Goal: Task Accomplishment & Management: Use online tool/utility

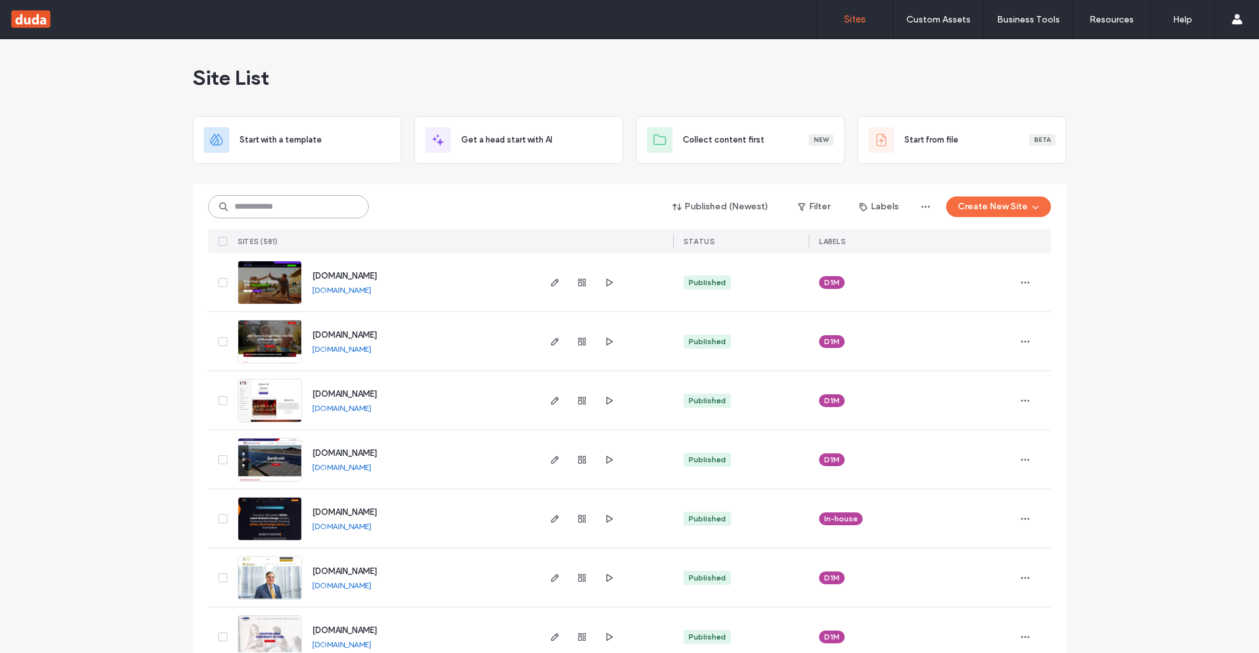
click at [318, 203] on input at bounding box center [288, 206] width 161 height 23
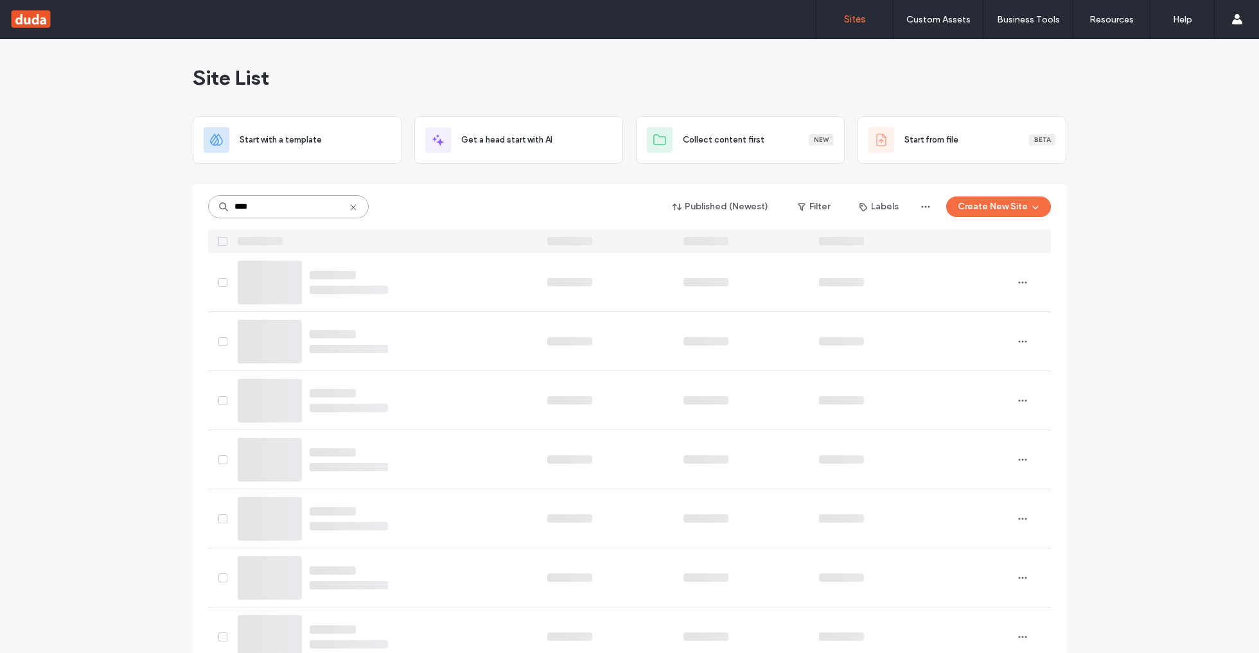
type input "****"
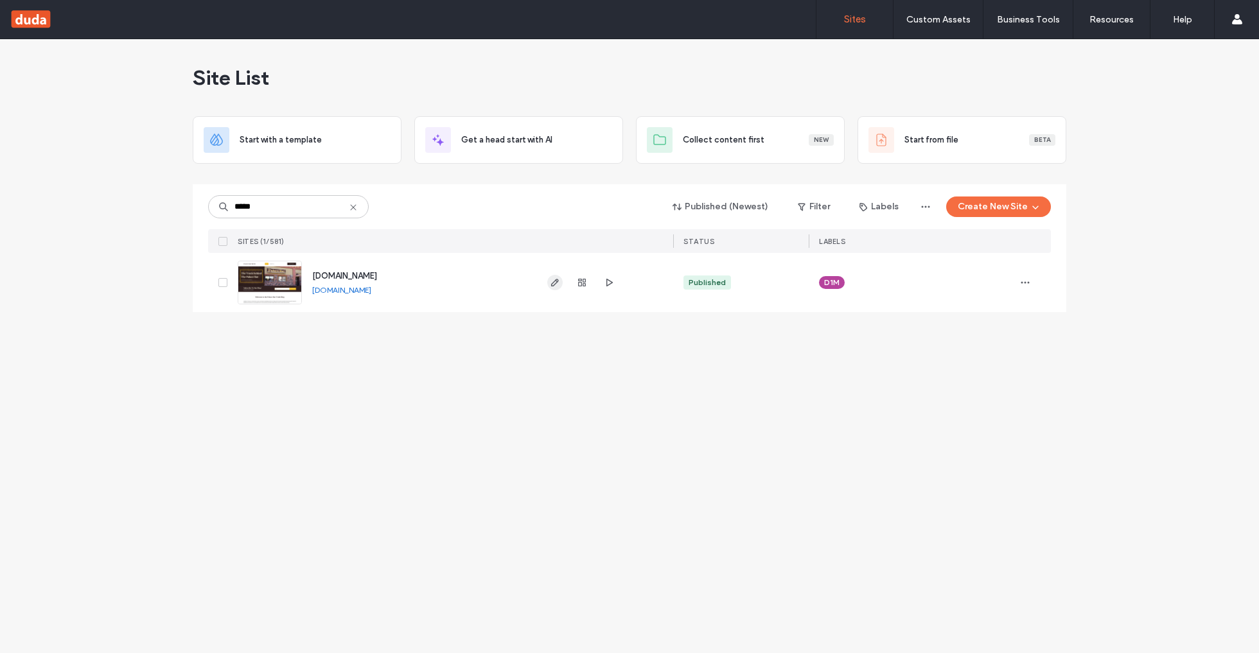
type input "*****"
click at [366, 296] on div "www.palacebartruth.com www.palacebartruth.com" at bounding box center [419, 282] width 235 height 59
click at [367, 292] on link "[DOMAIN_NAME]" at bounding box center [341, 290] width 59 height 10
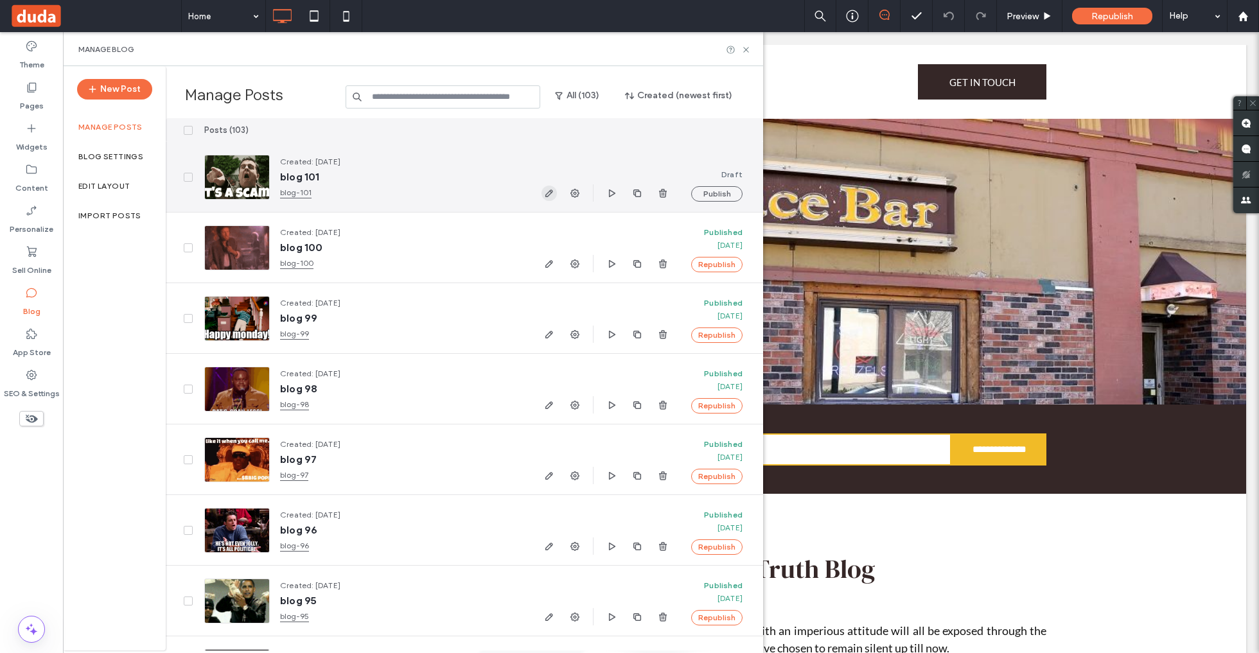
click at [549, 192] on use "button" at bounding box center [550, 194] width 8 height 8
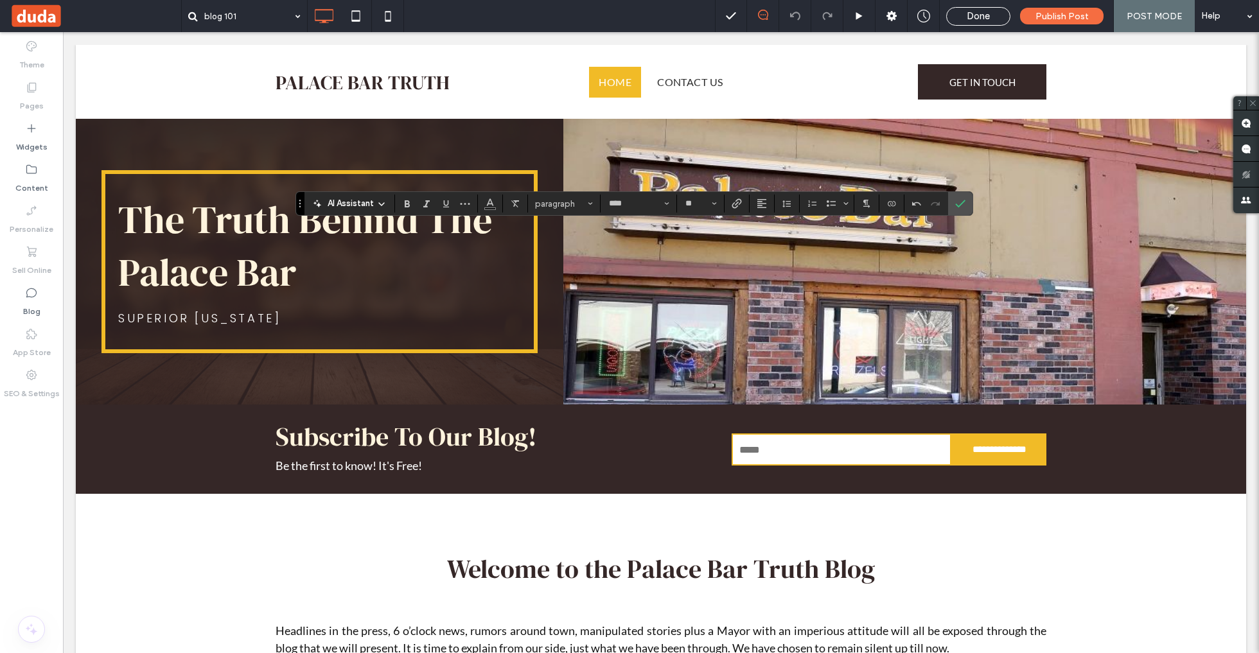
type input "*"
type input "****"
type input "**"
click at [955, 197] on span "Confirm" at bounding box center [958, 203] width 6 height 23
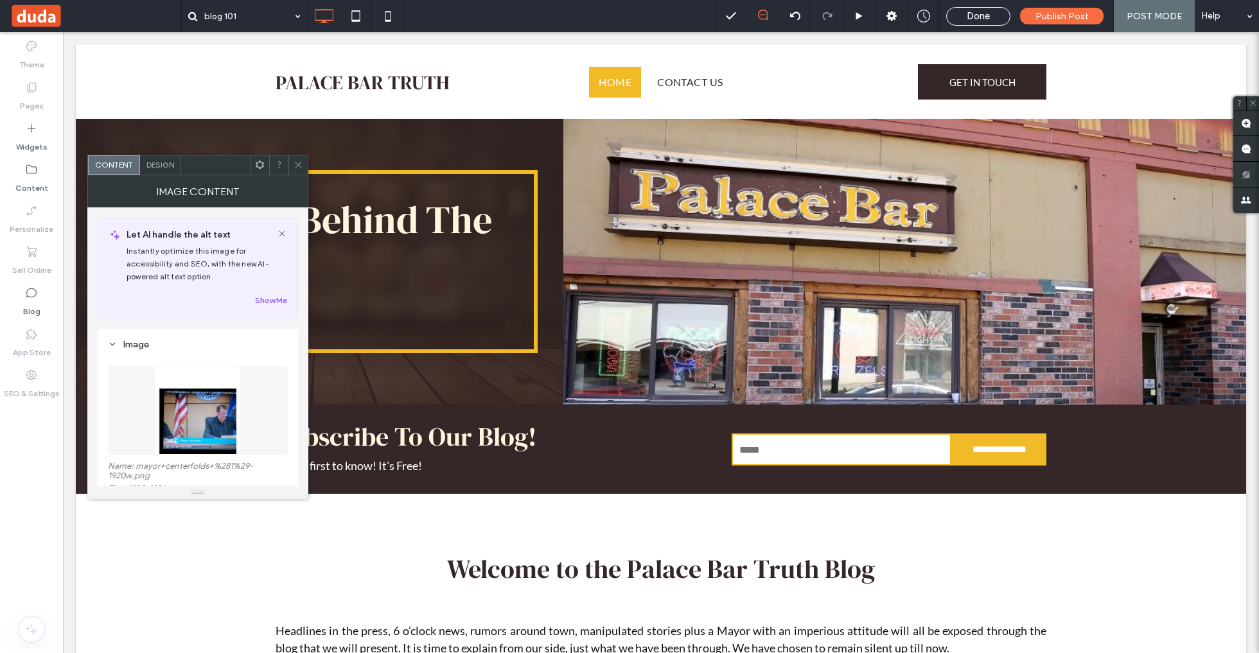
click at [214, 387] on figure at bounding box center [198, 410] width 180 height 89
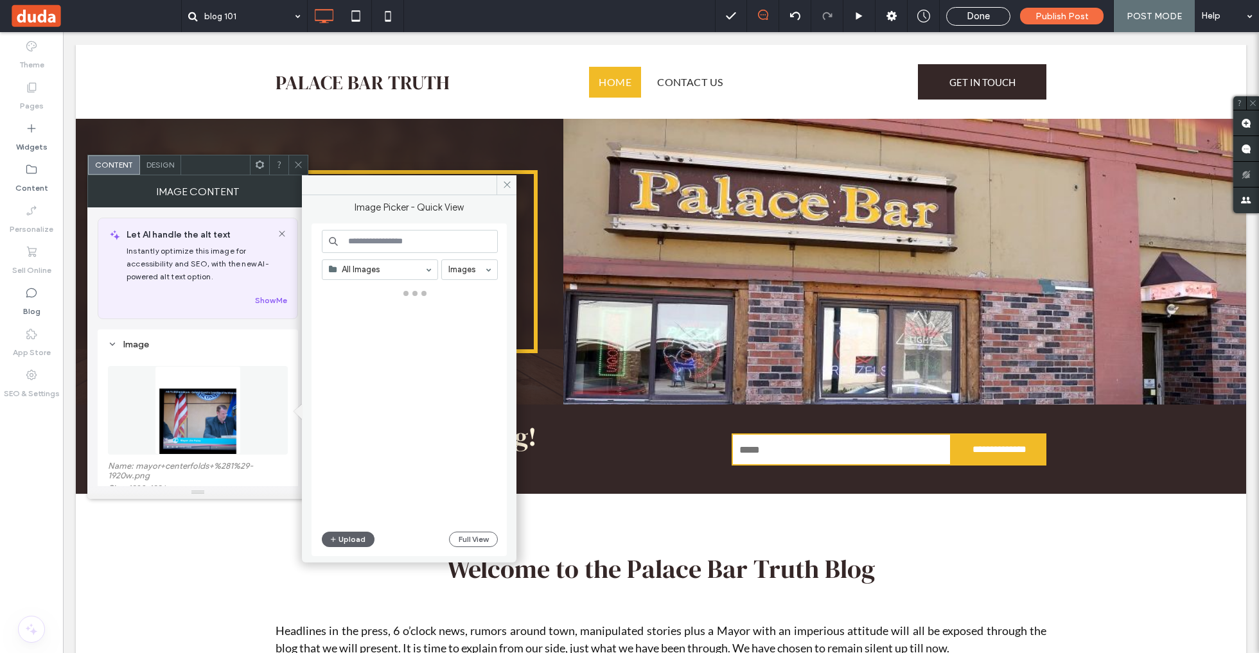
click at [430, 240] on input at bounding box center [410, 241] width 176 height 23
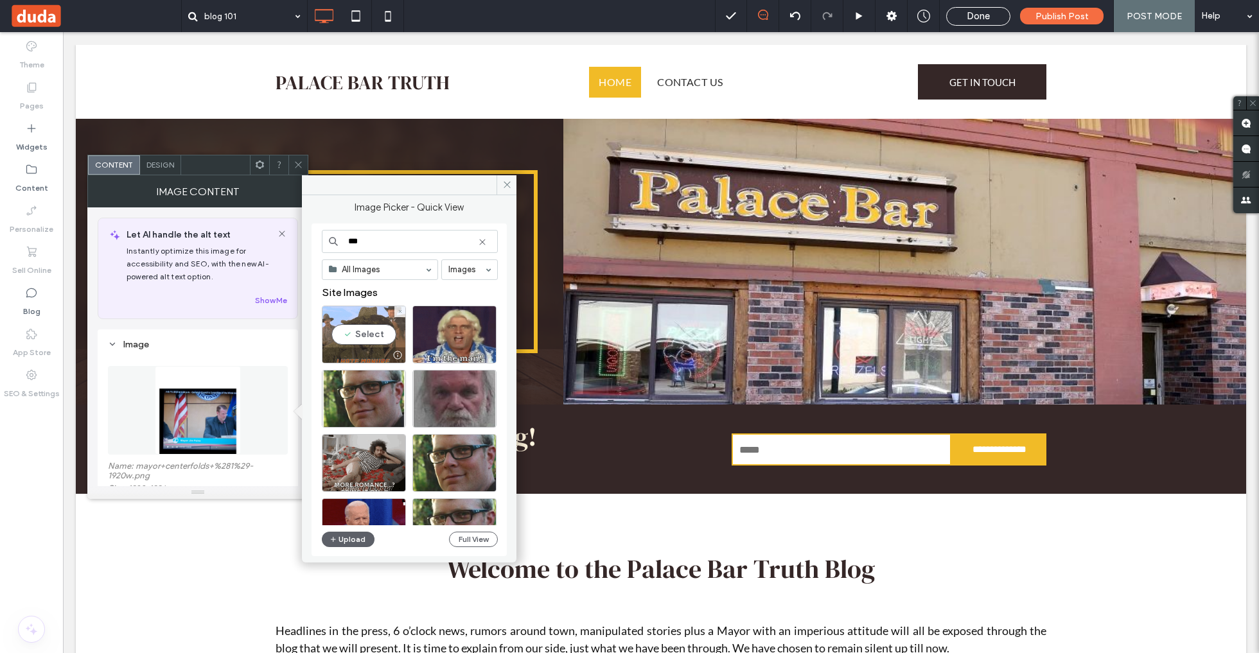
type input "***"
click at [371, 325] on div "Select" at bounding box center [364, 335] width 84 height 58
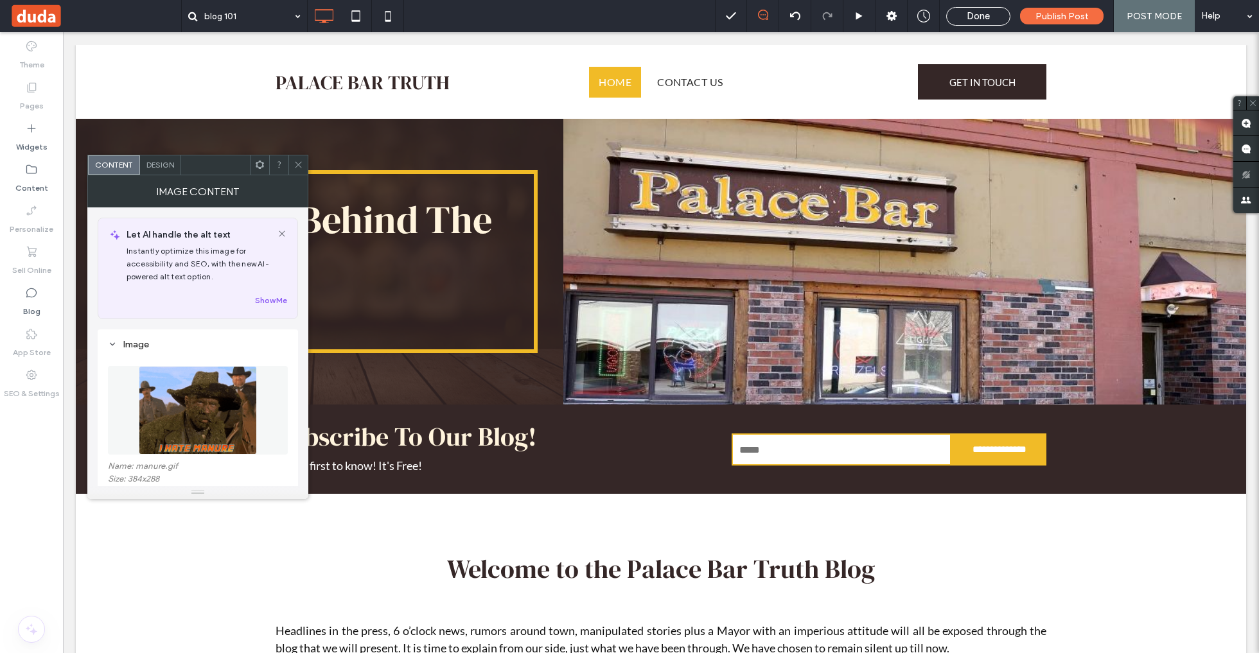
click at [215, 397] on img at bounding box center [198, 410] width 118 height 89
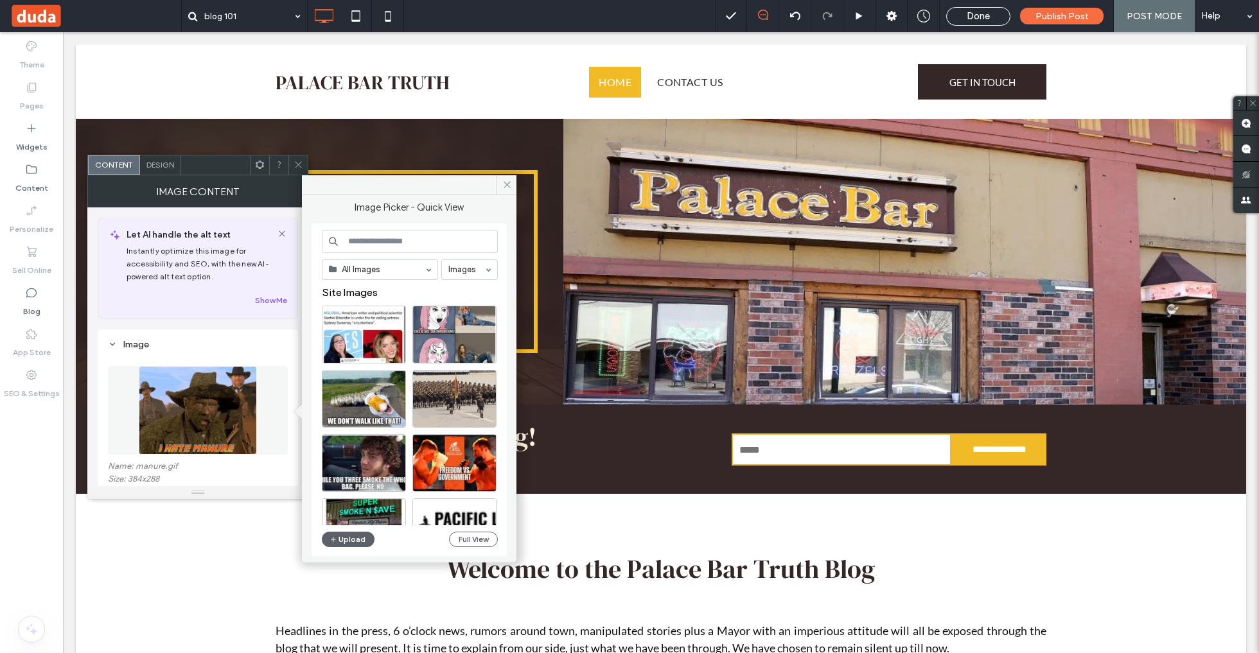
click at [297, 170] on span at bounding box center [299, 164] width 10 height 19
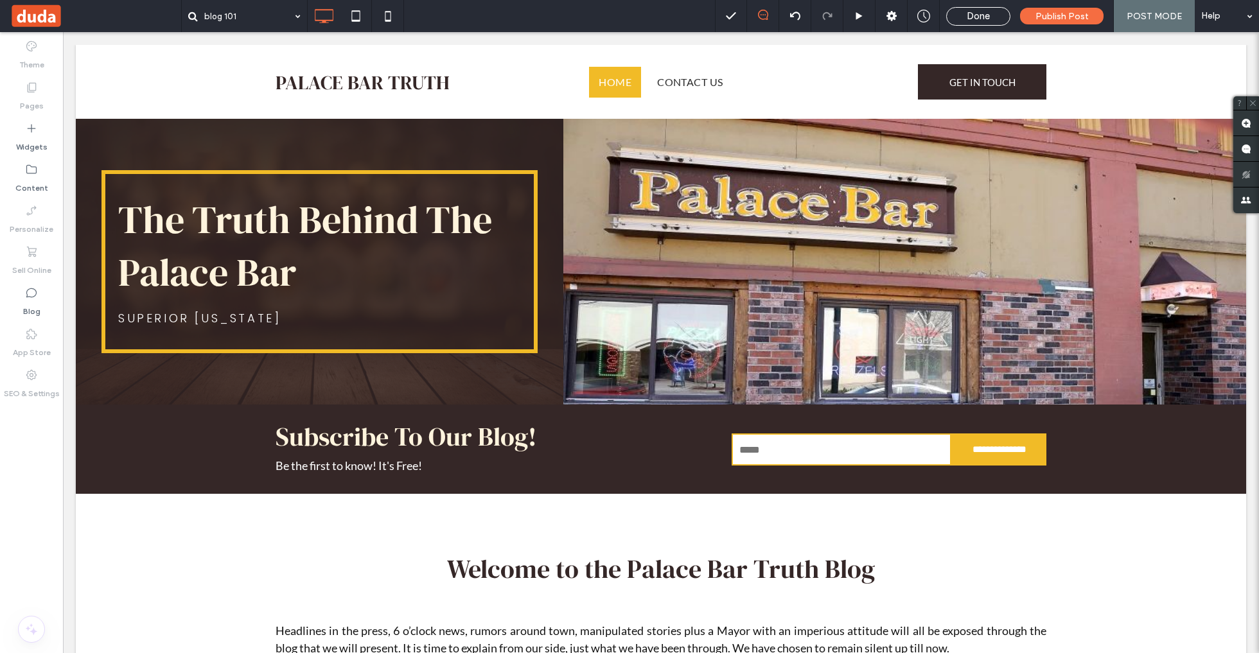
click at [981, 14] on span "Done" at bounding box center [978, 16] width 23 height 12
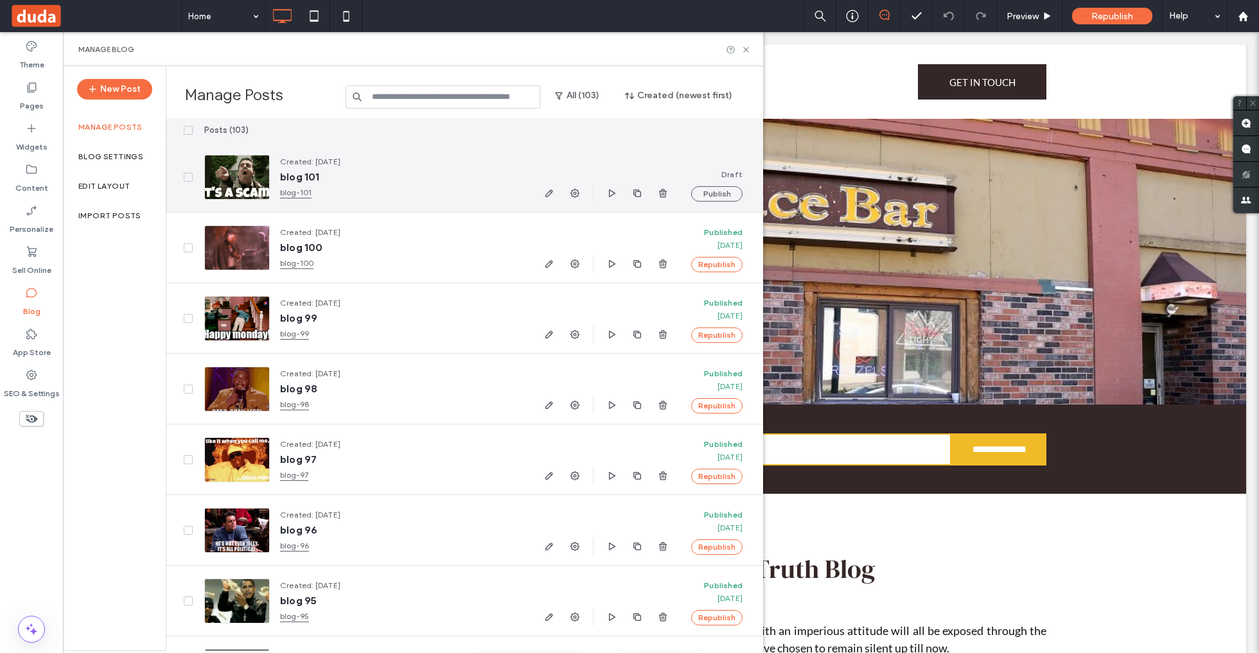
click at [547, 190] on icon "button" at bounding box center [549, 193] width 10 height 10
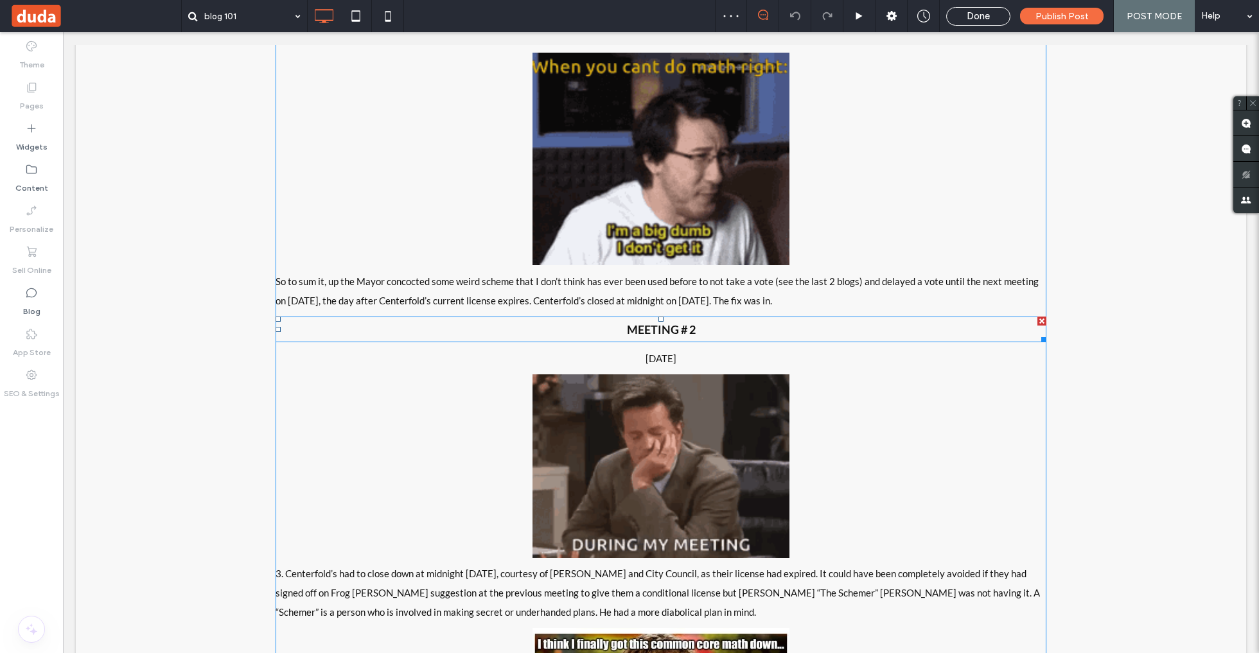
scroll to position [10728, 0]
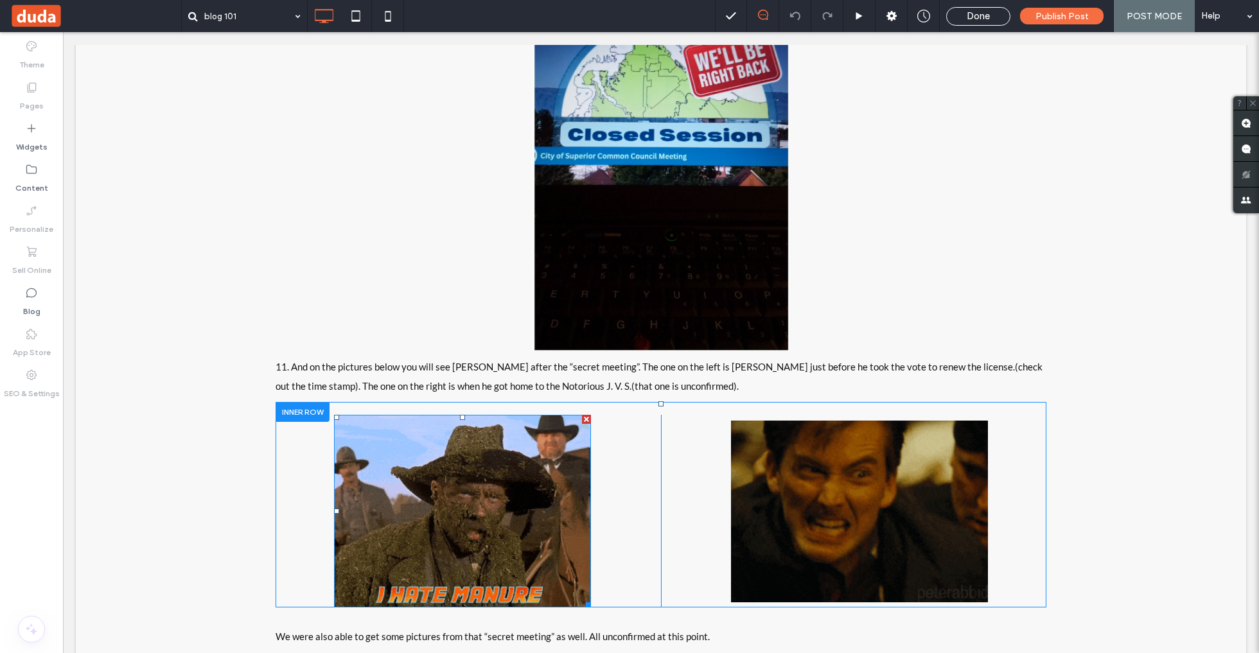
click at [558, 474] on img at bounding box center [462, 511] width 257 height 193
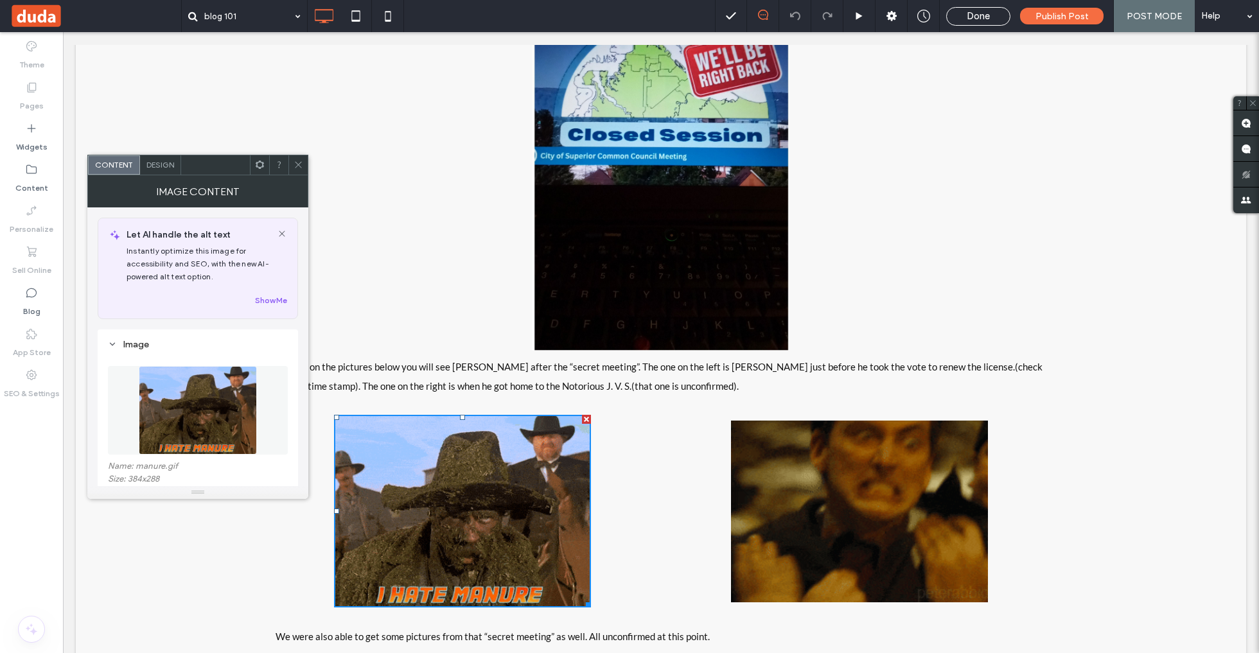
click at [225, 415] on img at bounding box center [198, 410] width 118 height 89
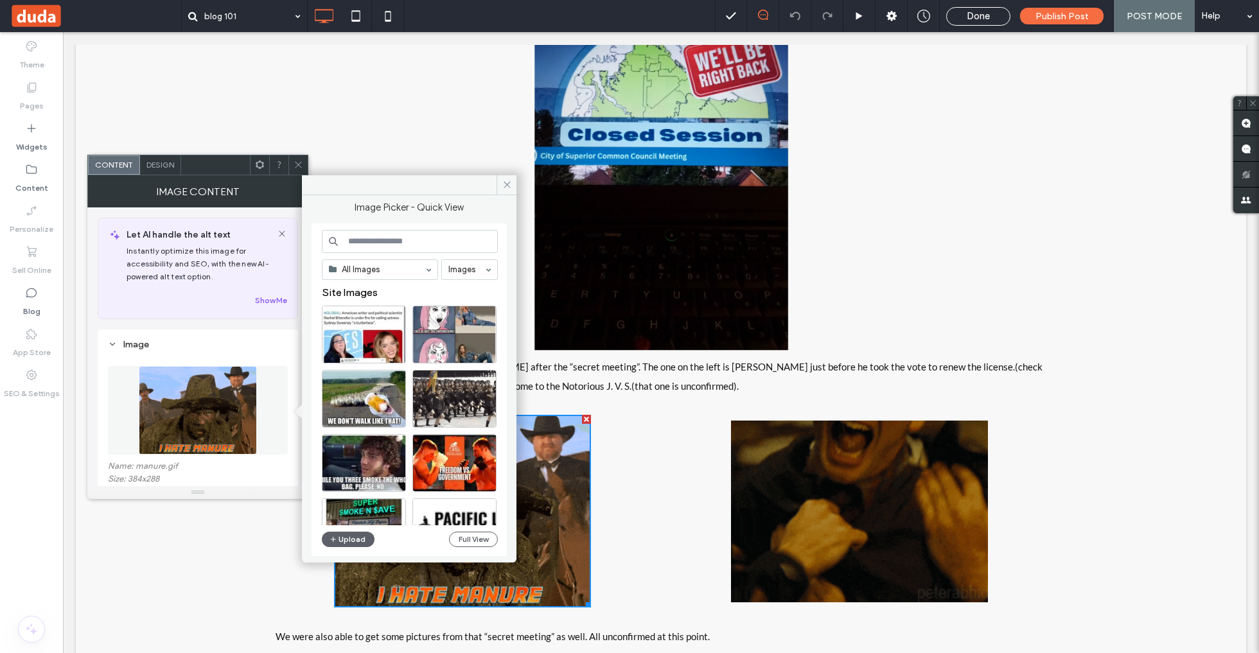
click at [415, 240] on input at bounding box center [410, 241] width 176 height 23
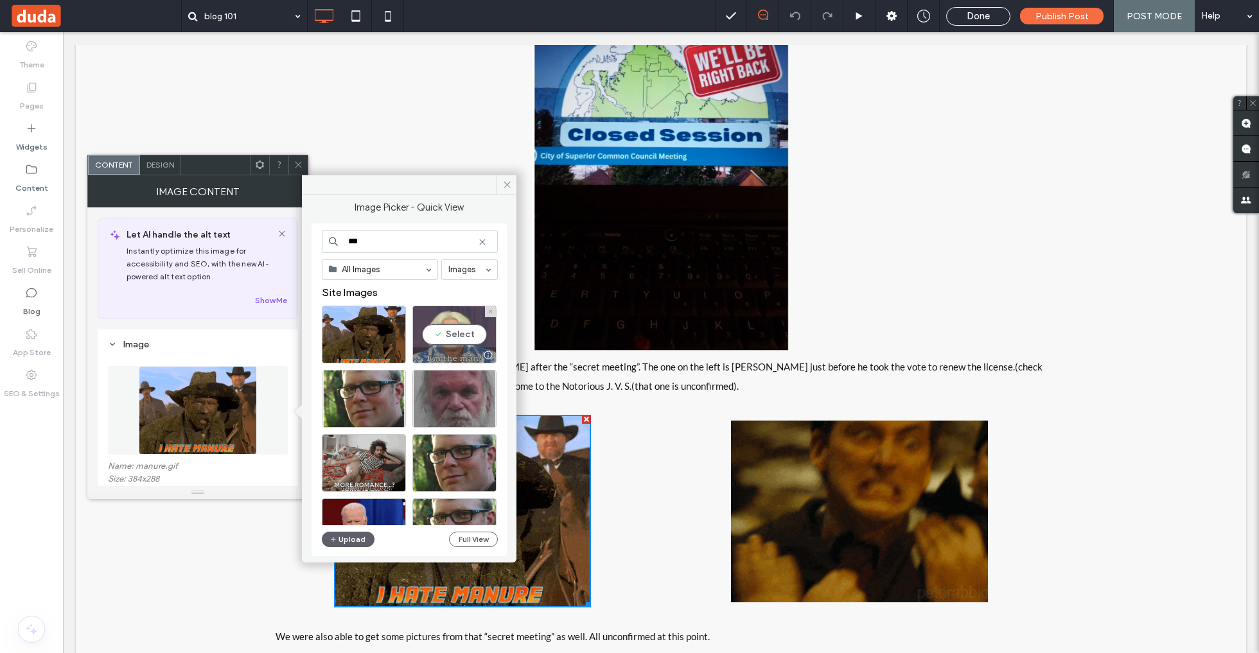
type input "***"
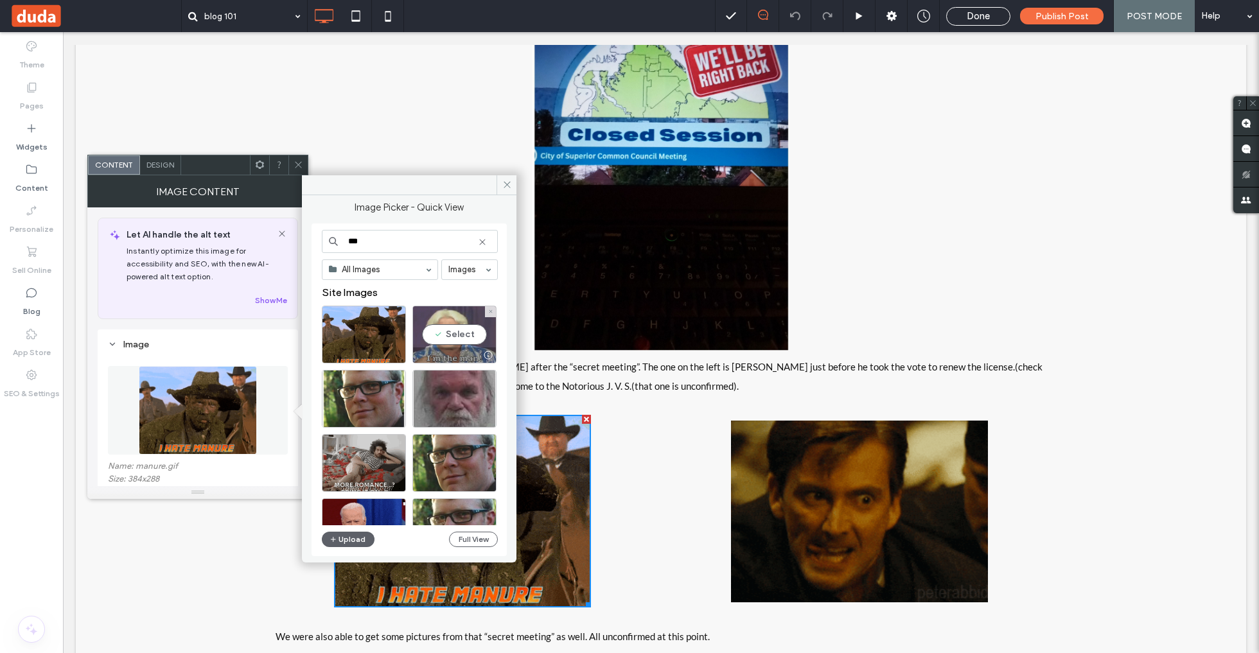
drag, startPoint x: 457, startPoint y: 331, endPoint x: 395, endPoint y: 298, distance: 71.0
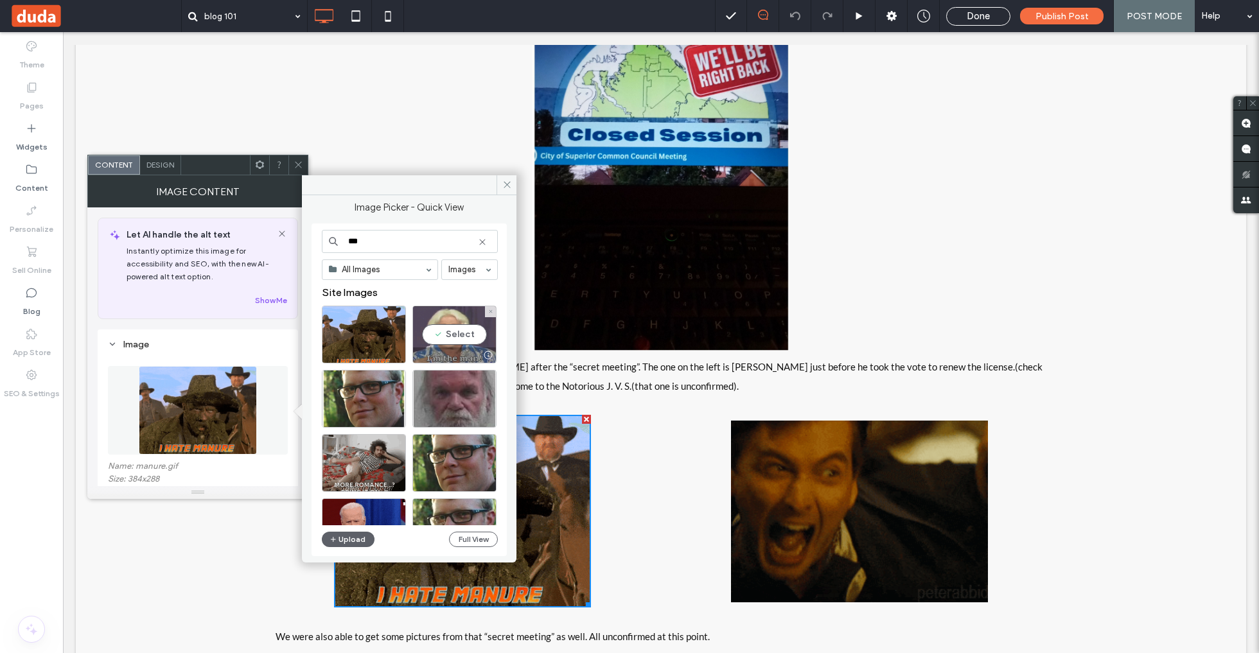
click at [457, 331] on div "Select" at bounding box center [455, 335] width 84 height 58
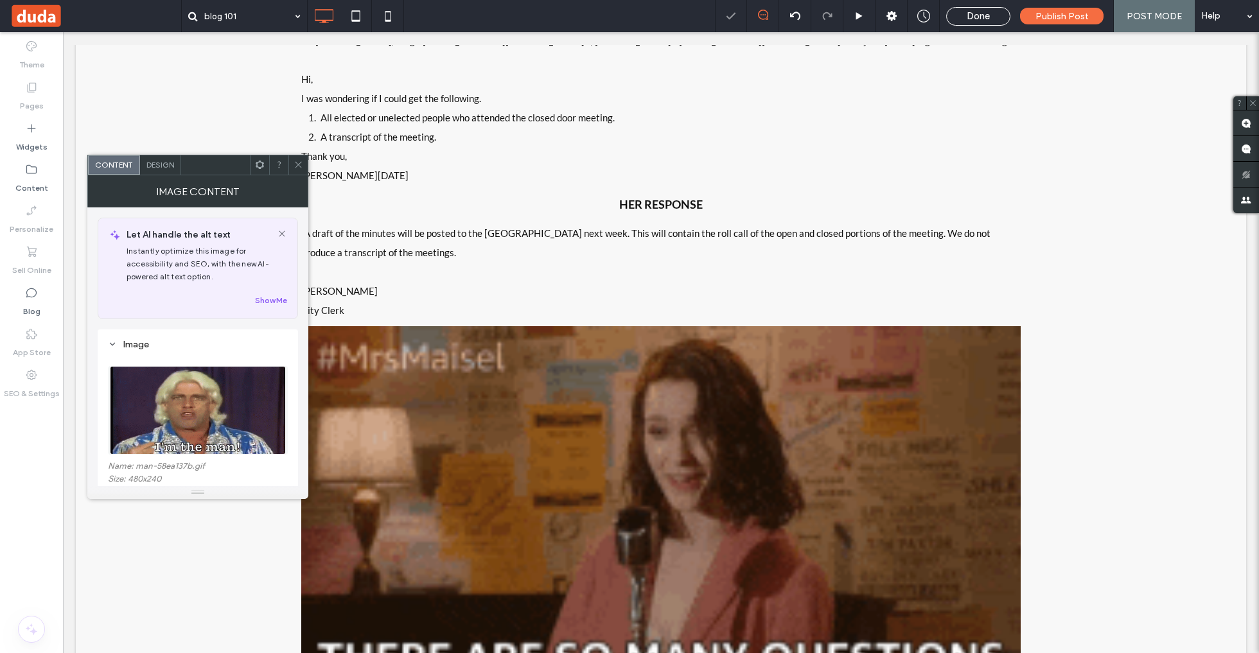
click at [300, 161] on icon at bounding box center [299, 165] width 10 height 10
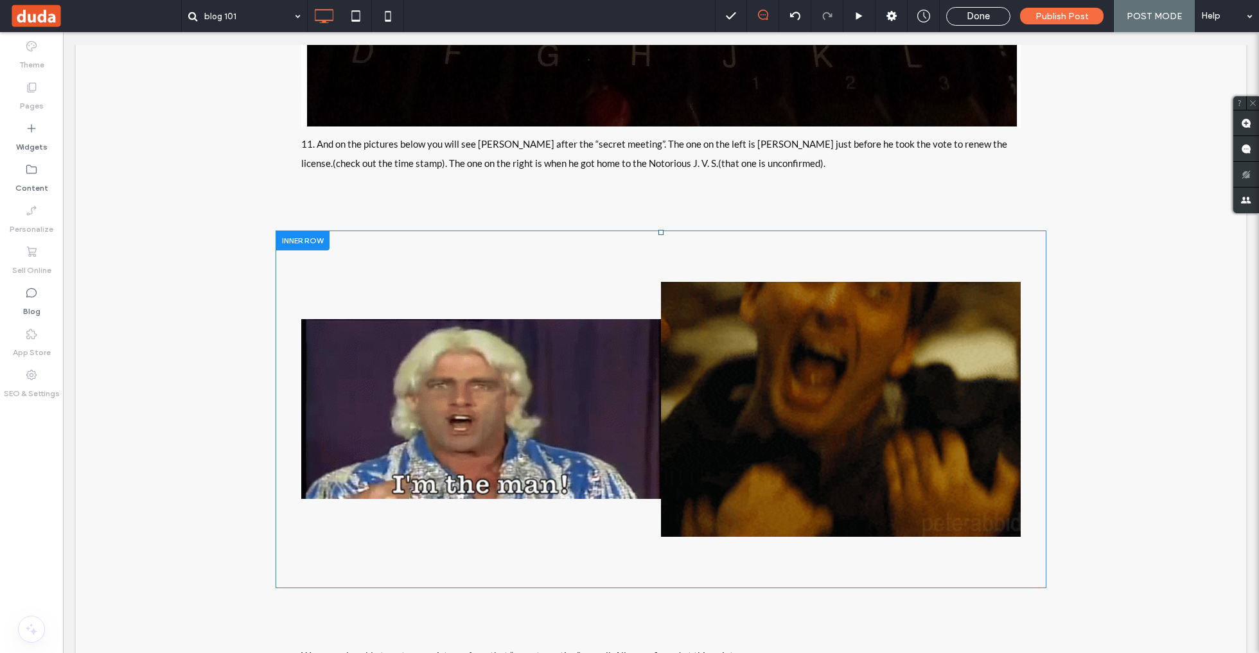
scroll to position [20231, 0]
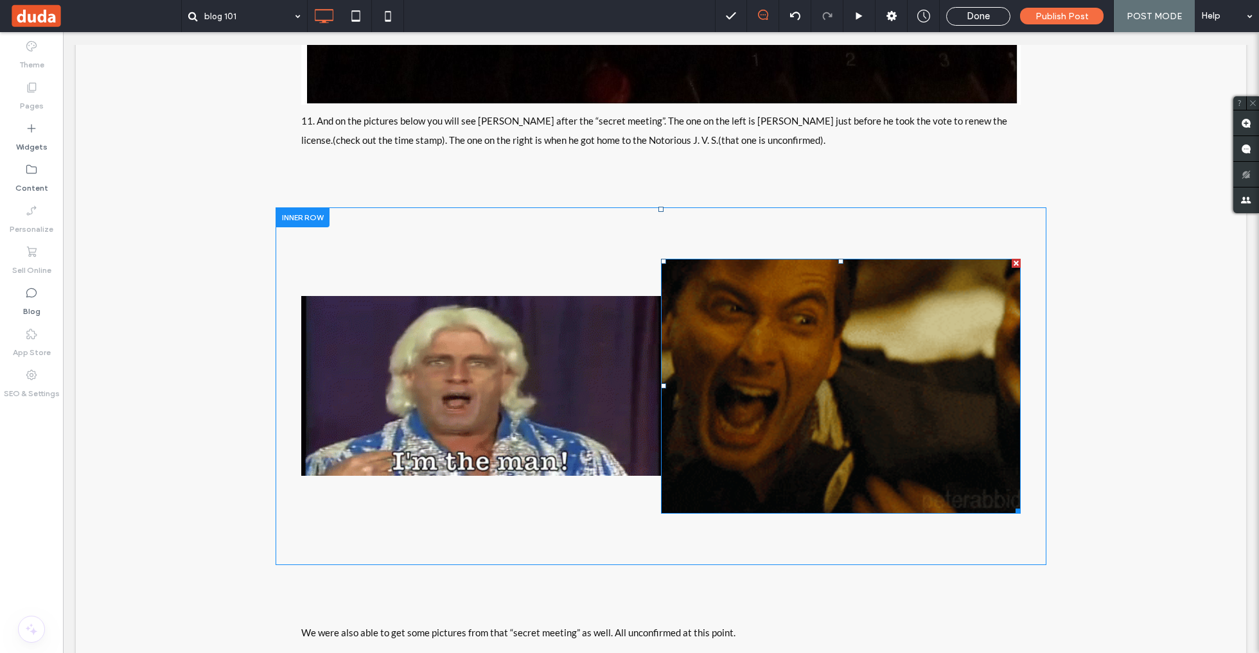
click at [771, 284] on img at bounding box center [841, 386] width 360 height 254
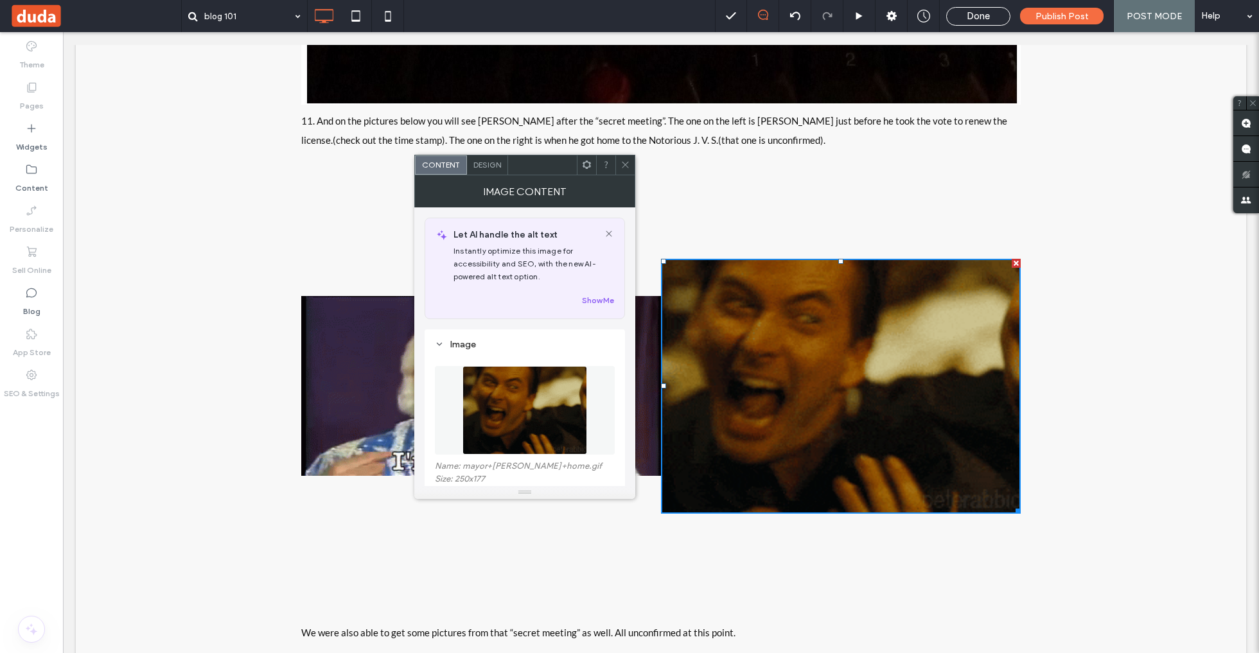
click at [519, 404] on img at bounding box center [525, 410] width 125 height 89
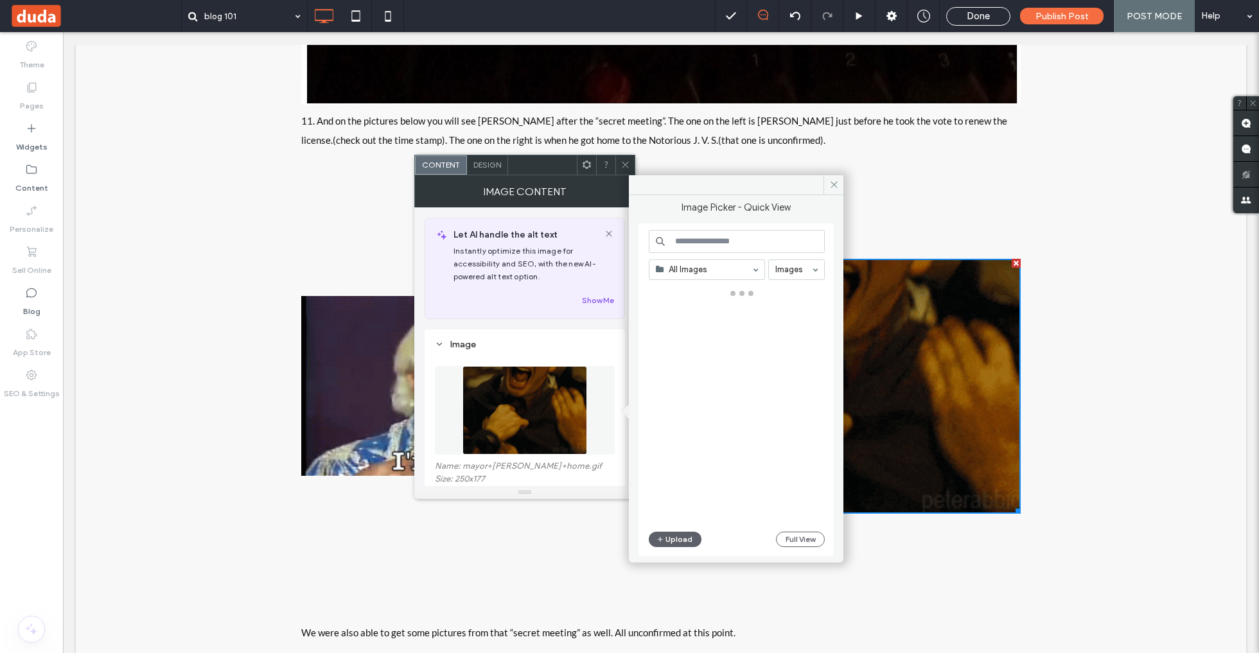
click at [713, 244] on input at bounding box center [737, 241] width 176 height 23
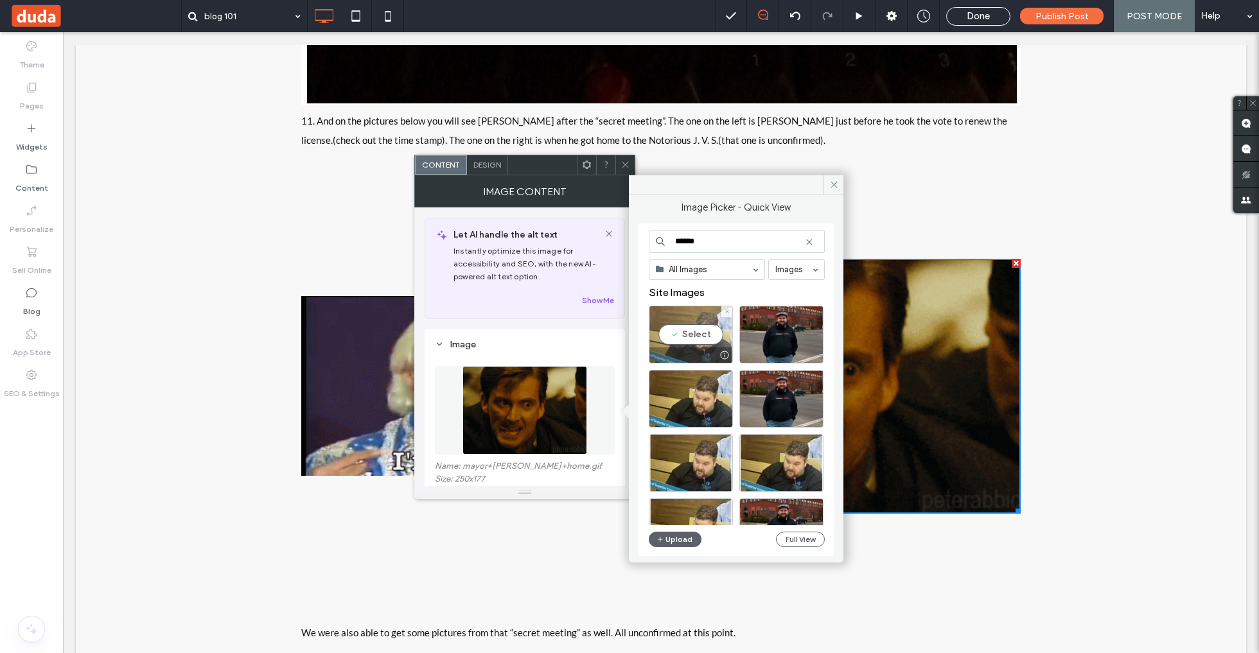
type input "******"
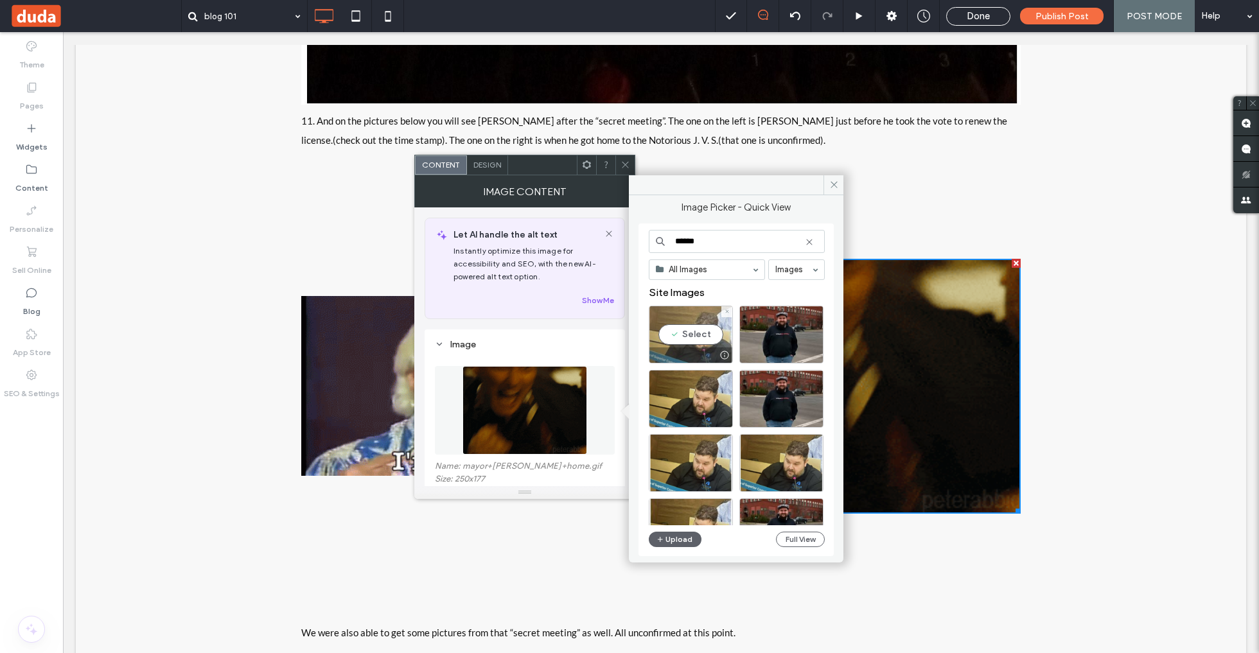
click at [700, 336] on div "Select" at bounding box center [691, 335] width 84 height 58
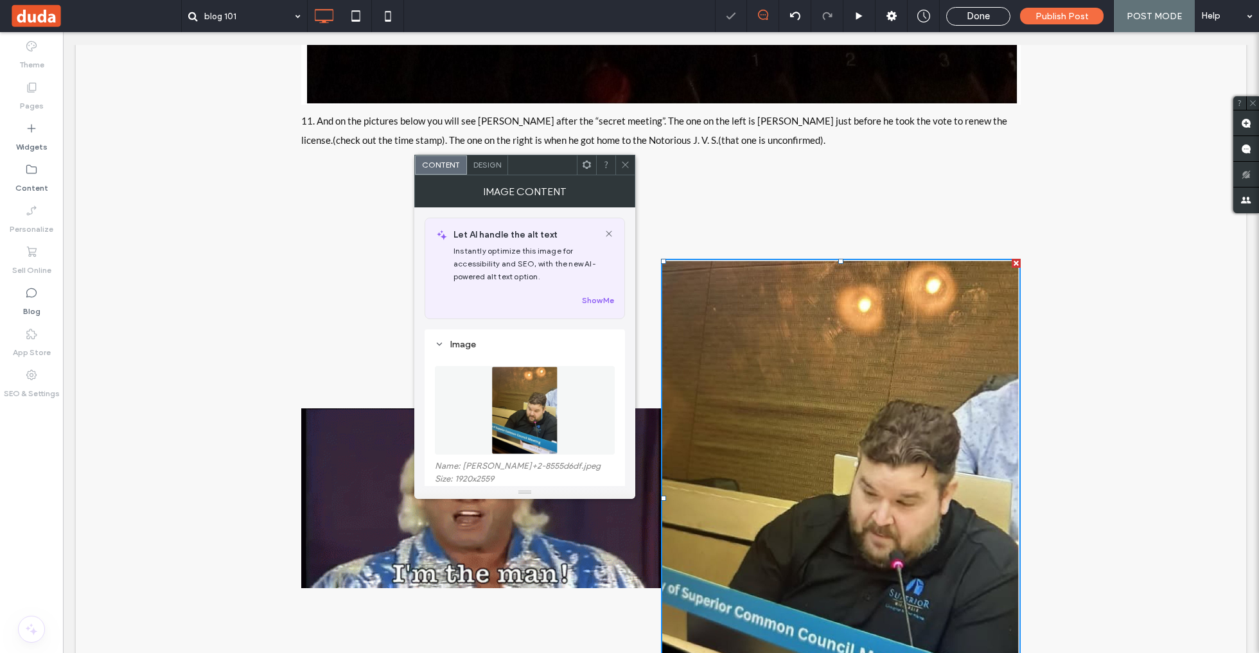
click at [623, 170] on span at bounding box center [626, 164] width 10 height 19
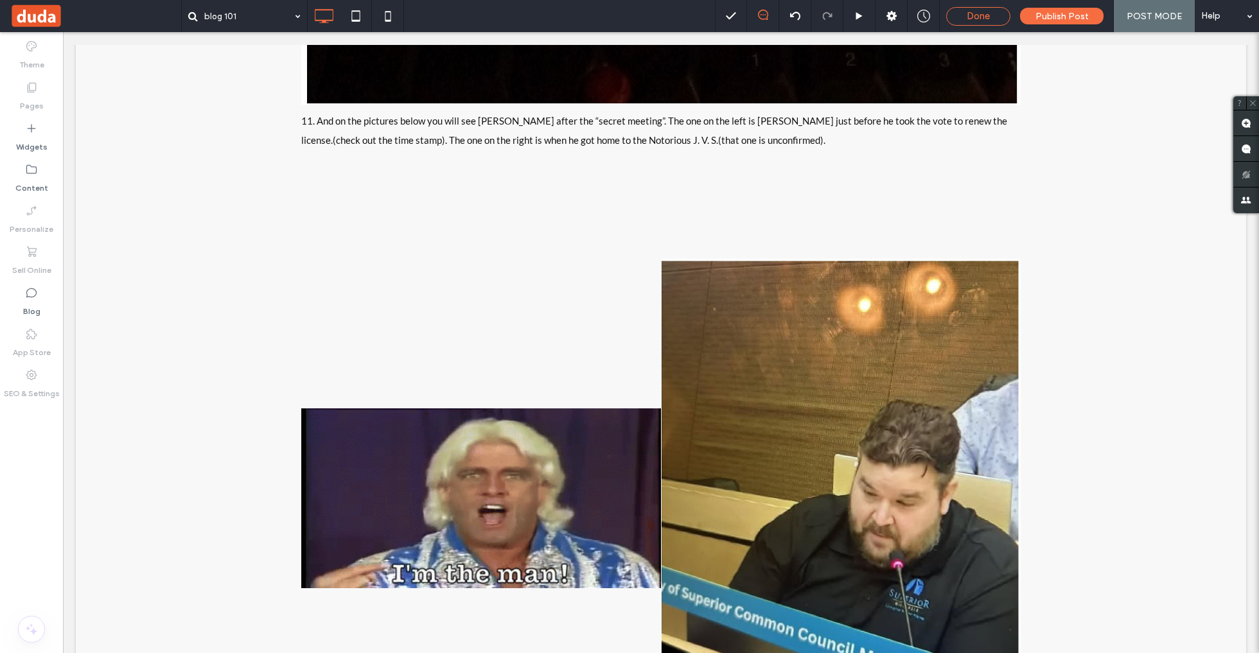
click at [968, 18] on div "Done" at bounding box center [978, 16] width 63 height 12
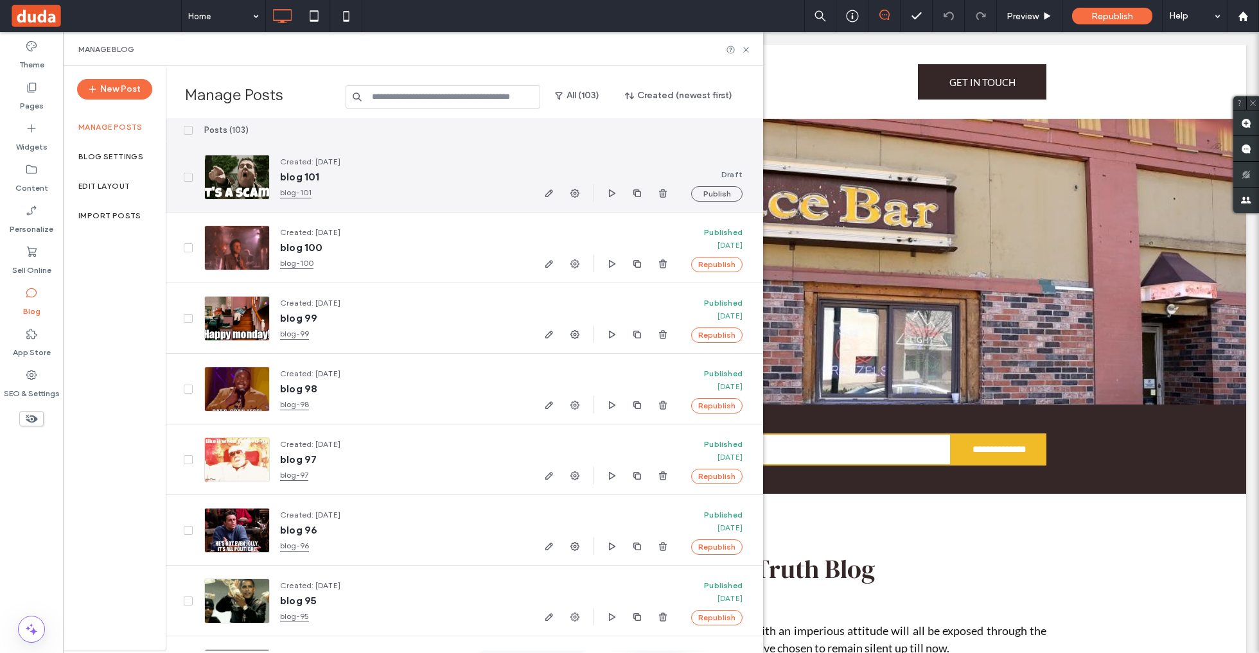
drag, startPoint x: 546, startPoint y: 186, endPoint x: 646, endPoint y: 267, distance: 128.3
click at [546, 186] on span "button" at bounding box center [549, 193] width 15 height 15
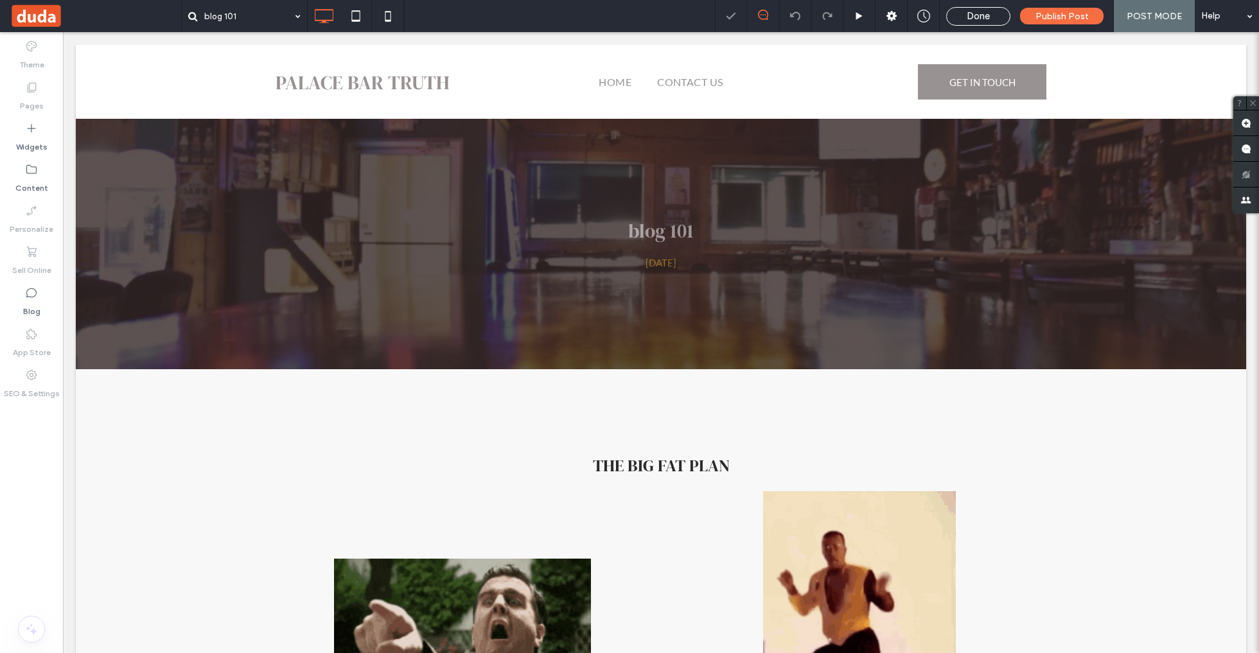
scroll to position [13101, 0]
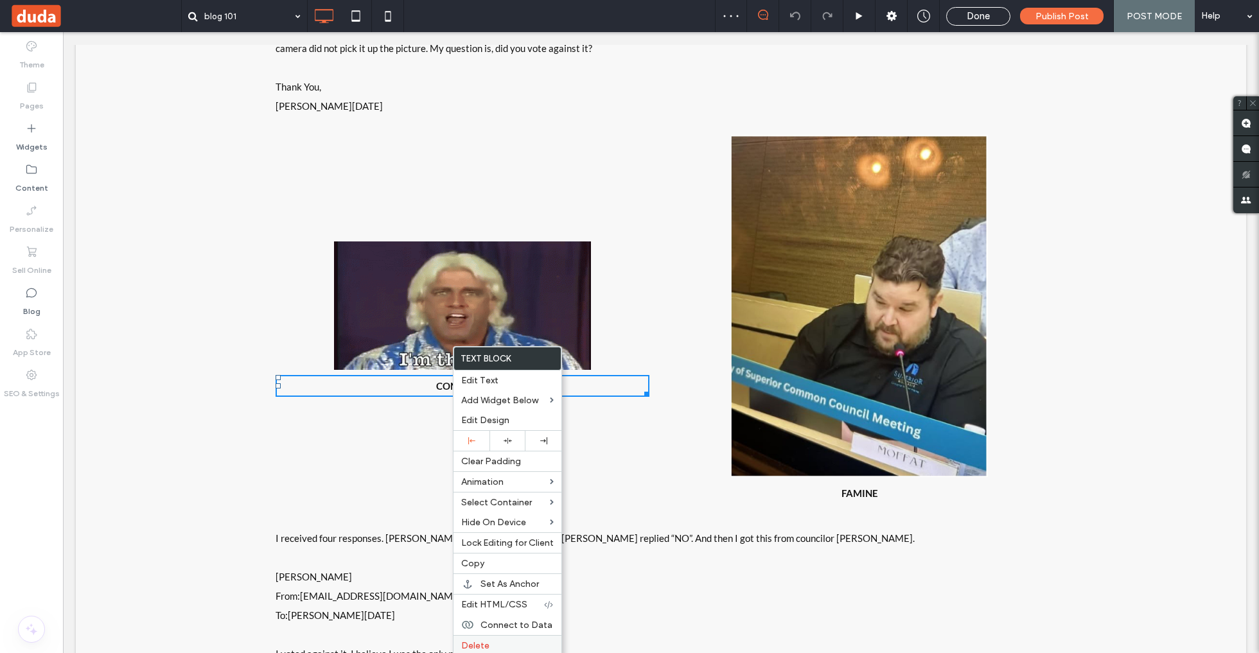
click at [517, 641] on label "Delete" at bounding box center [507, 646] width 93 height 11
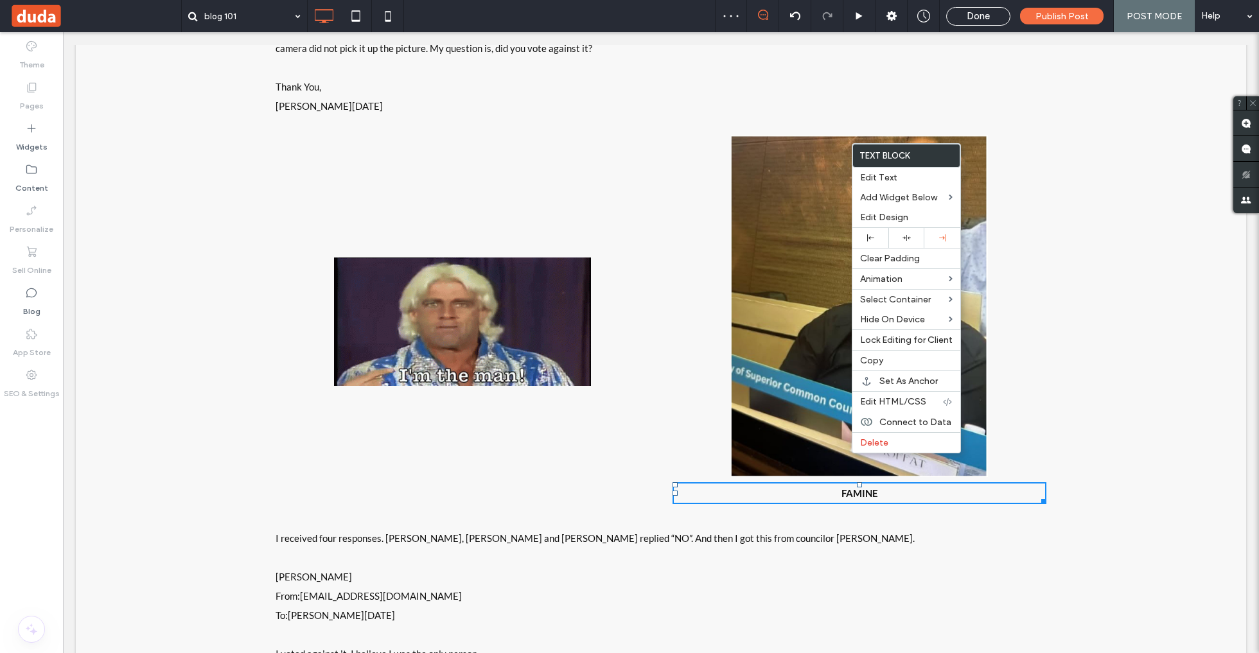
drag, startPoint x: 914, startPoint y: 481, endPoint x: 941, endPoint y: 495, distance: 30.7
click at [896, 438] on label "Delete" at bounding box center [906, 443] width 93 height 11
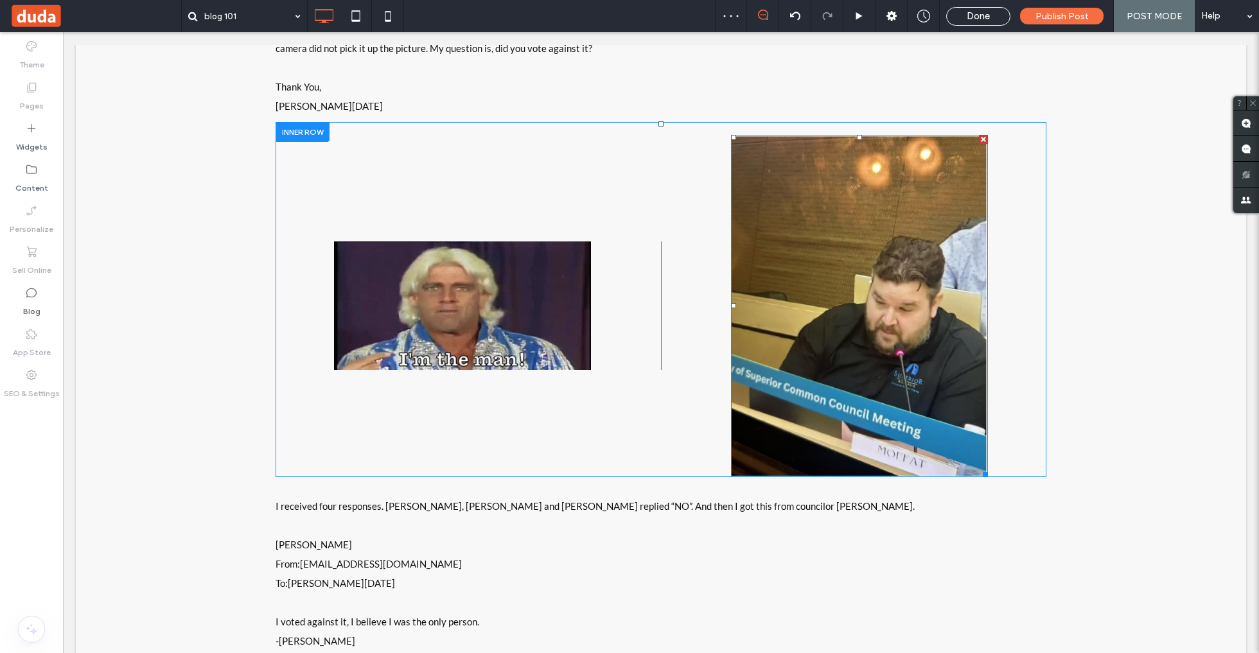
click at [867, 337] on img at bounding box center [859, 306] width 257 height 342
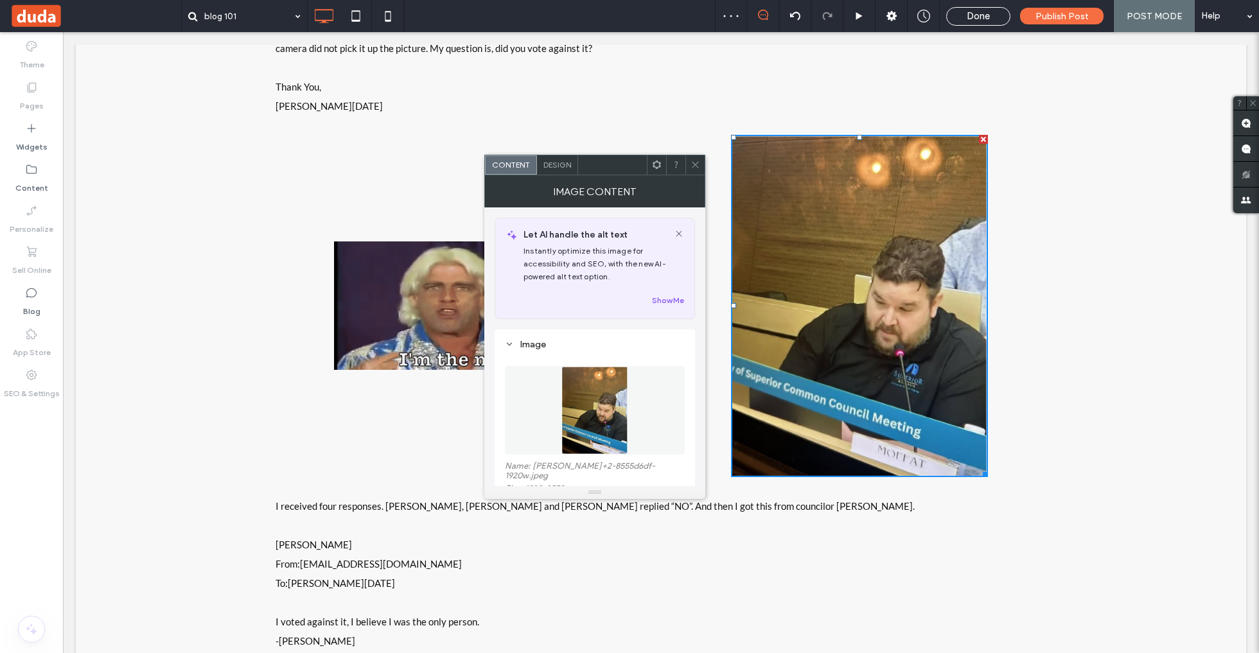
click at [561, 164] on span "Design" at bounding box center [558, 165] width 28 height 10
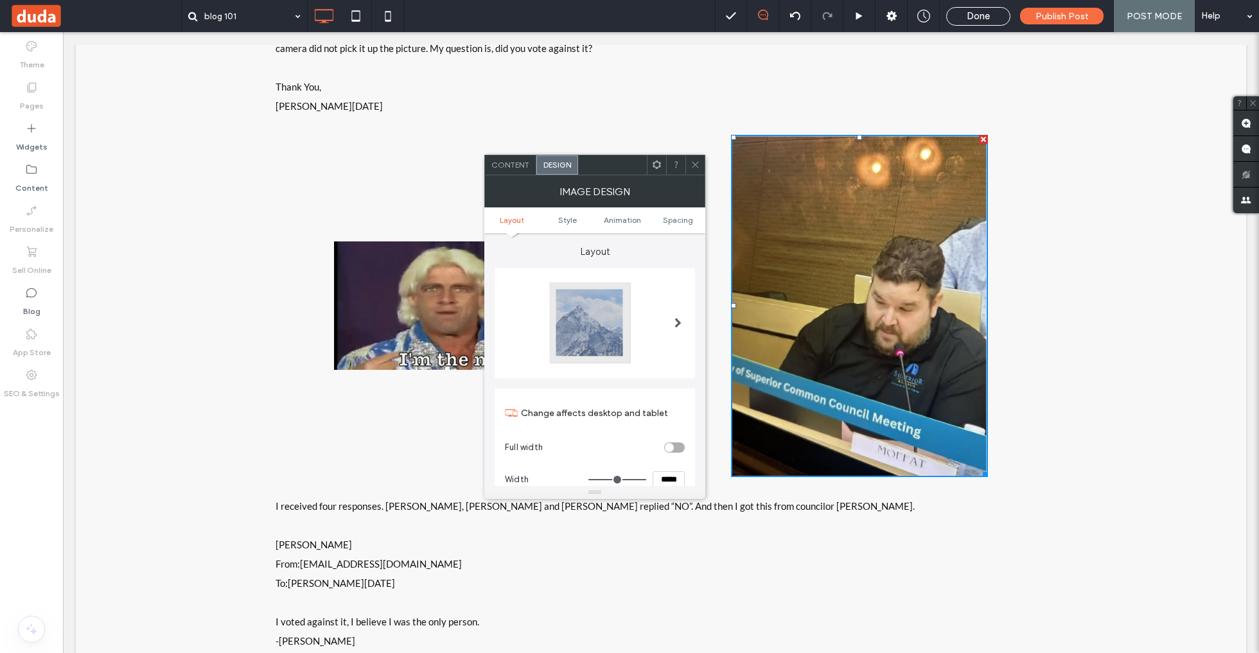
click at [675, 472] on input "*****" at bounding box center [669, 480] width 32 height 17
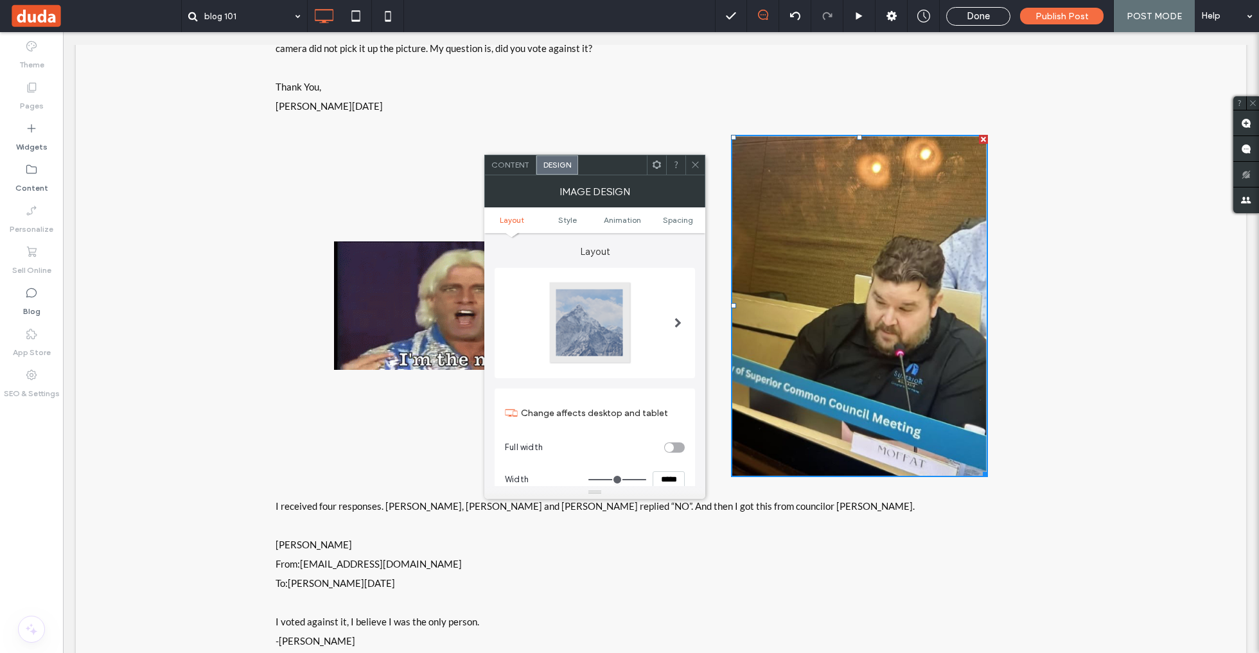
click at [675, 472] on input "*****" at bounding box center [669, 480] width 32 height 17
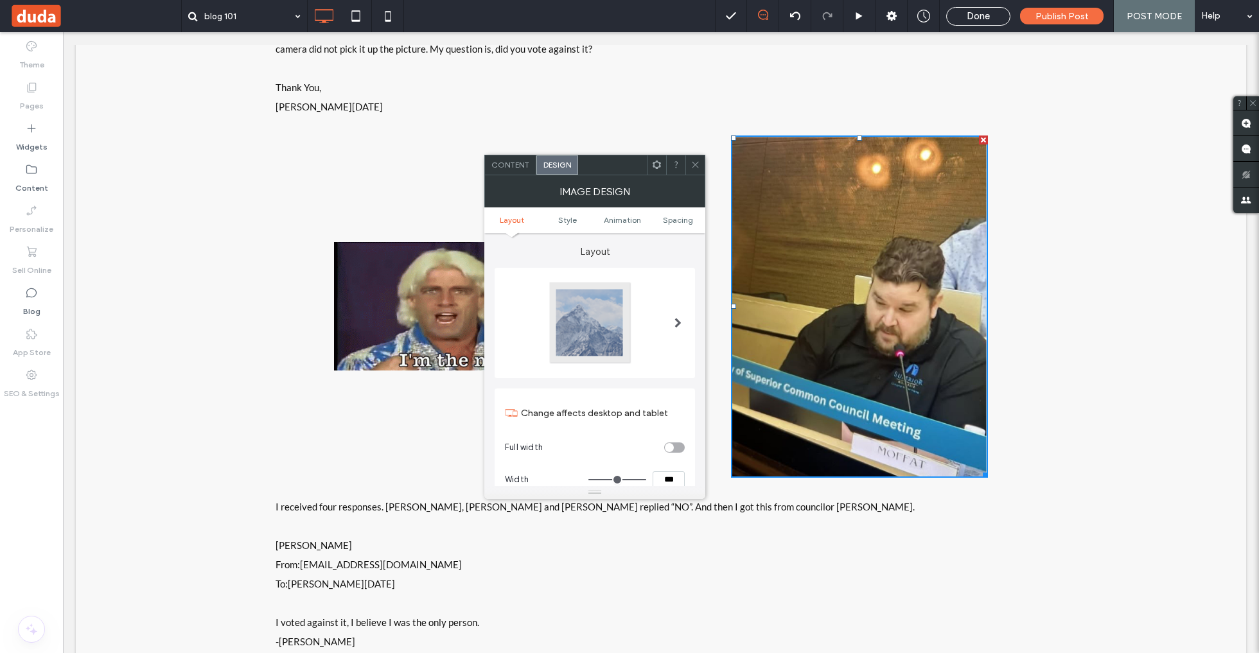
scroll to position [13103, 0]
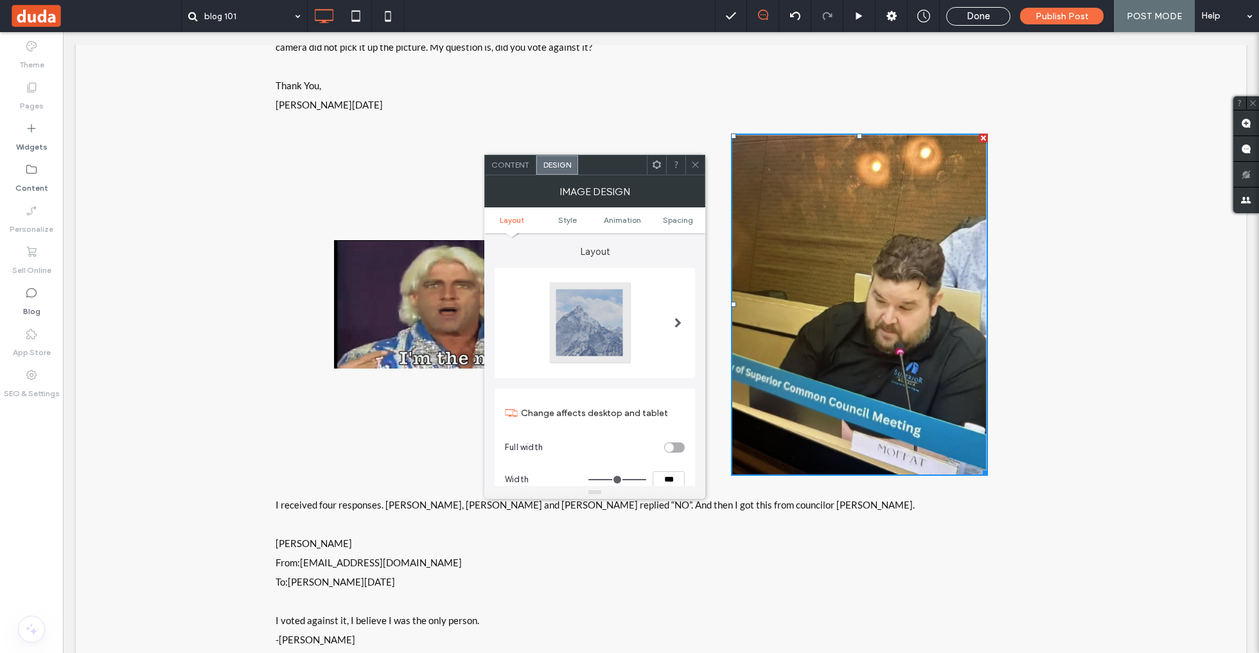
type input "***"
type input "*****"
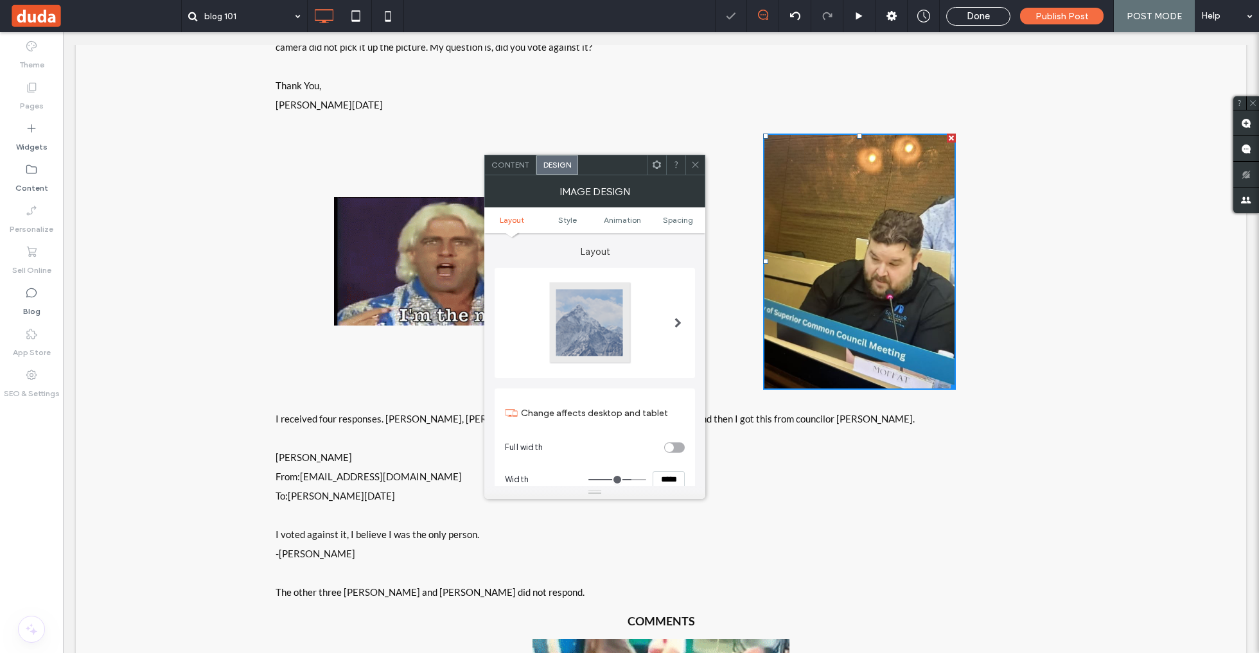
click at [690, 396] on div "Change affects desktop and tablet Full width Width *****" at bounding box center [595, 446] width 200 height 114
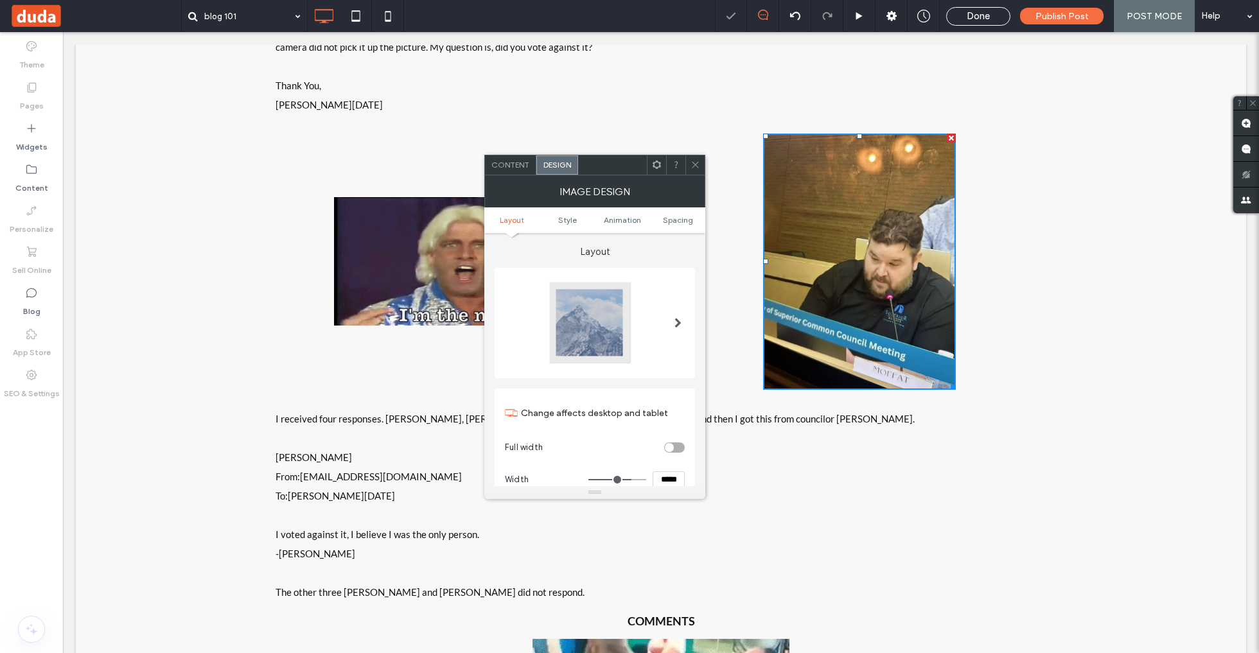
click at [700, 166] on div at bounding box center [695, 164] width 19 height 19
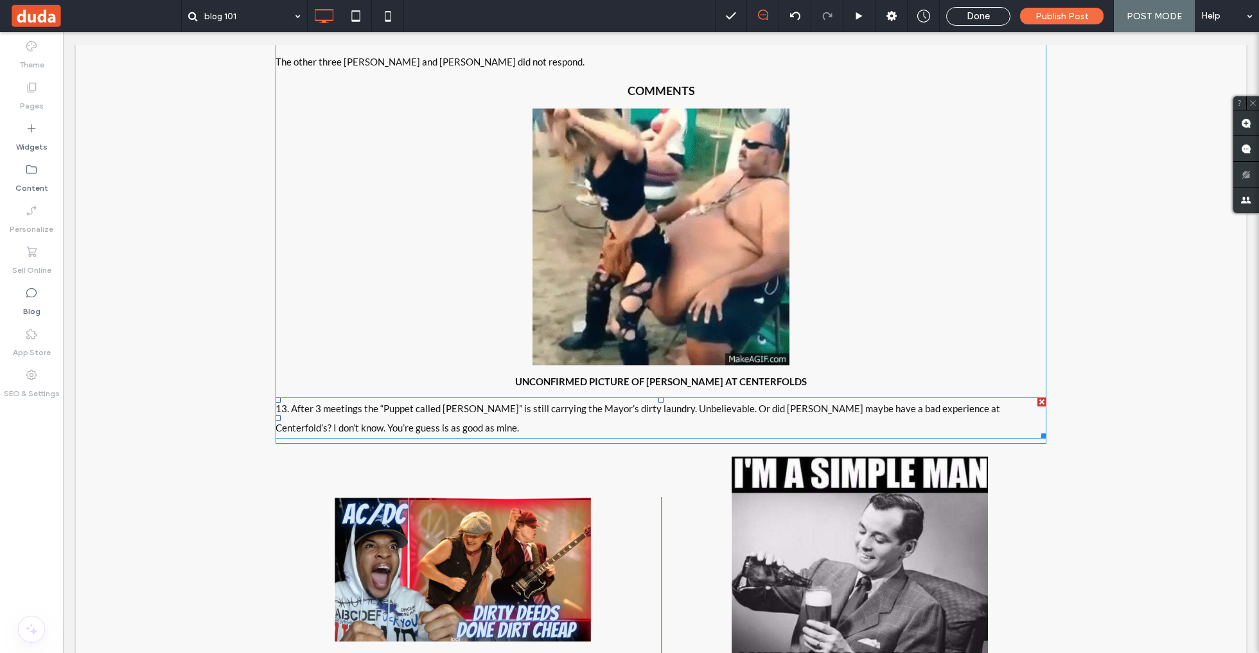
scroll to position [13879, 0]
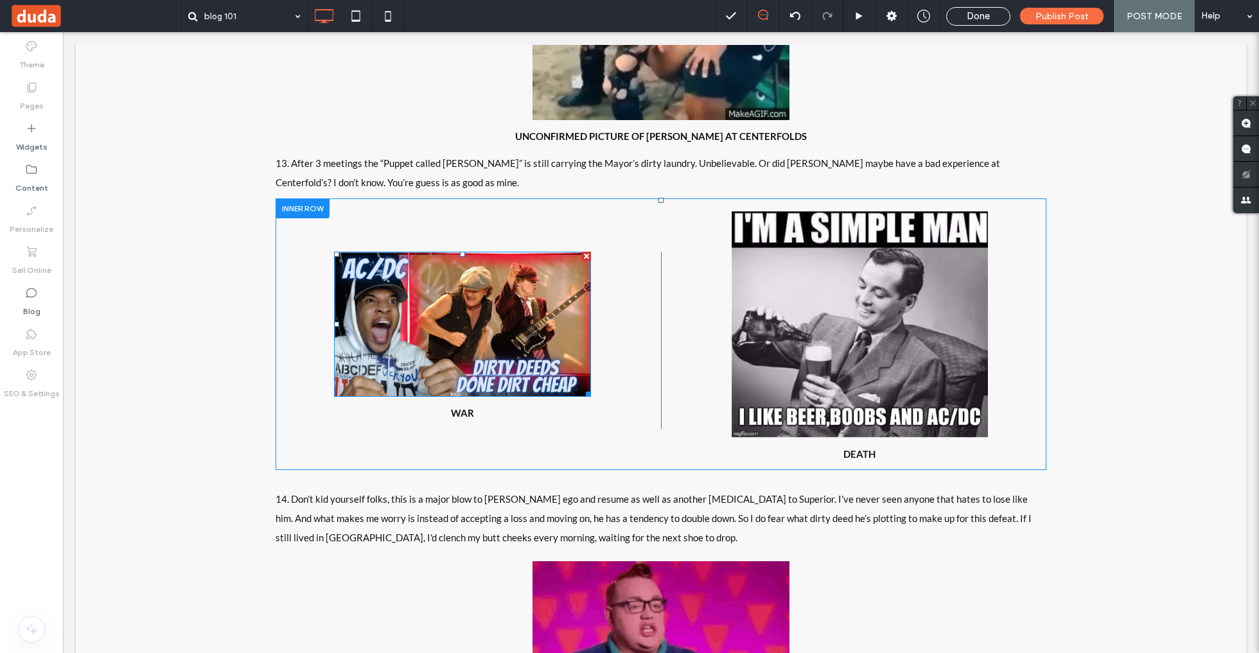
click at [581, 267] on img at bounding box center [462, 324] width 257 height 145
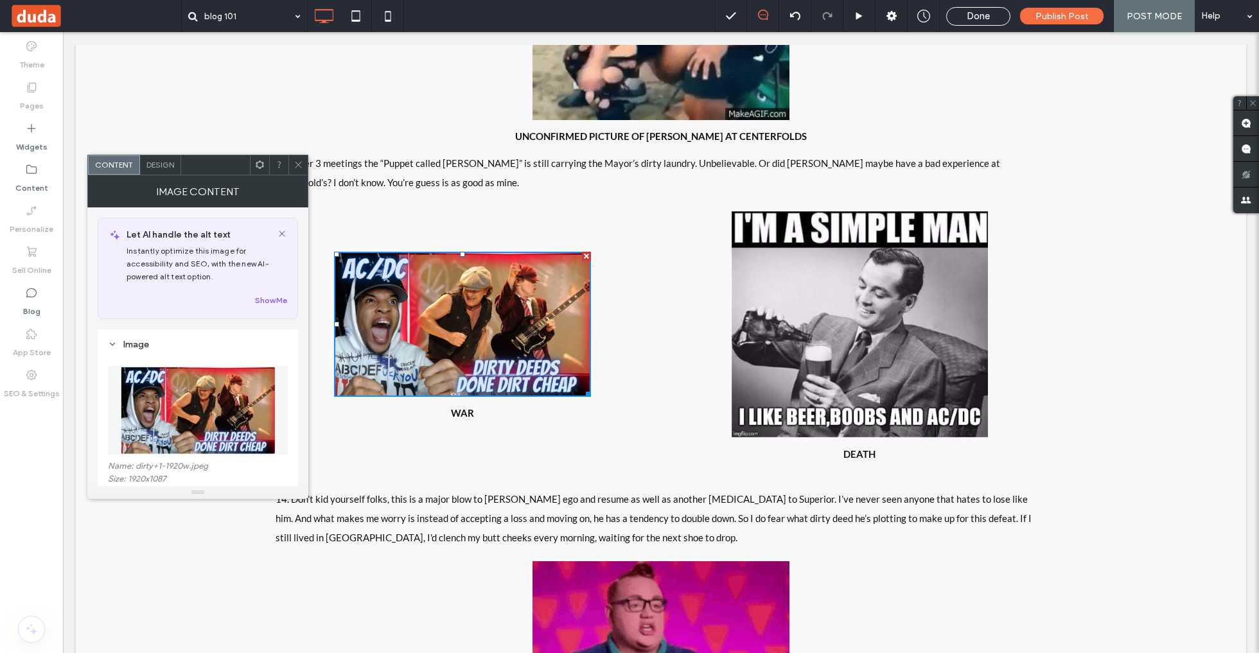
click at [229, 365] on div at bounding box center [198, 411] width 180 height 102
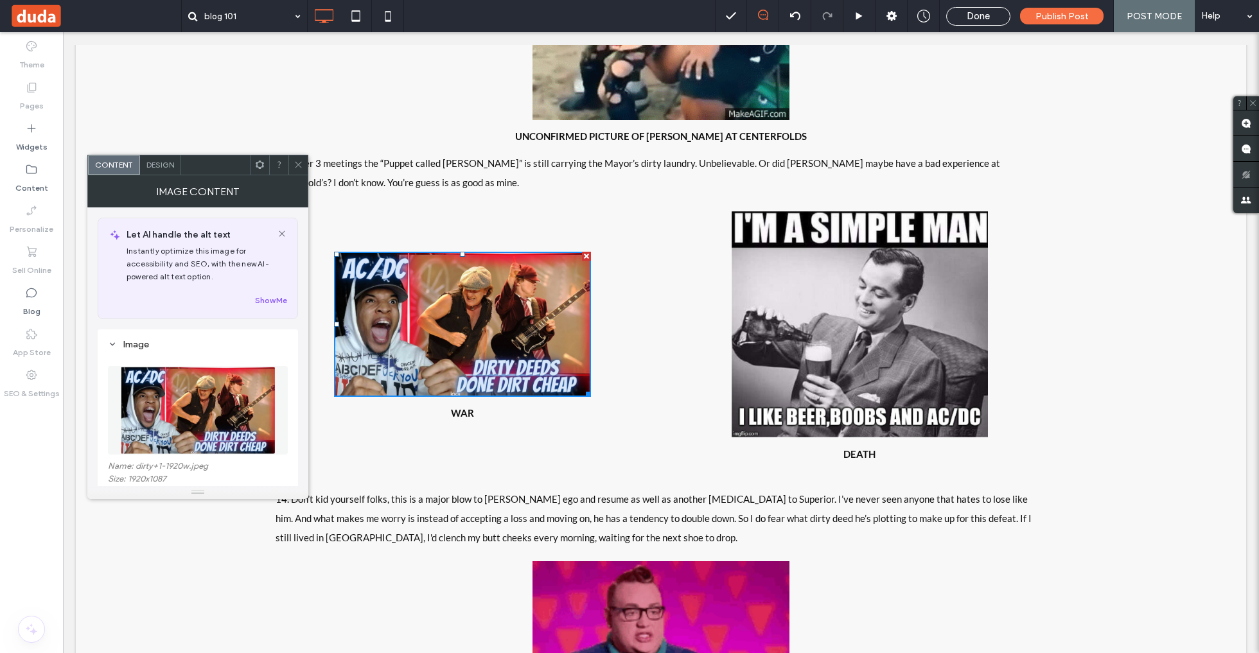
click at [228, 391] on figure at bounding box center [198, 410] width 180 height 89
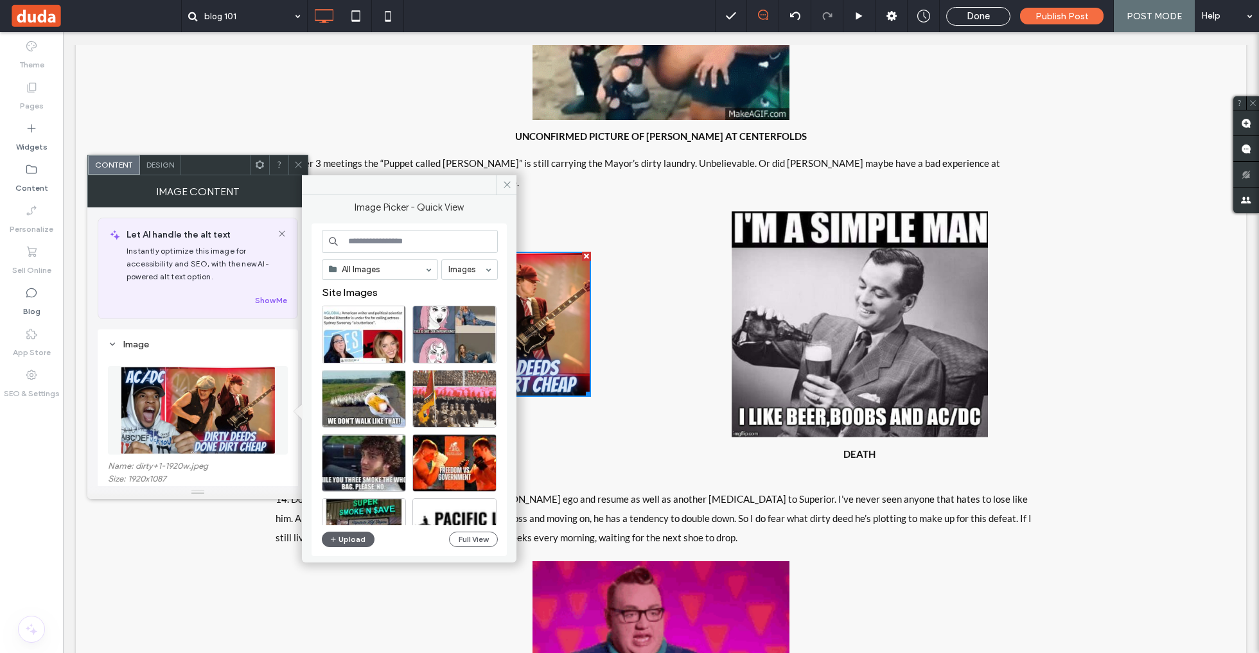
click at [371, 244] on input at bounding box center [410, 241] width 176 height 23
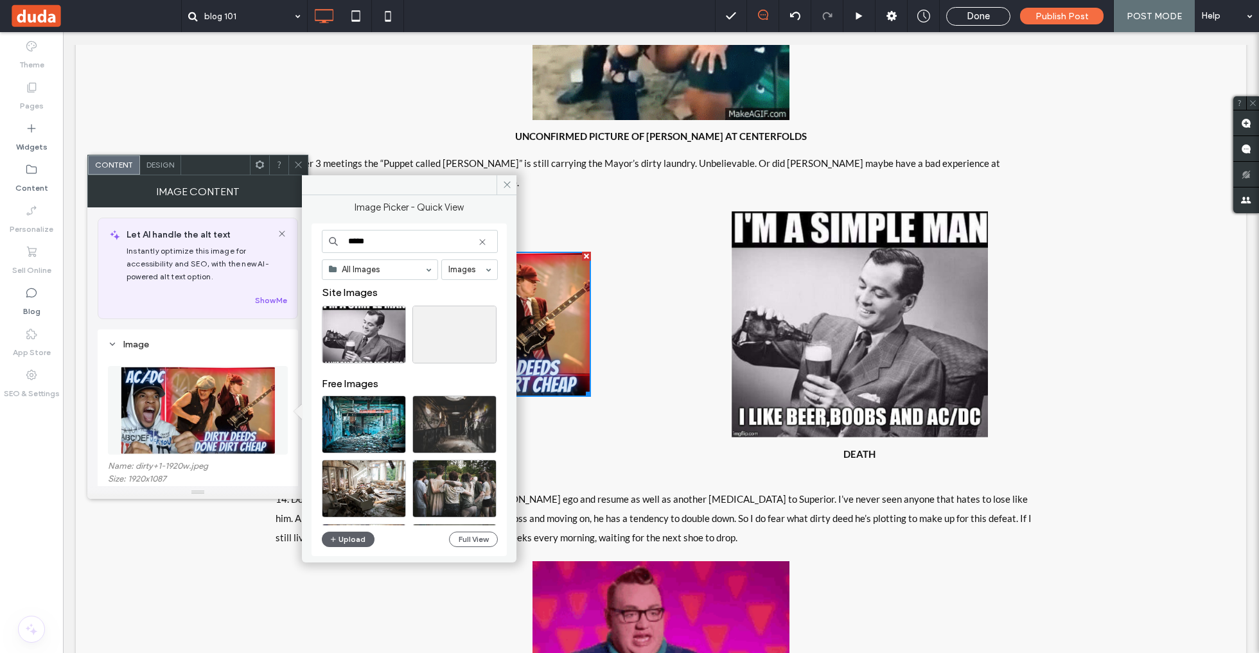
type input "*****"
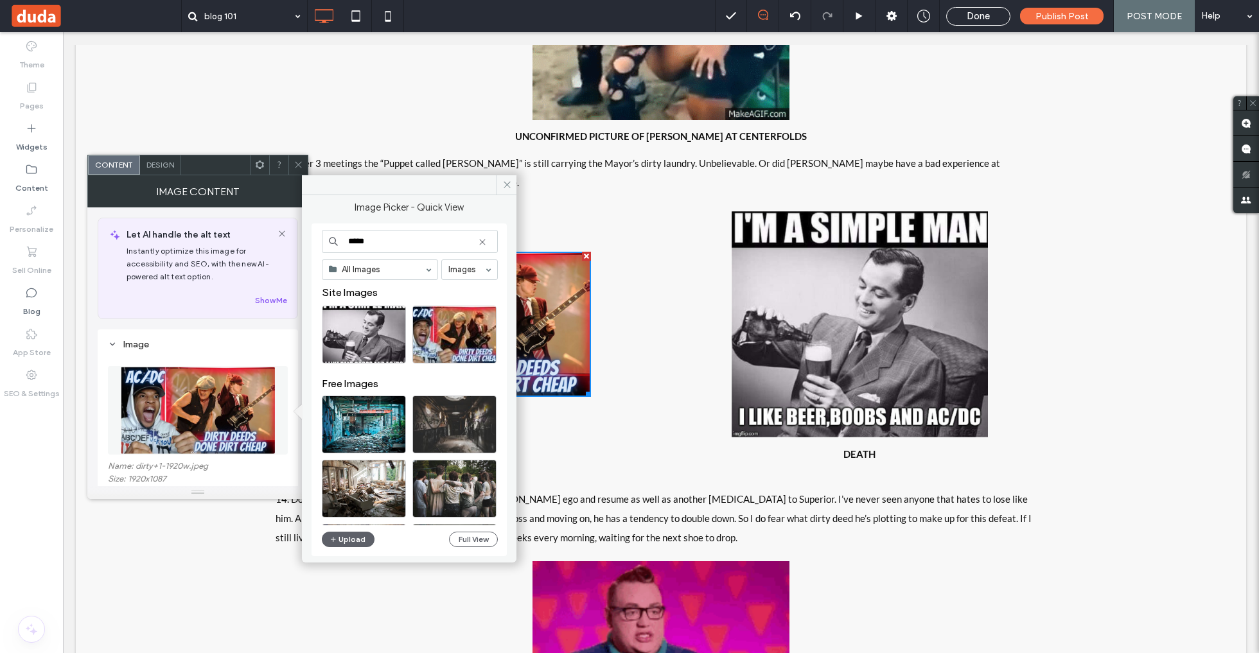
click at [296, 166] on icon at bounding box center [299, 165] width 10 height 10
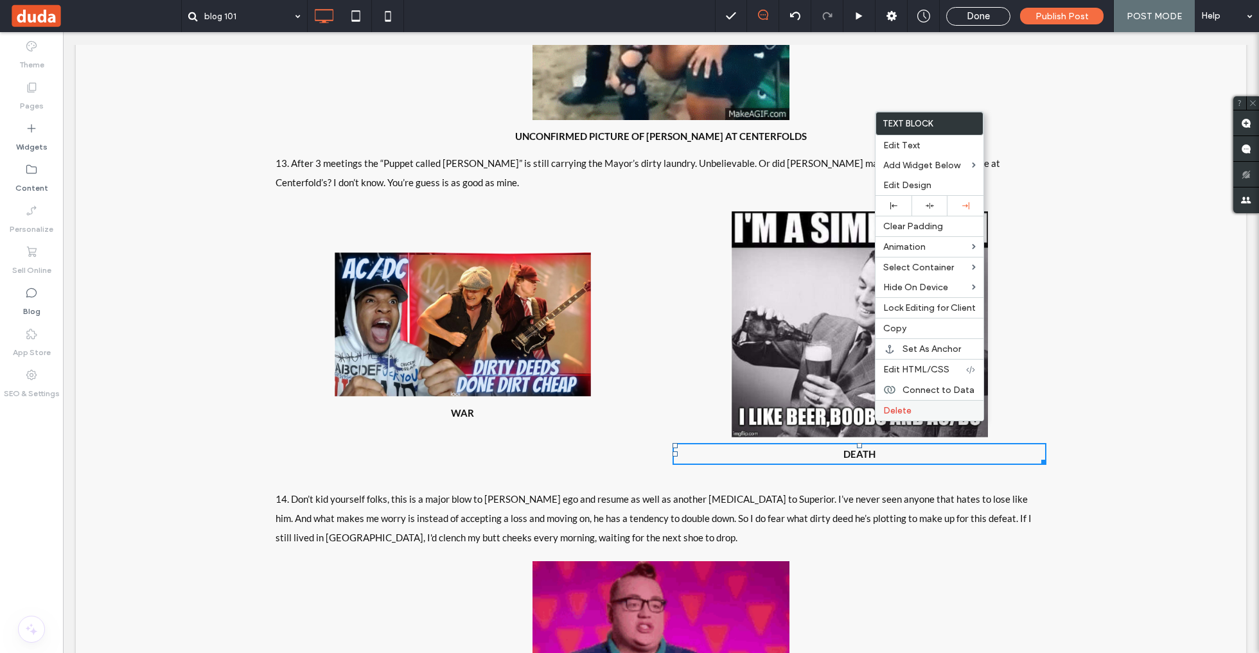
drag, startPoint x: 942, startPoint y: 412, endPoint x: 923, endPoint y: 409, distance: 18.8
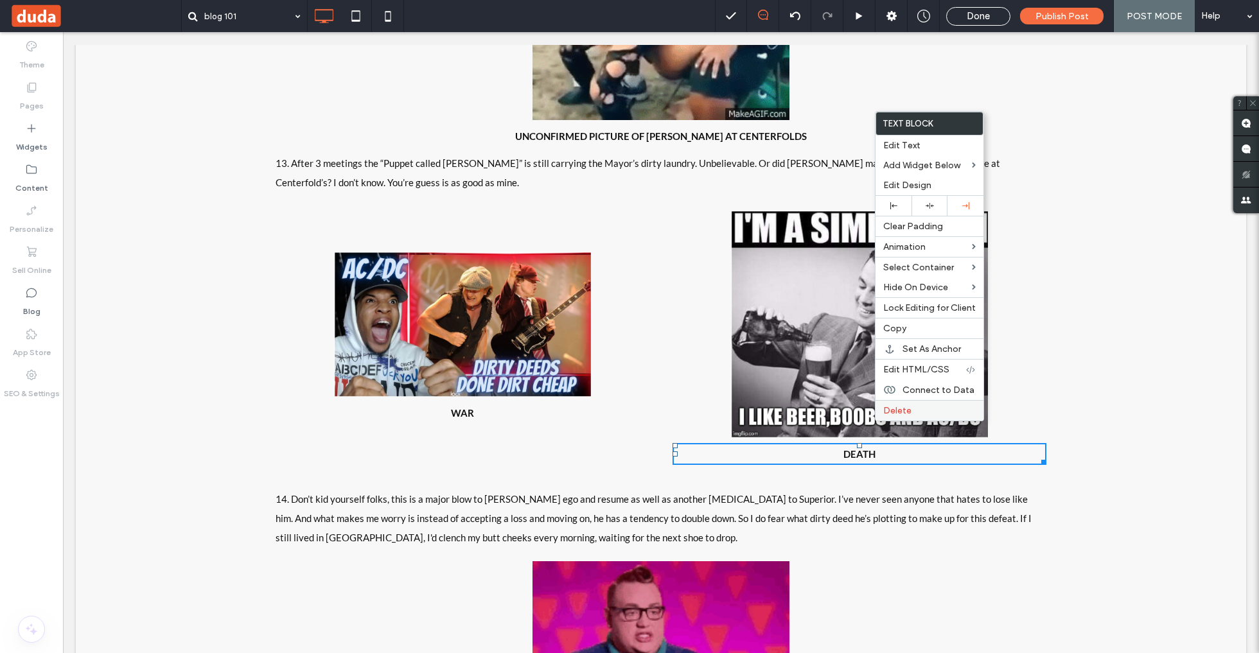
click at [942, 412] on label "Delete" at bounding box center [929, 410] width 93 height 11
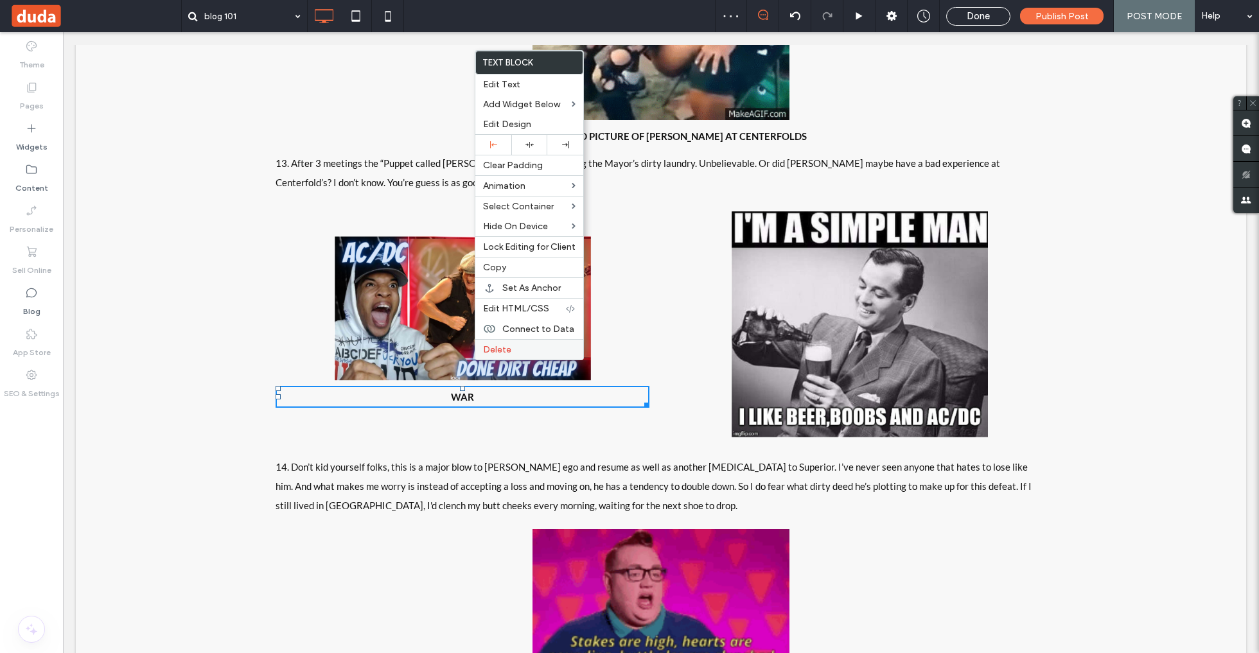
click at [510, 348] on span "Delete" at bounding box center [497, 349] width 28 height 11
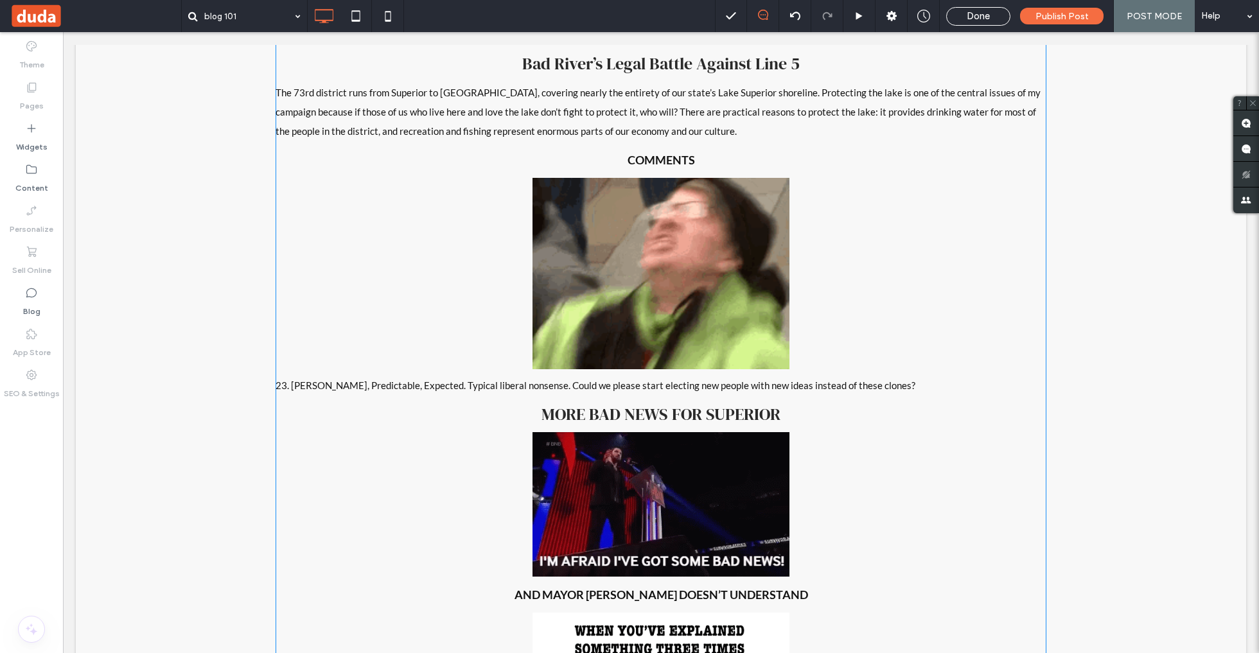
scroll to position [19663, 0]
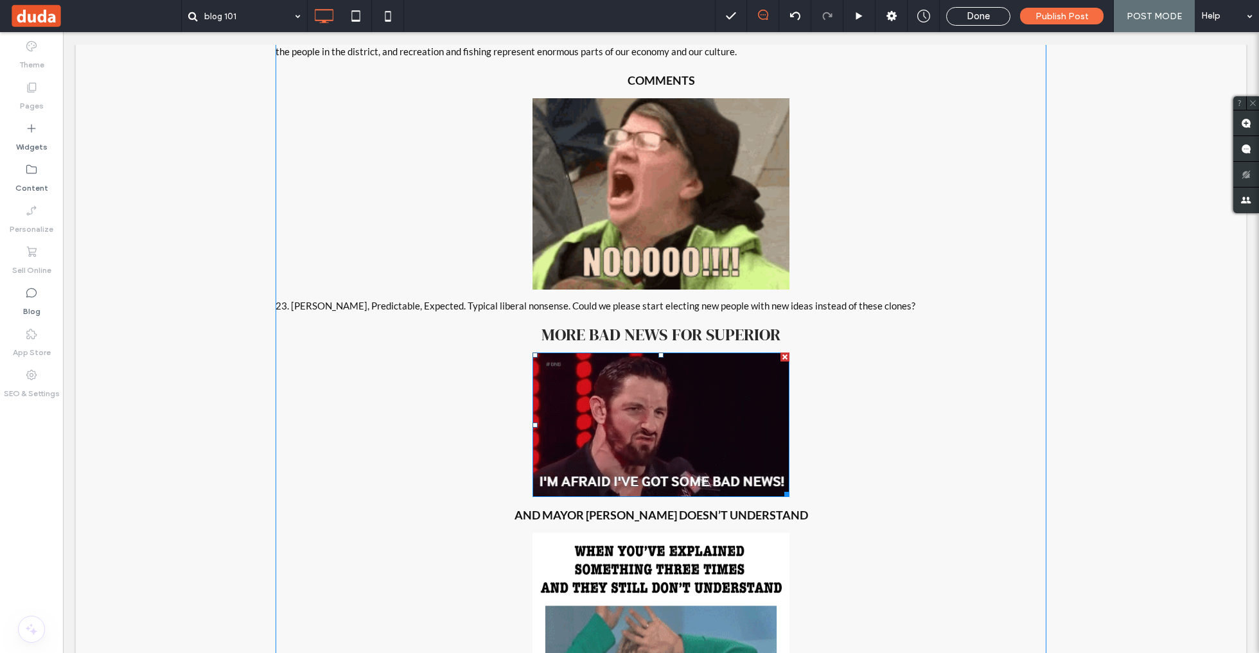
click at [681, 353] on img at bounding box center [661, 425] width 257 height 145
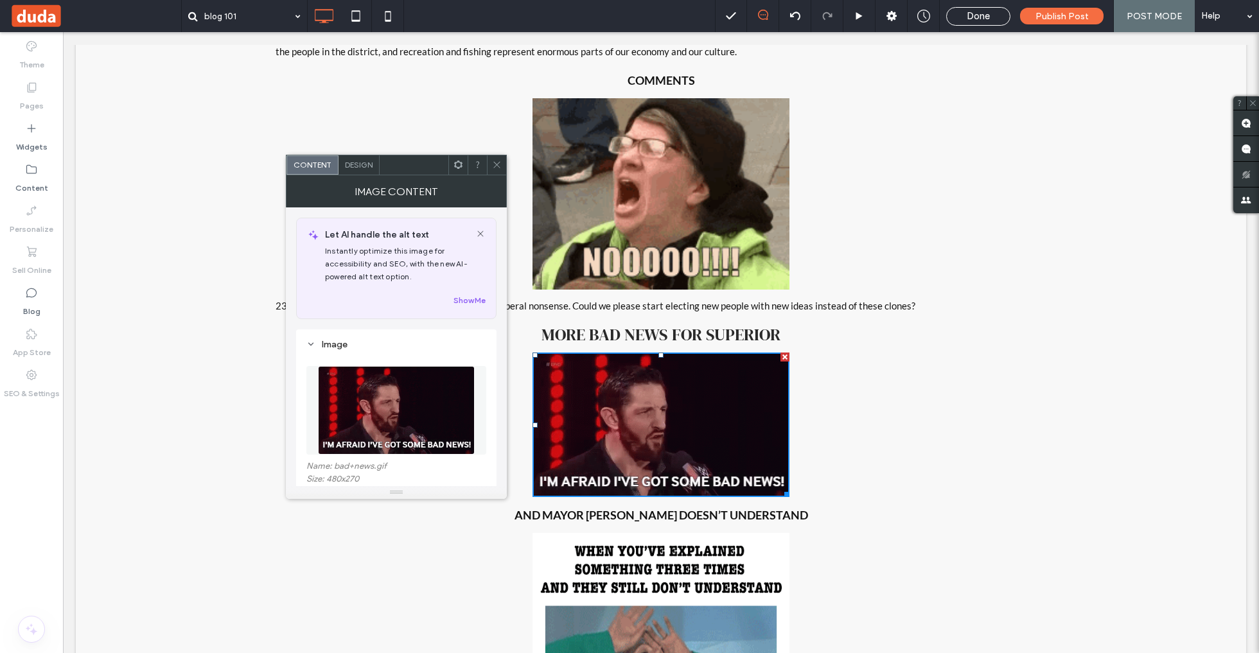
drag, startPoint x: 502, startPoint y: 166, endPoint x: 519, endPoint y: 269, distance: 103.5
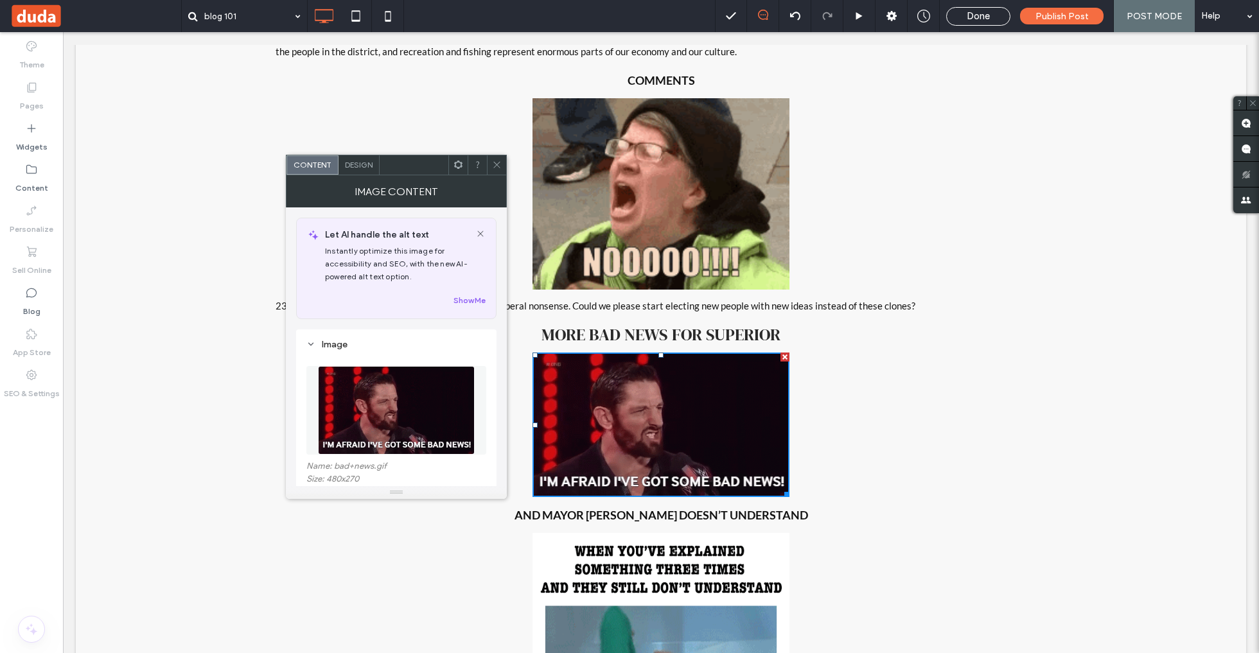
click at [502, 166] on div at bounding box center [496, 164] width 19 height 19
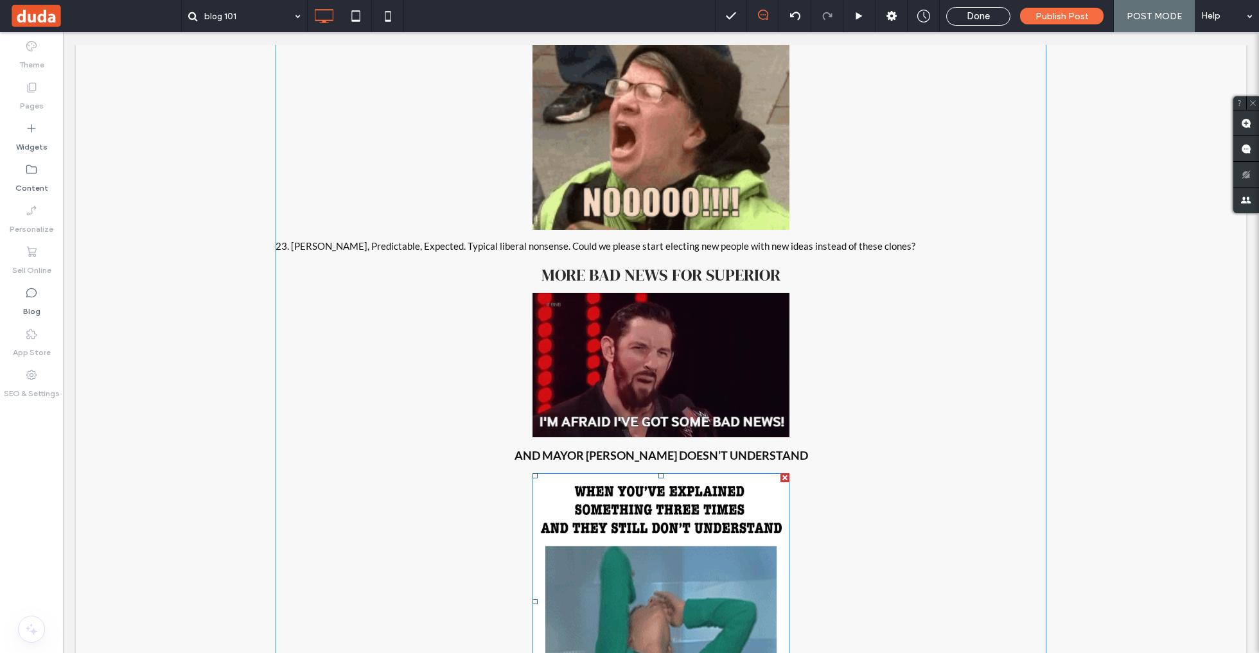
scroll to position [19741, 0]
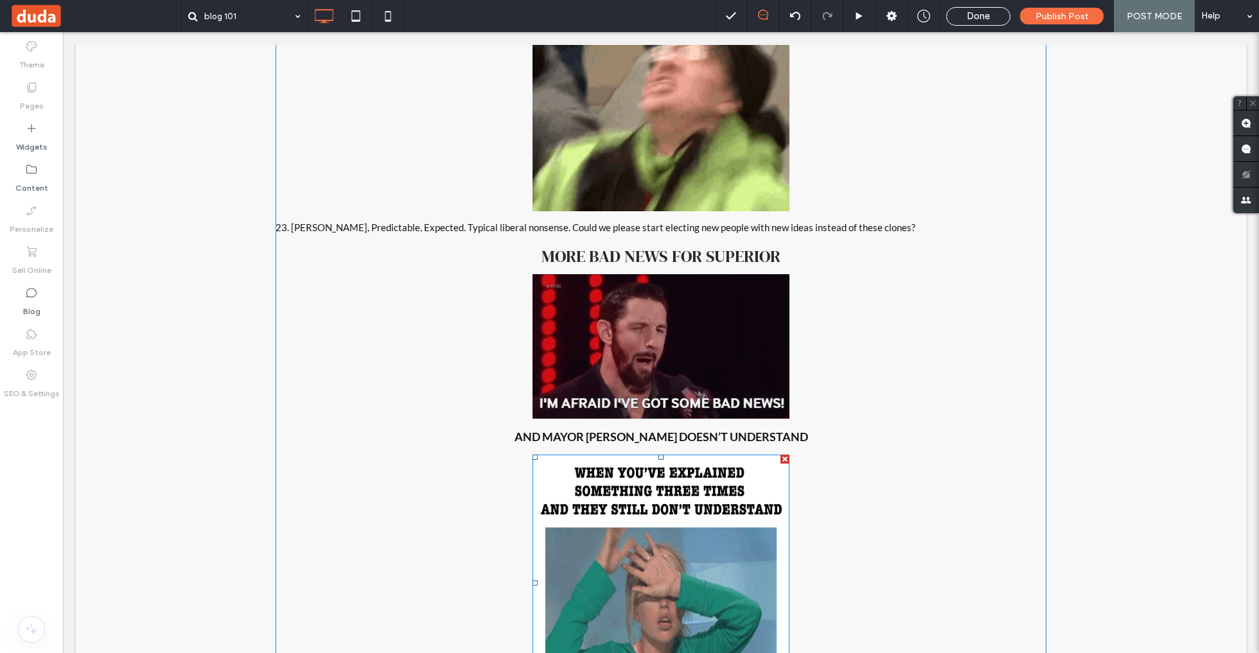
drag, startPoint x: 675, startPoint y: 463, endPoint x: 672, endPoint y: 452, distance: 10.6
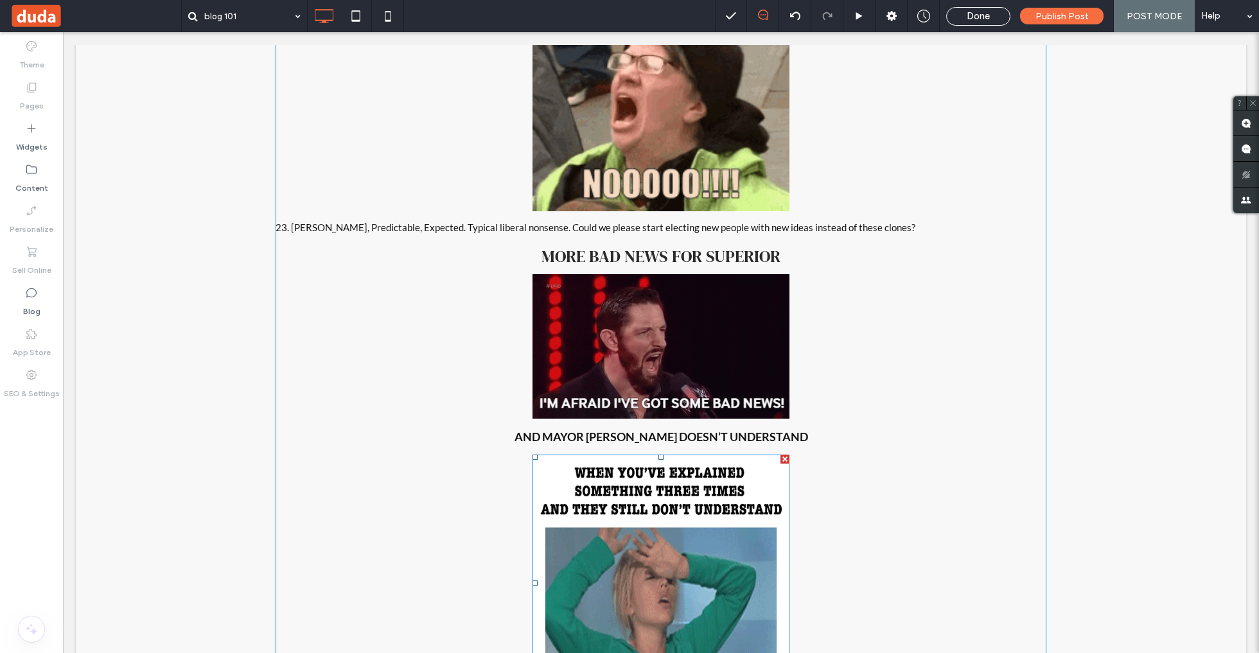
click at [675, 463] on img at bounding box center [661, 583] width 257 height 257
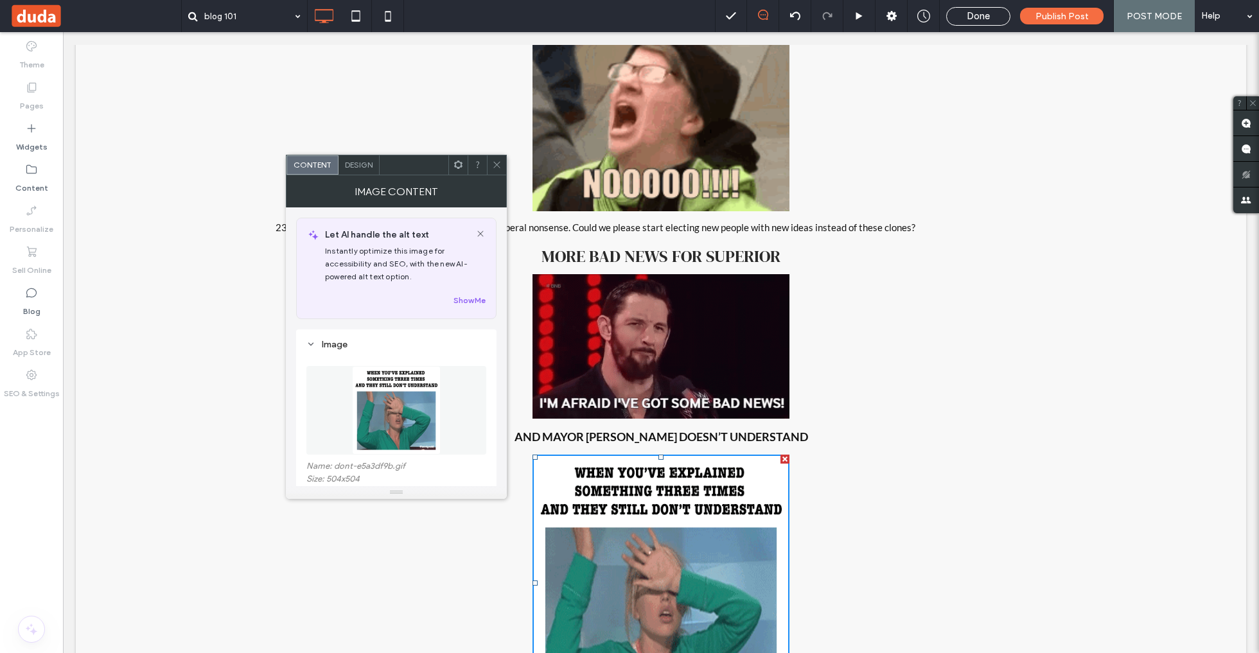
click at [498, 159] on span at bounding box center [497, 164] width 10 height 19
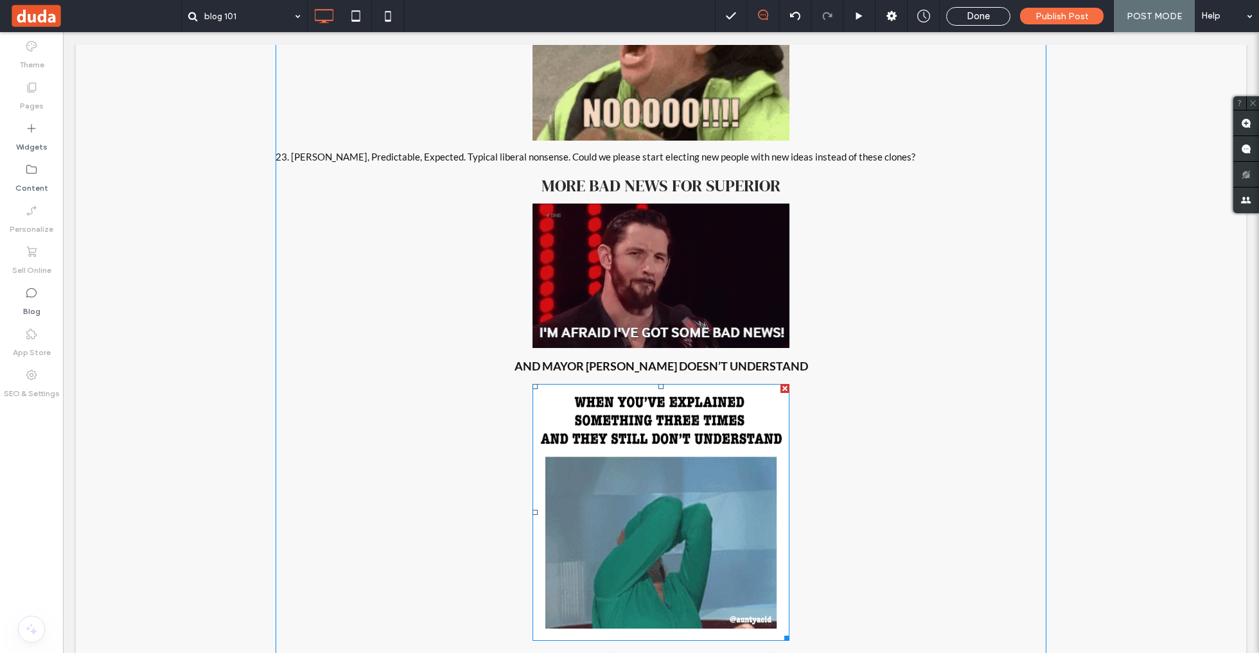
scroll to position [19815, 0]
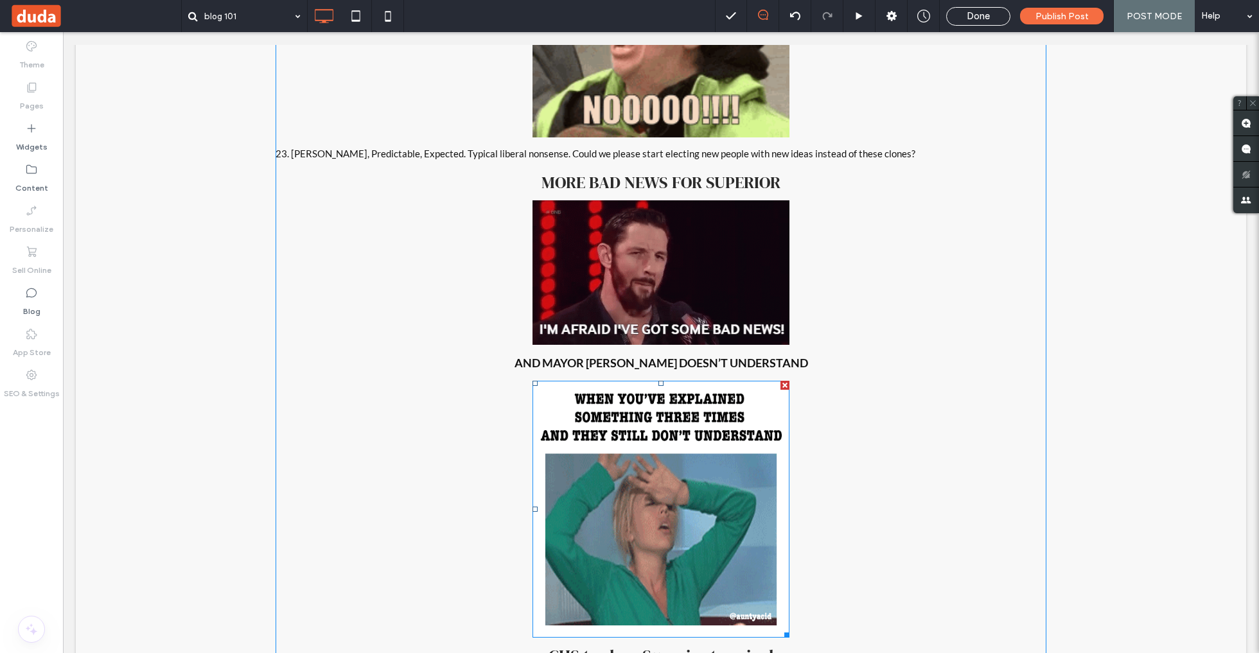
click at [767, 381] on img at bounding box center [661, 509] width 257 height 257
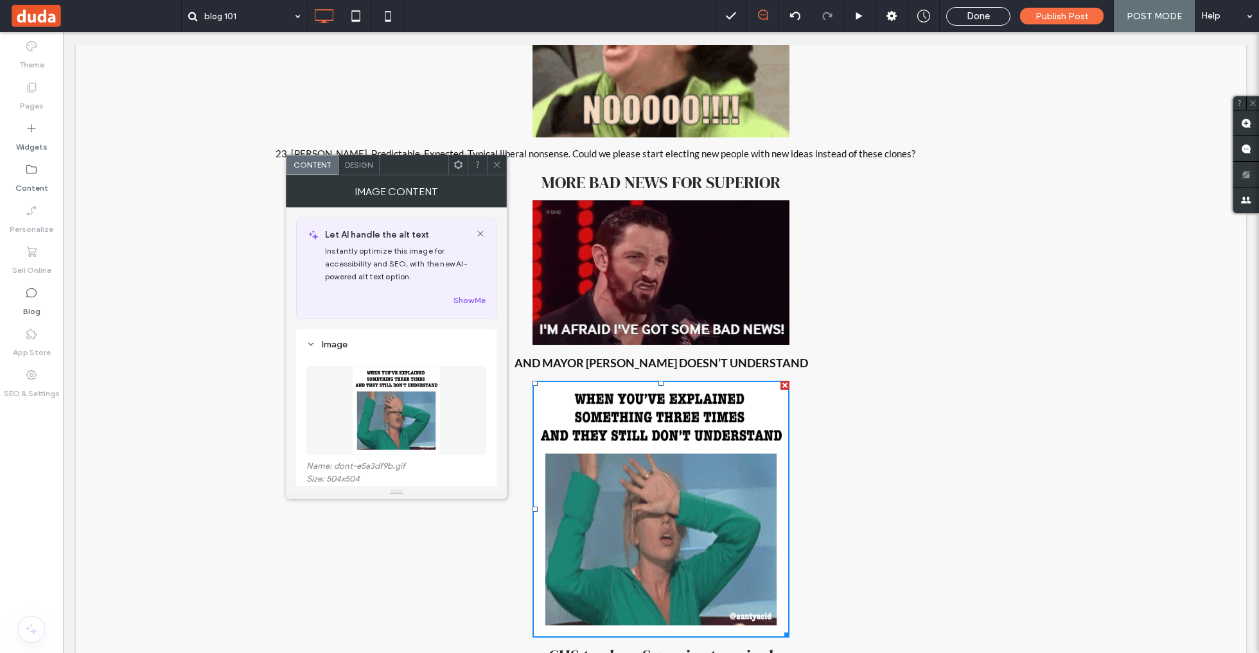
click at [494, 160] on icon at bounding box center [497, 165] width 10 height 10
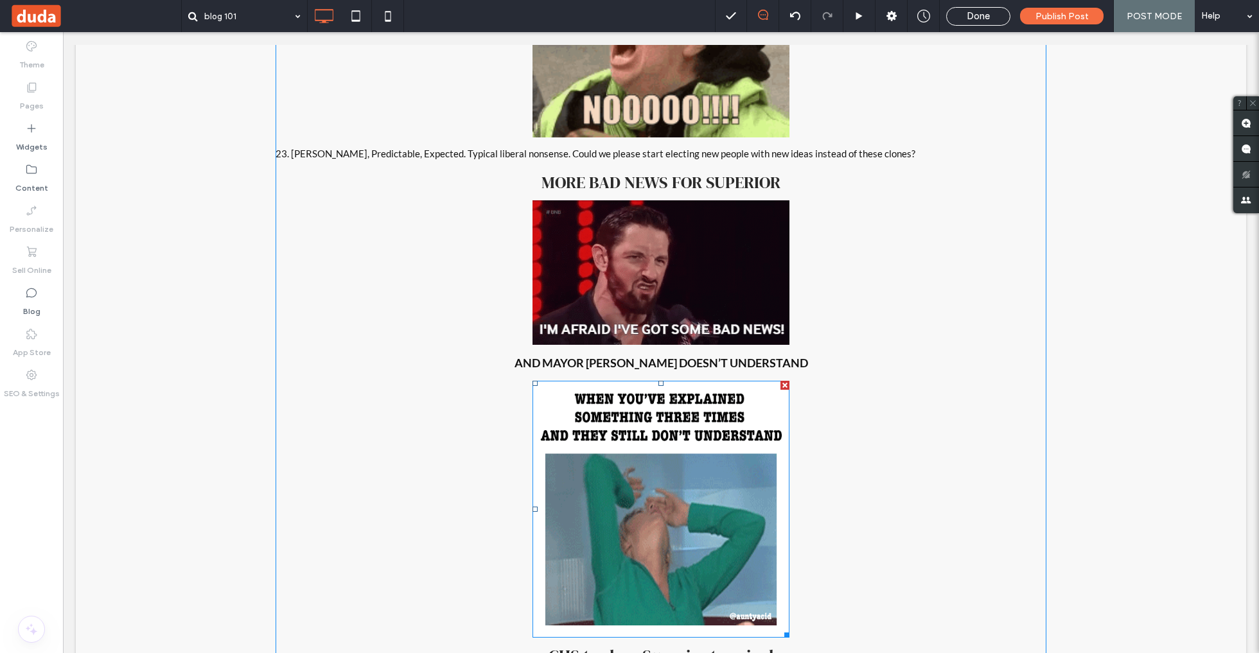
click at [784, 381] on div at bounding box center [785, 385] width 9 height 9
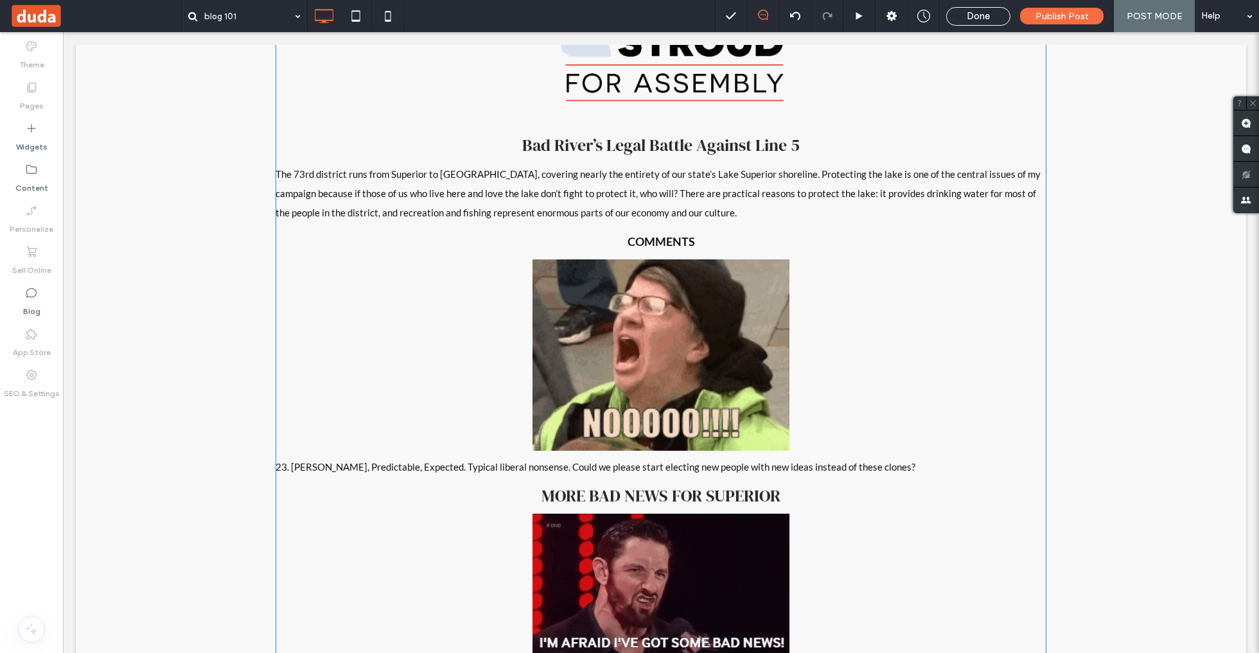
scroll to position [19489, 0]
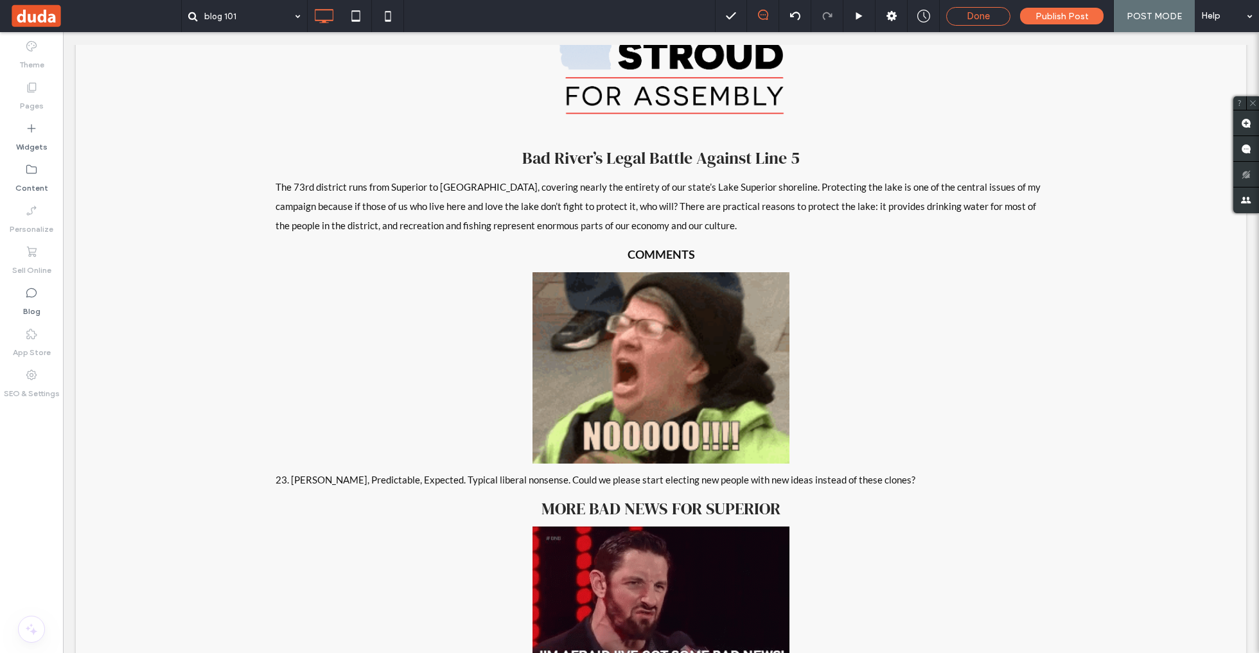
click at [981, 21] on span "Done" at bounding box center [978, 16] width 23 height 12
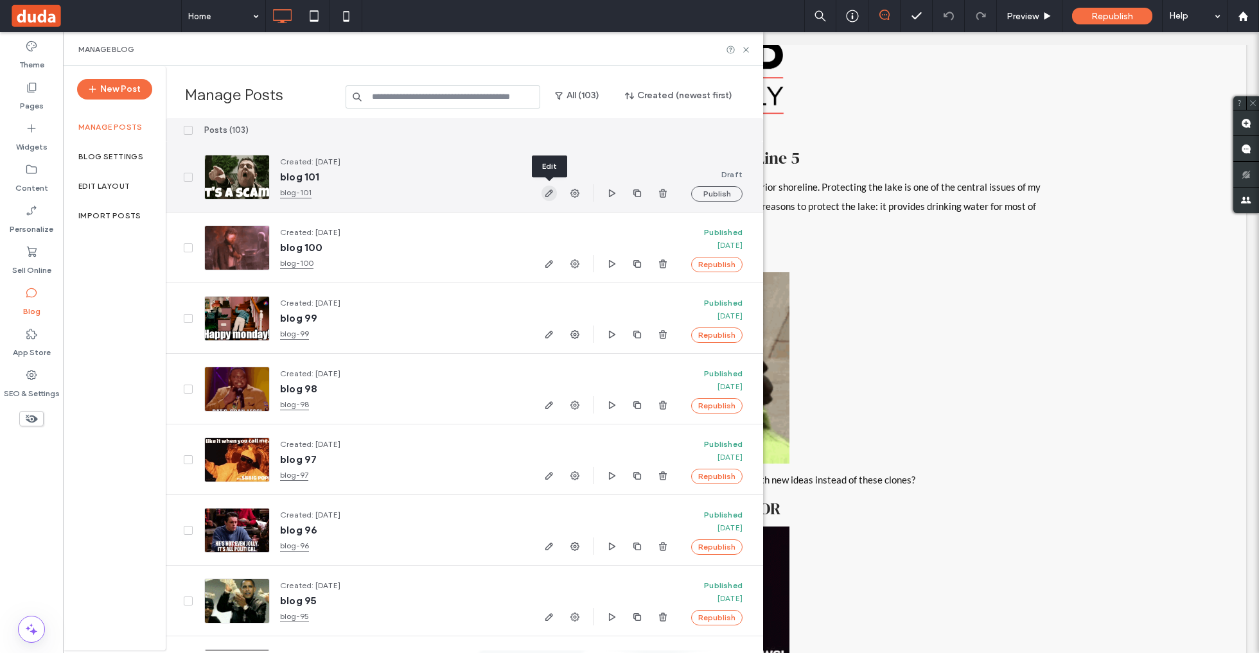
click at [553, 193] on icon "button" at bounding box center [549, 193] width 10 height 10
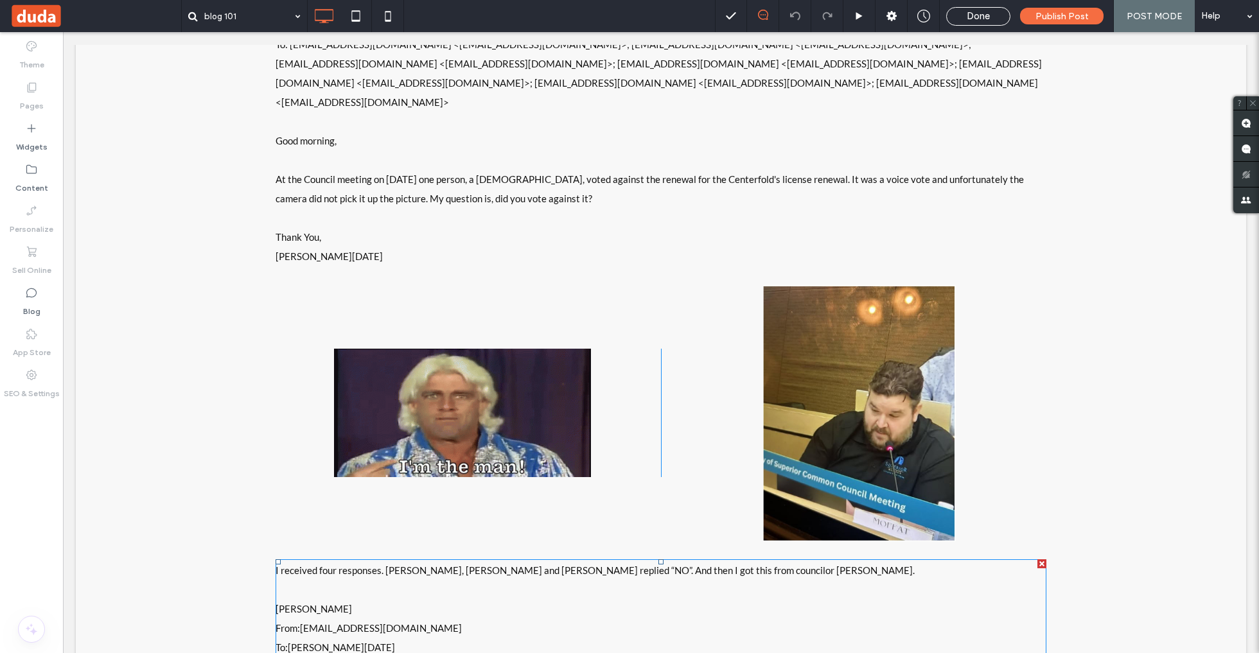
scroll to position [12939, 0]
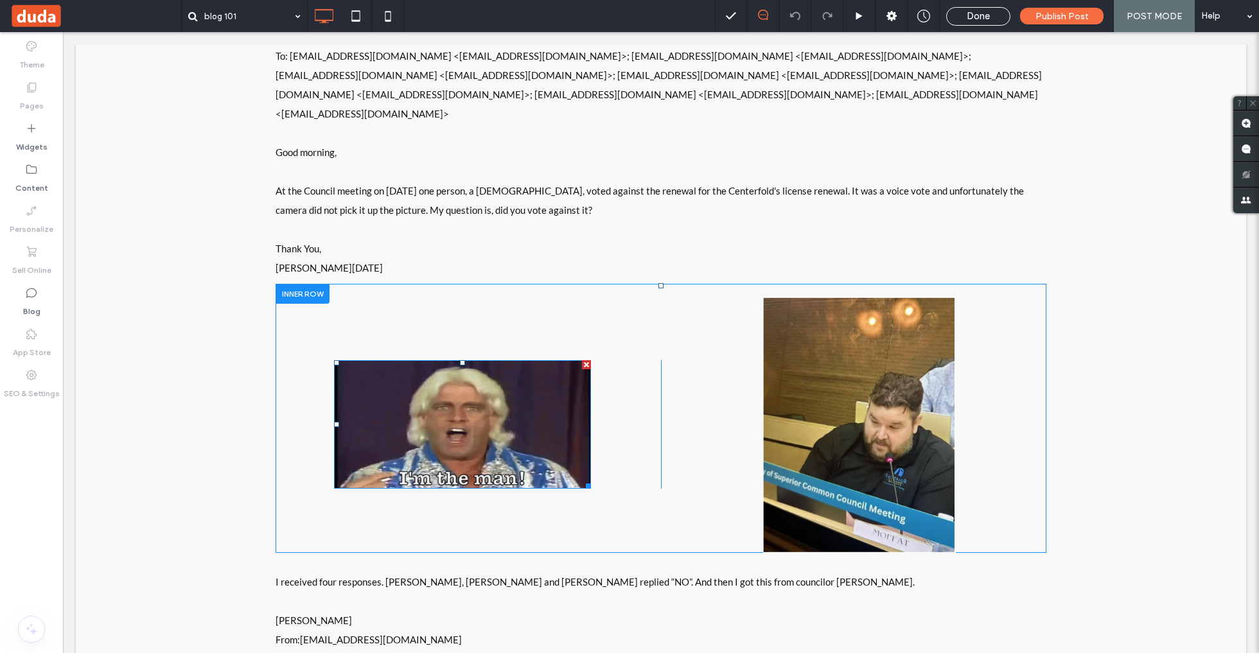
click at [543, 374] on img at bounding box center [462, 424] width 257 height 129
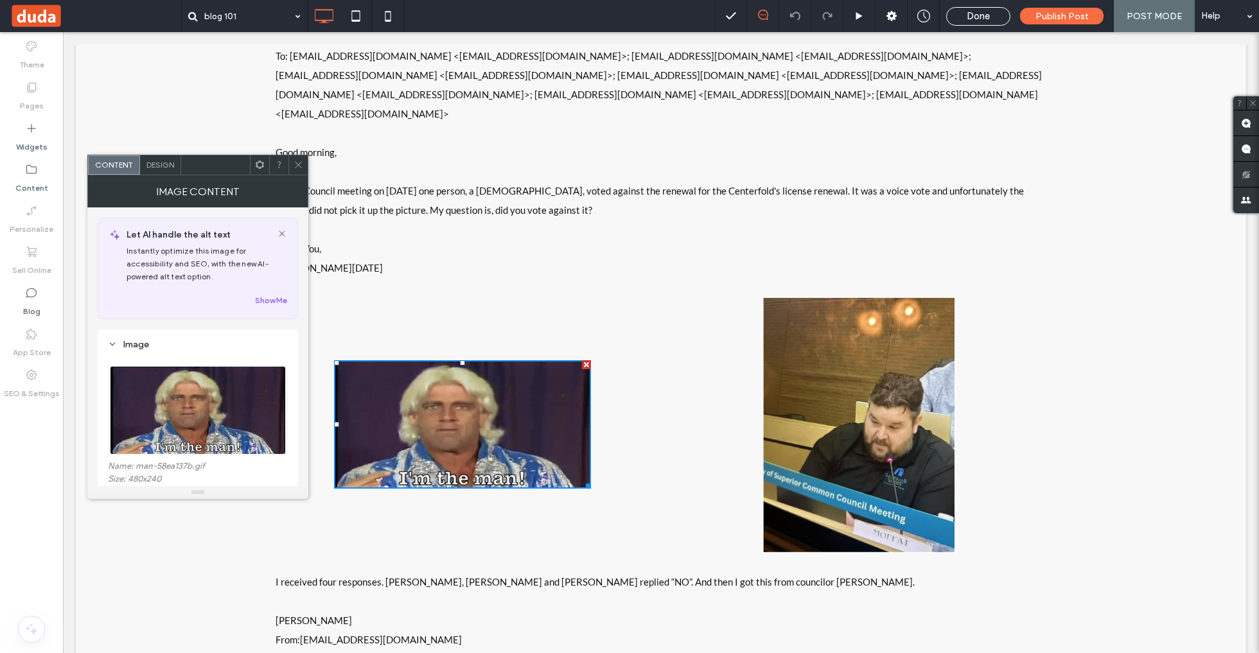
click at [302, 162] on icon at bounding box center [299, 165] width 10 height 10
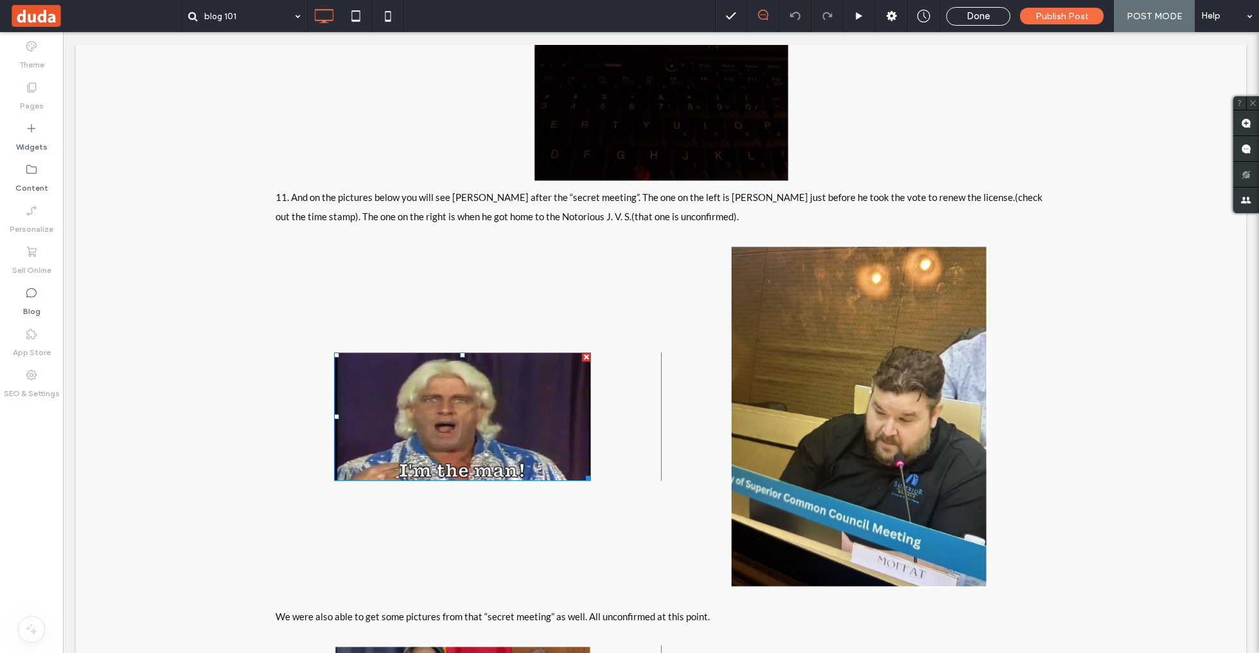
scroll to position [10899, 0]
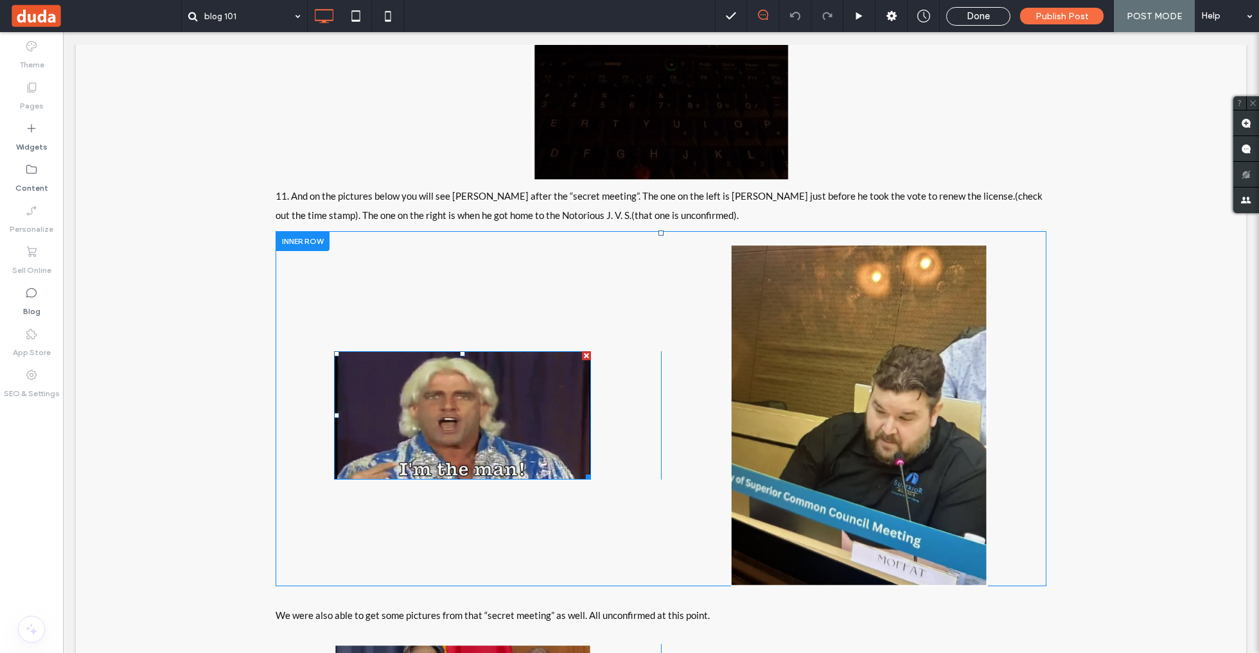
click at [529, 405] on img at bounding box center [462, 415] width 257 height 129
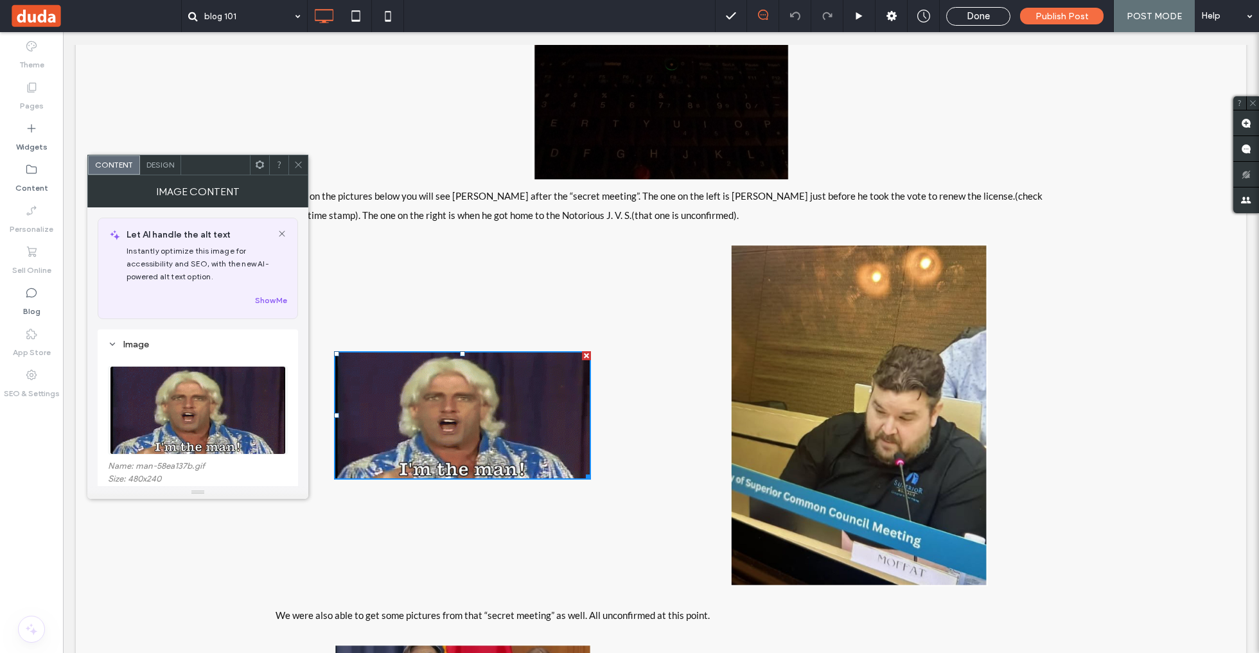
click at [226, 406] on img at bounding box center [198, 410] width 176 height 89
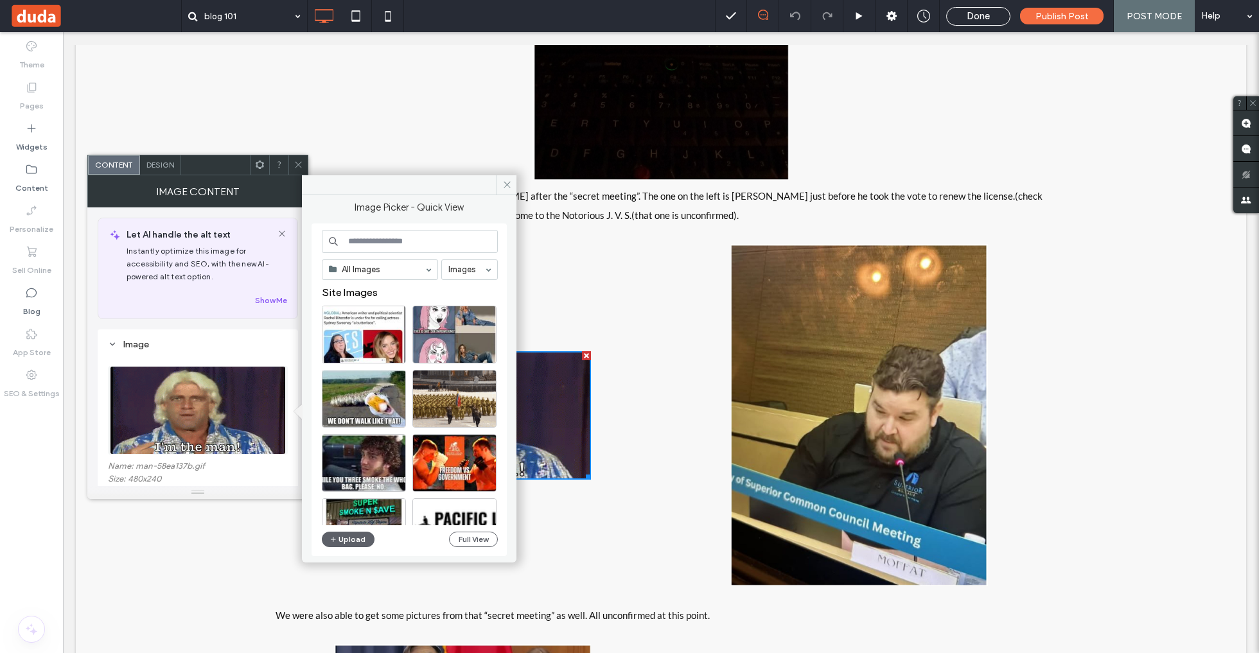
click at [421, 245] on input at bounding box center [410, 241] width 176 height 23
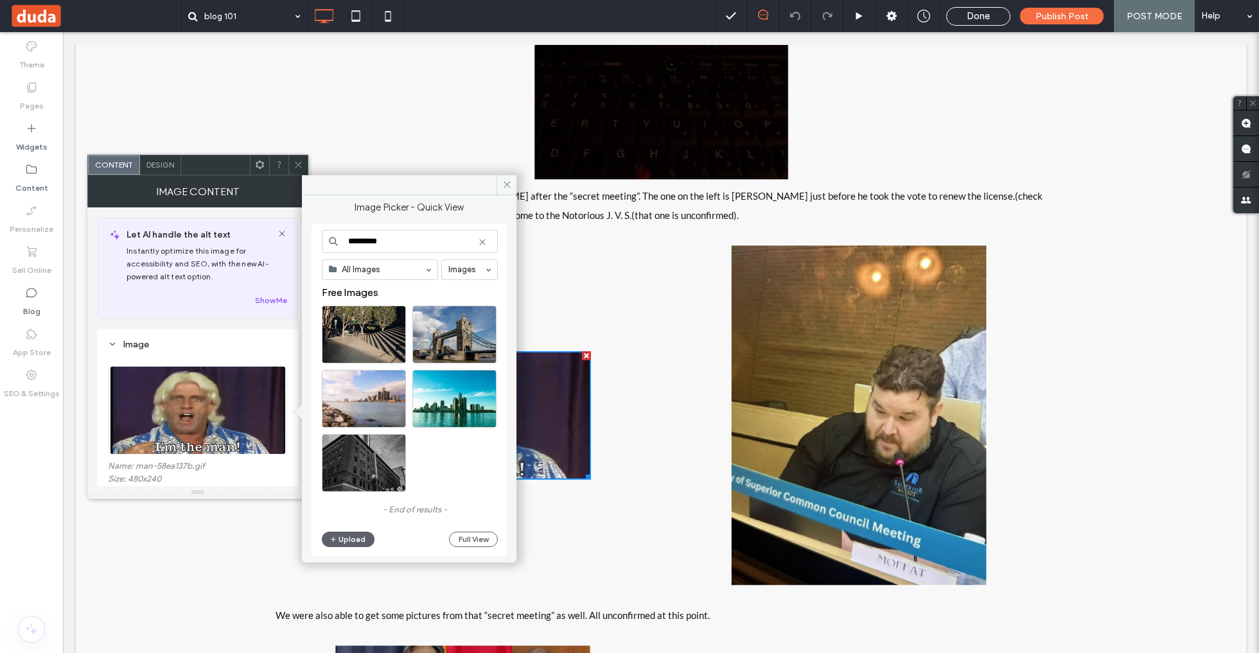
click at [359, 239] on input "*********" at bounding box center [410, 241] width 176 height 23
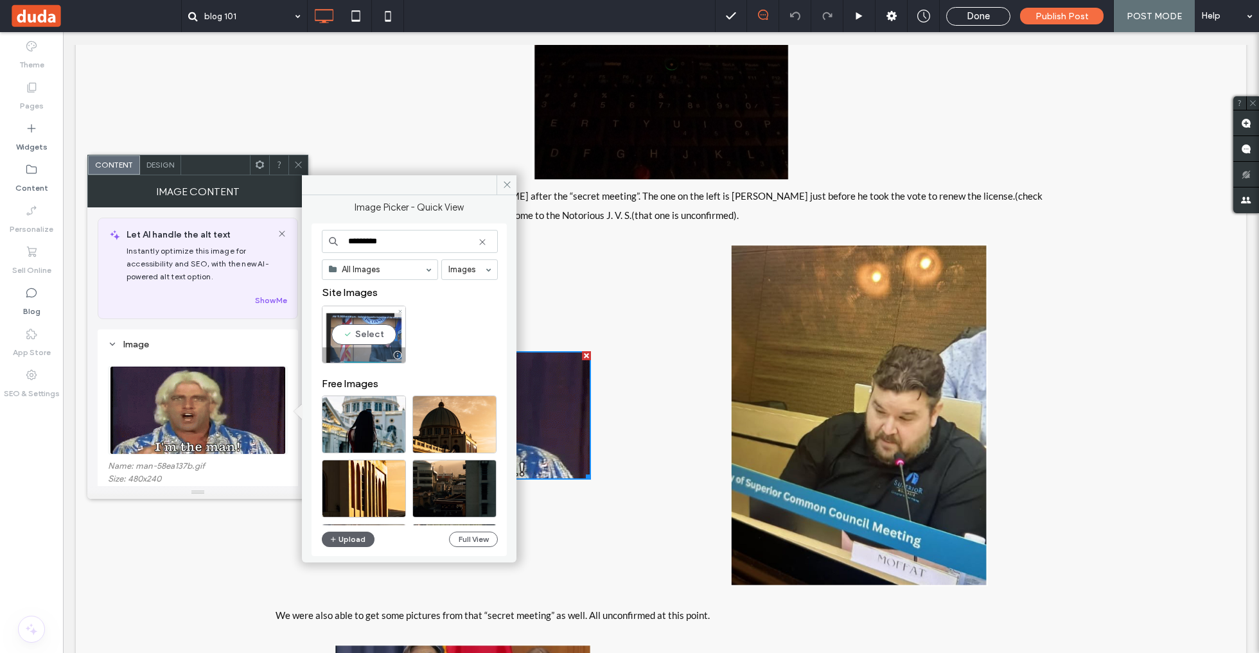
type input "*********"
click at [364, 341] on div "Select" at bounding box center [364, 335] width 84 height 58
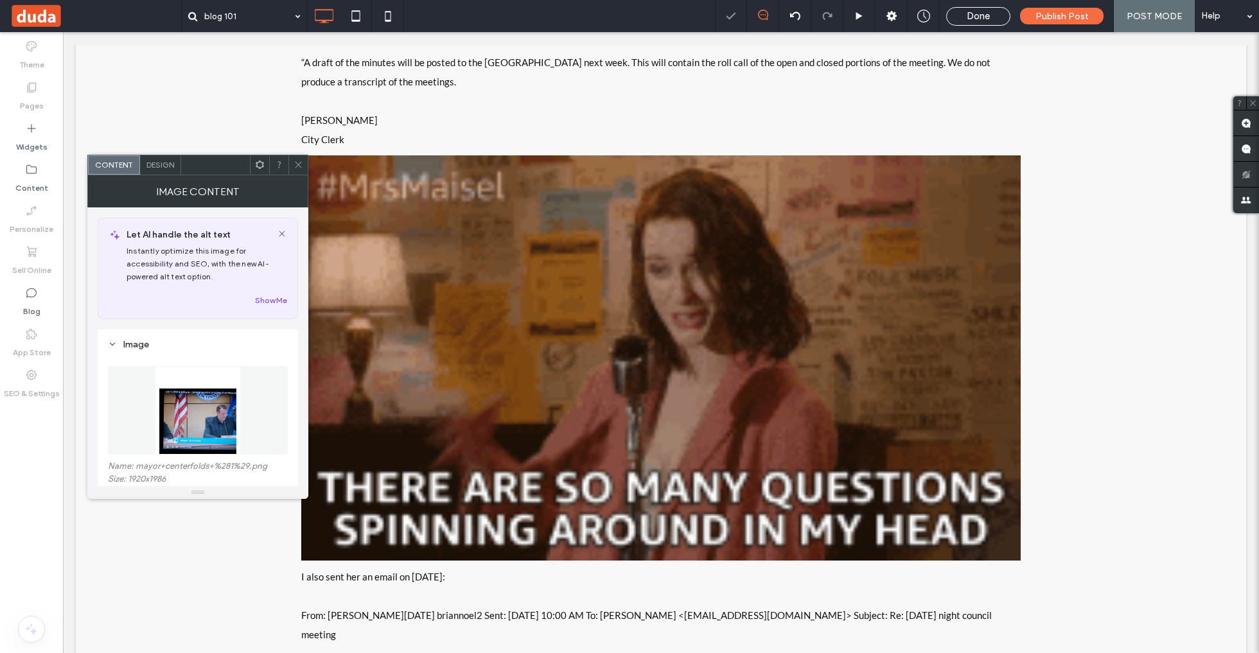
click at [301, 164] on icon at bounding box center [299, 165] width 10 height 10
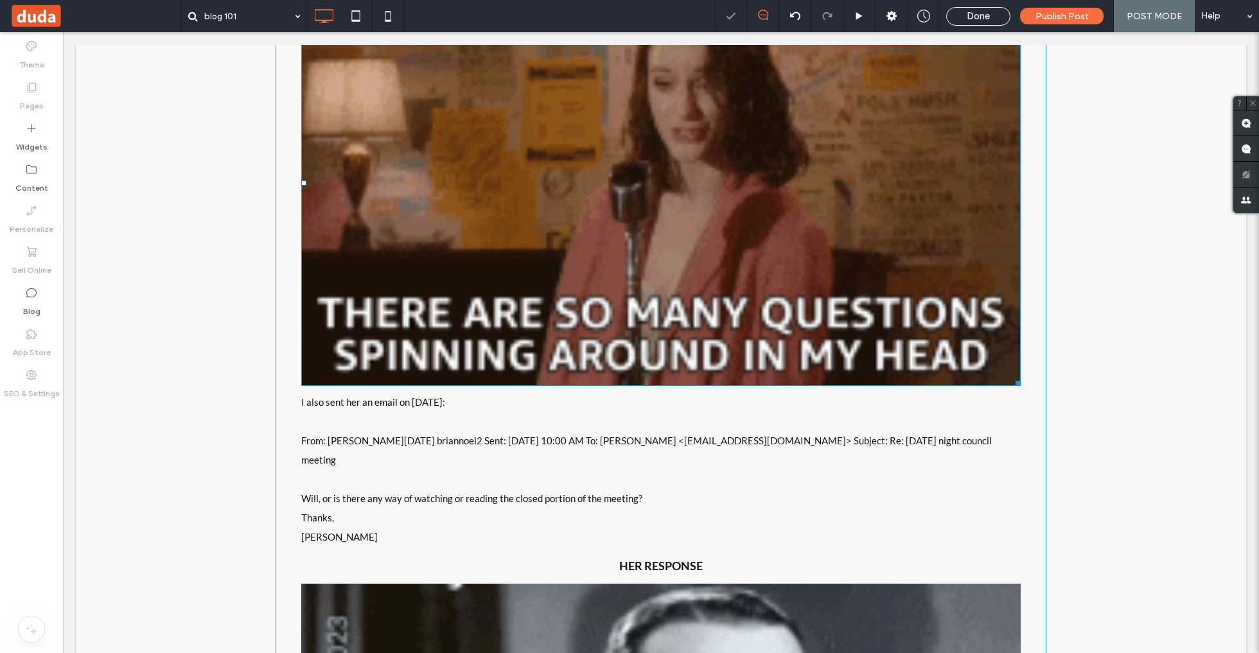
scroll to position [11366, 0]
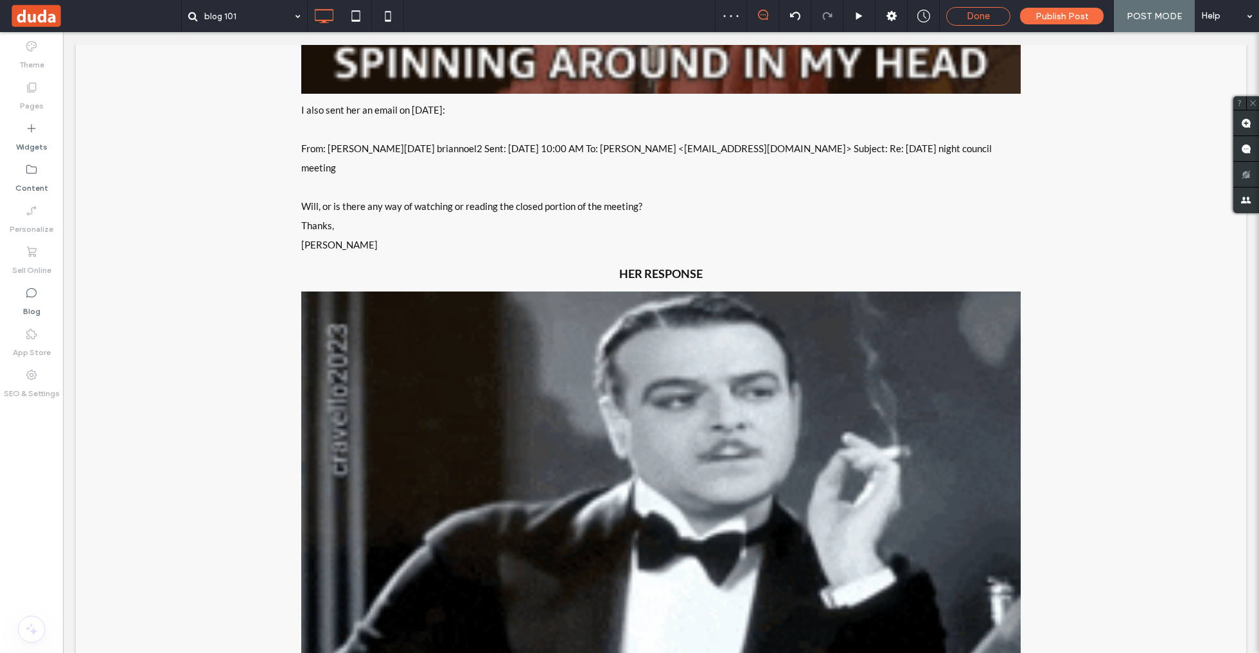
click at [975, 17] on span "Done" at bounding box center [978, 16] width 23 height 12
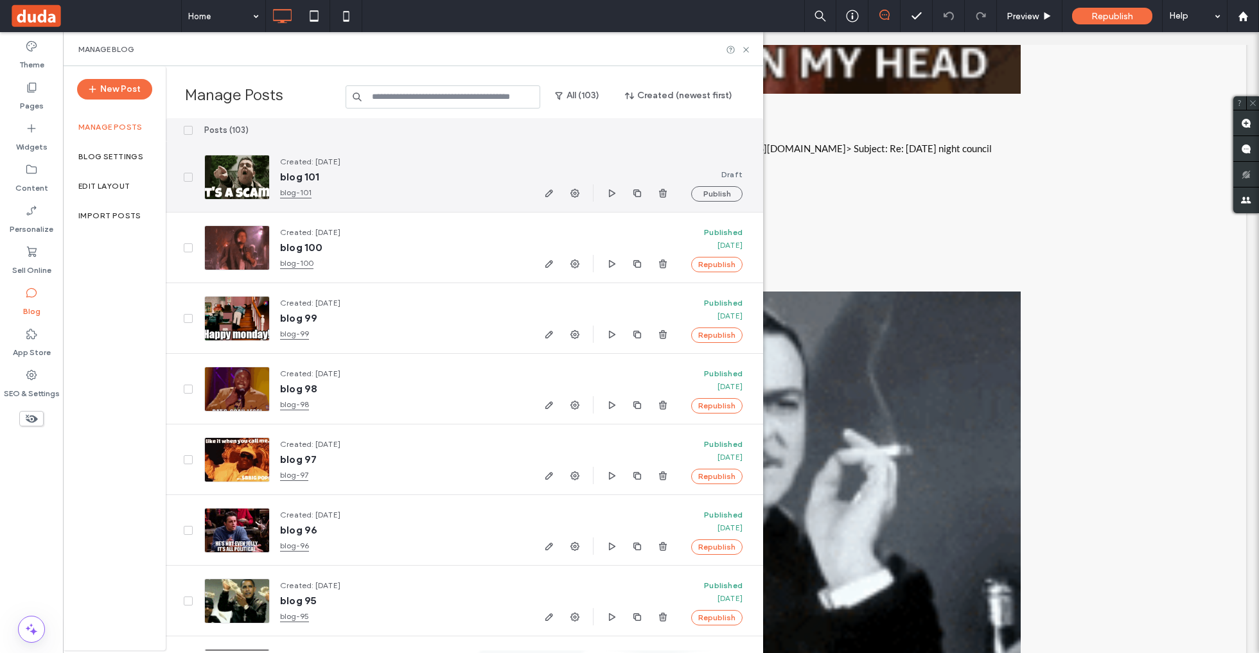
click at [547, 190] on icon "button" at bounding box center [549, 193] width 10 height 10
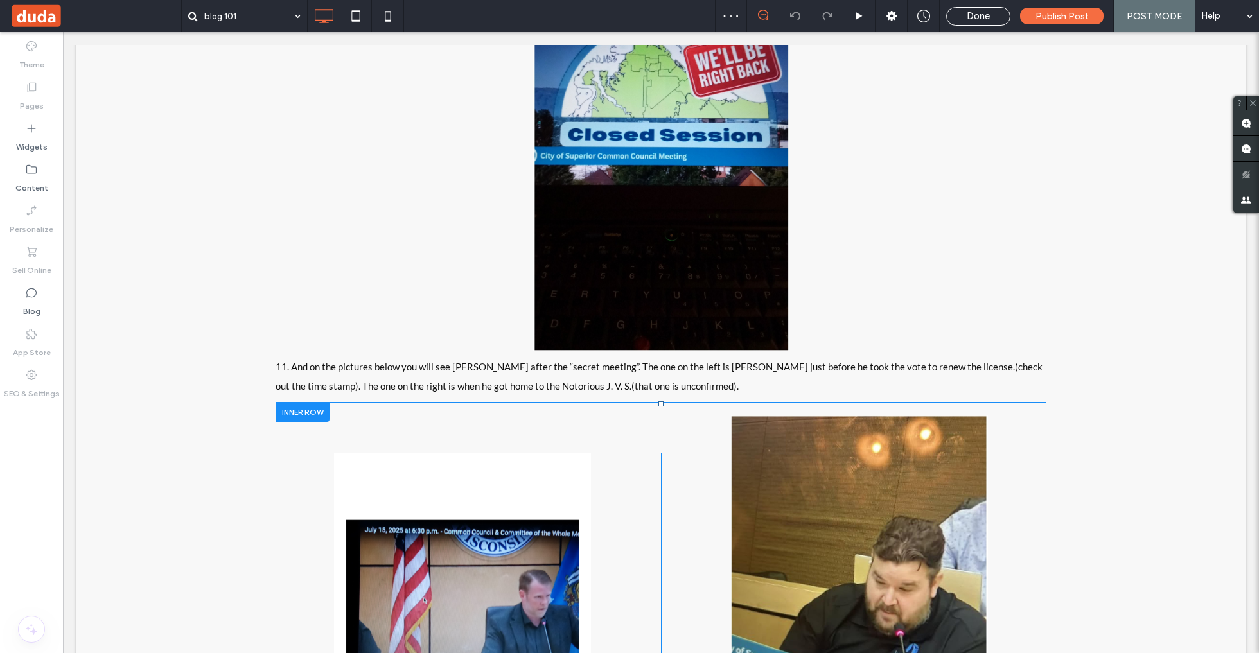
scroll to position [10800, 0]
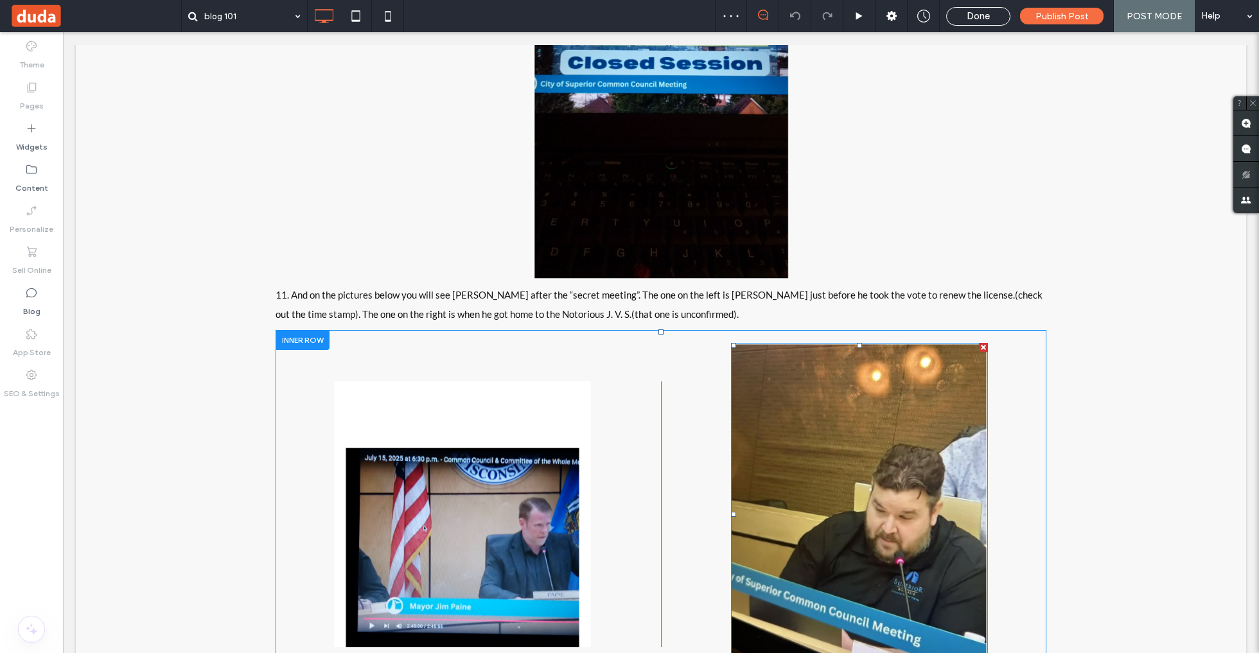
drag, startPoint x: 819, startPoint y: 513, endPoint x: 793, endPoint y: 502, distance: 27.9
click at [819, 513] on img at bounding box center [859, 514] width 257 height 342
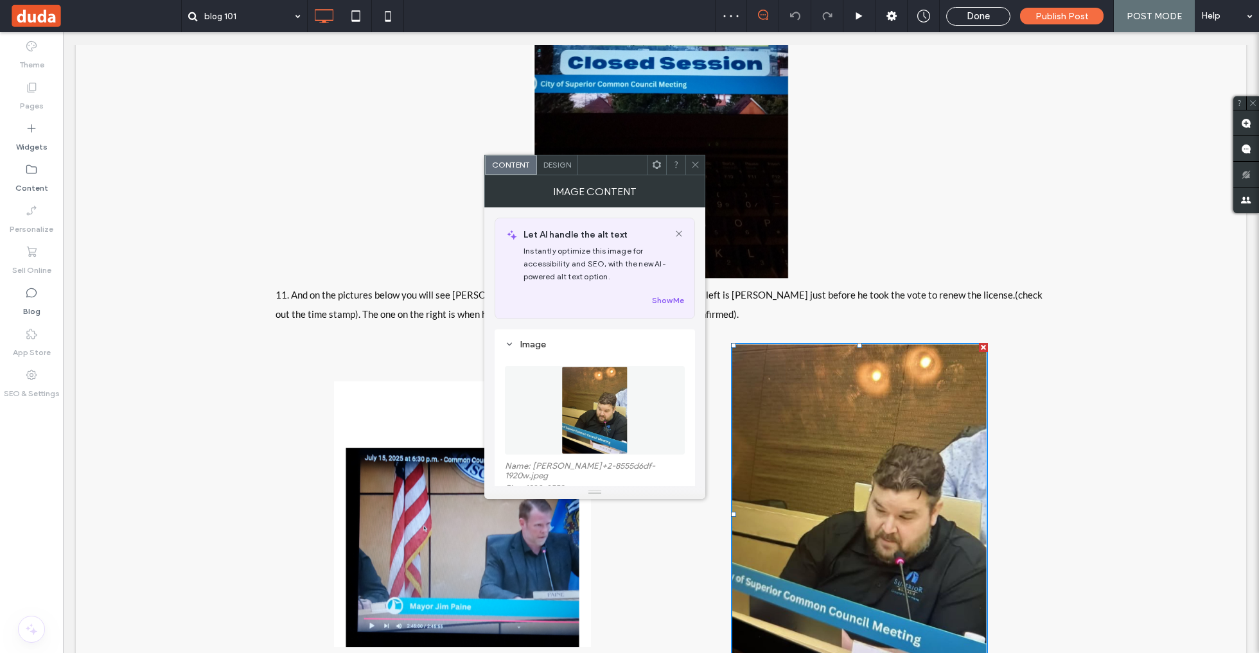
click at [551, 445] on figure at bounding box center [595, 410] width 180 height 89
click at [611, 356] on div "Name: moffat+2-8555d6df-1920w.jpeg Size: 1920x2559 Replace" at bounding box center [595, 439] width 180 height 172
click at [610, 375] on img at bounding box center [595, 410] width 67 height 89
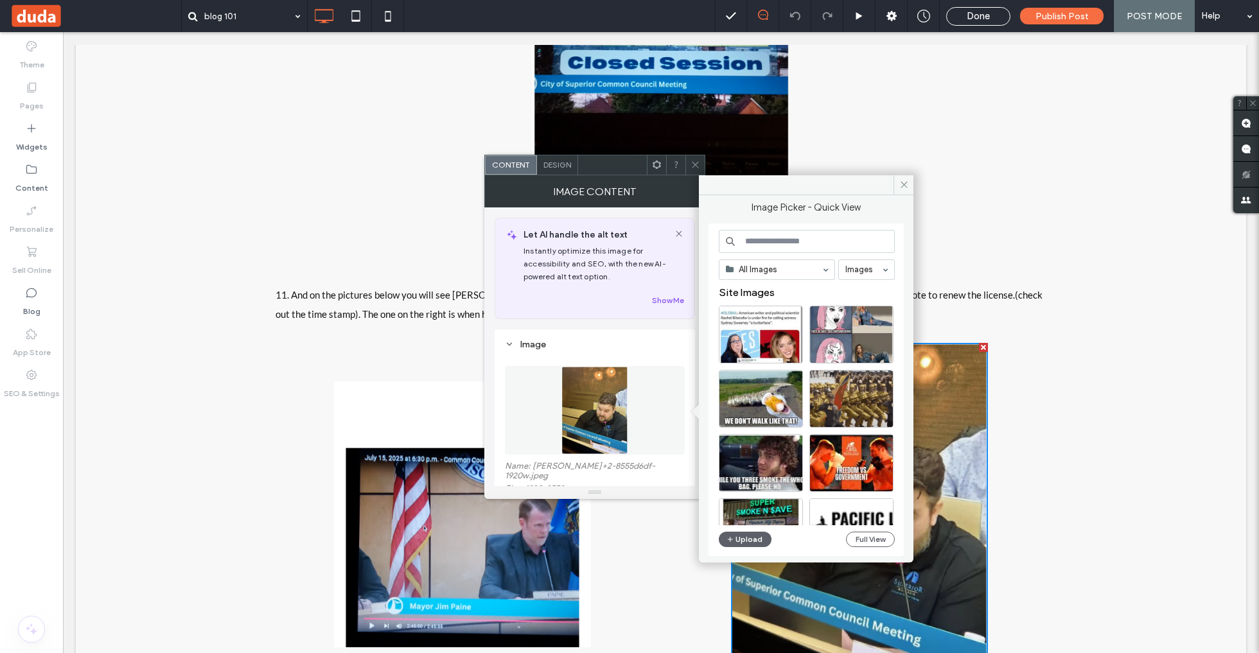
click at [769, 243] on input at bounding box center [807, 241] width 176 height 23
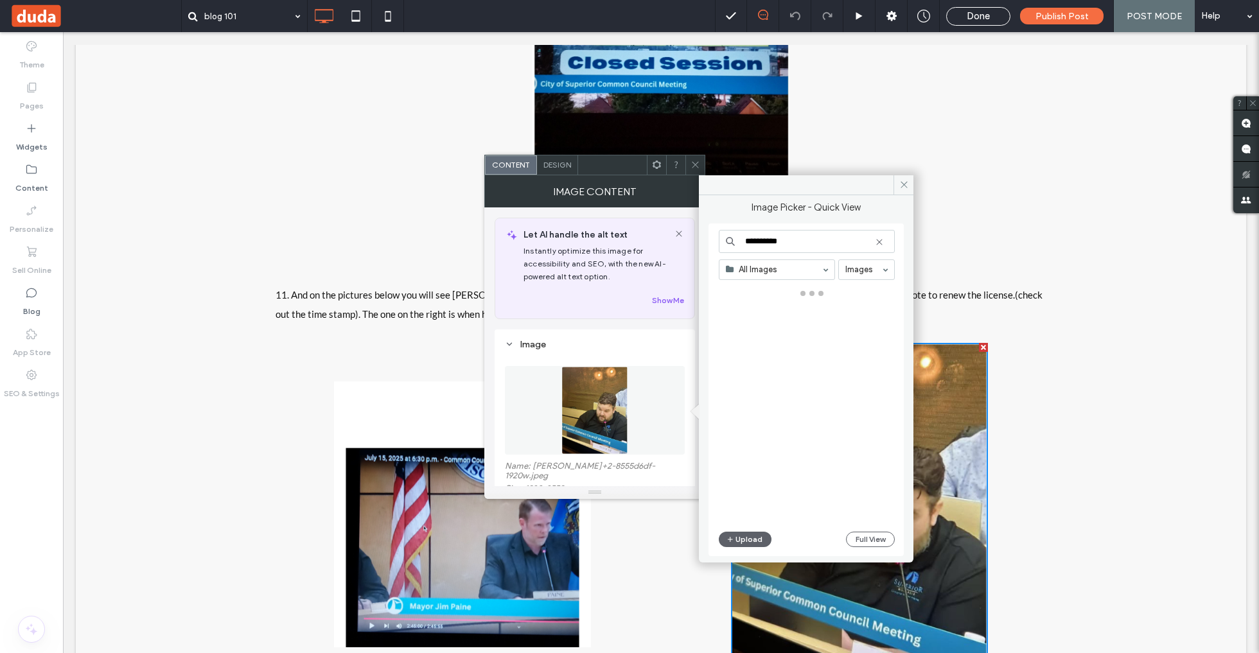
click at [781, 238] on input "**********" at bounding box center [807, 241] width 176 height 23
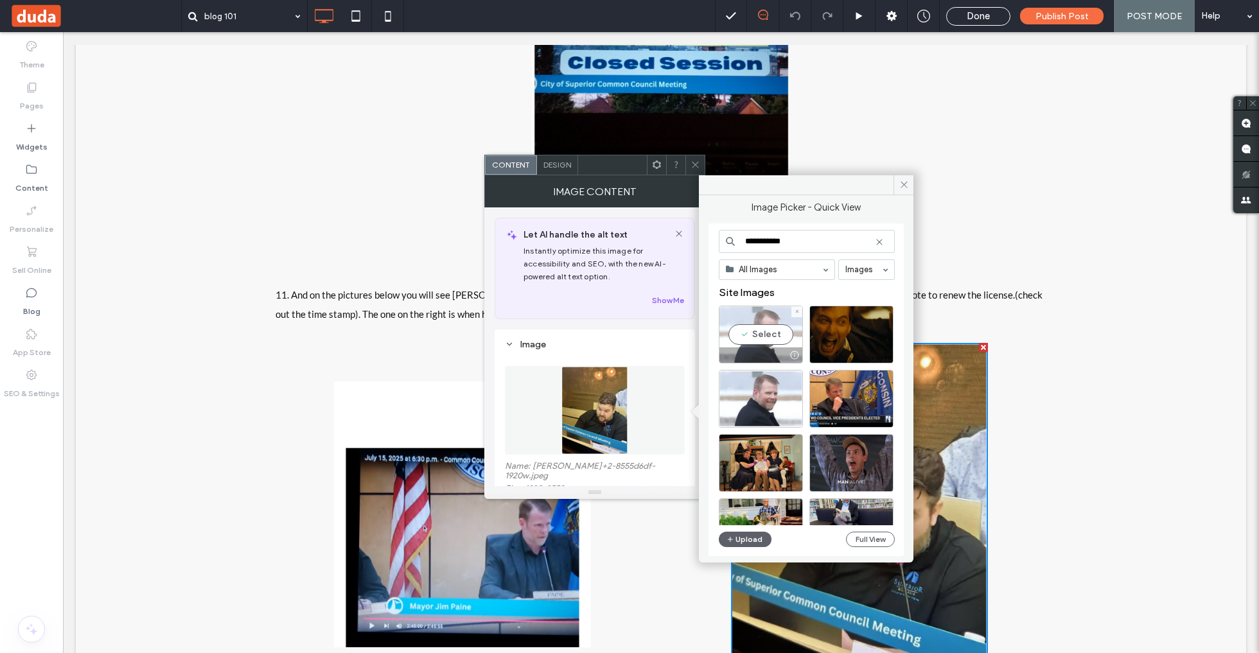
type input "**********"
click at [763, 326] on div "Select" at bounding box center [761, 335] width 84 height 58
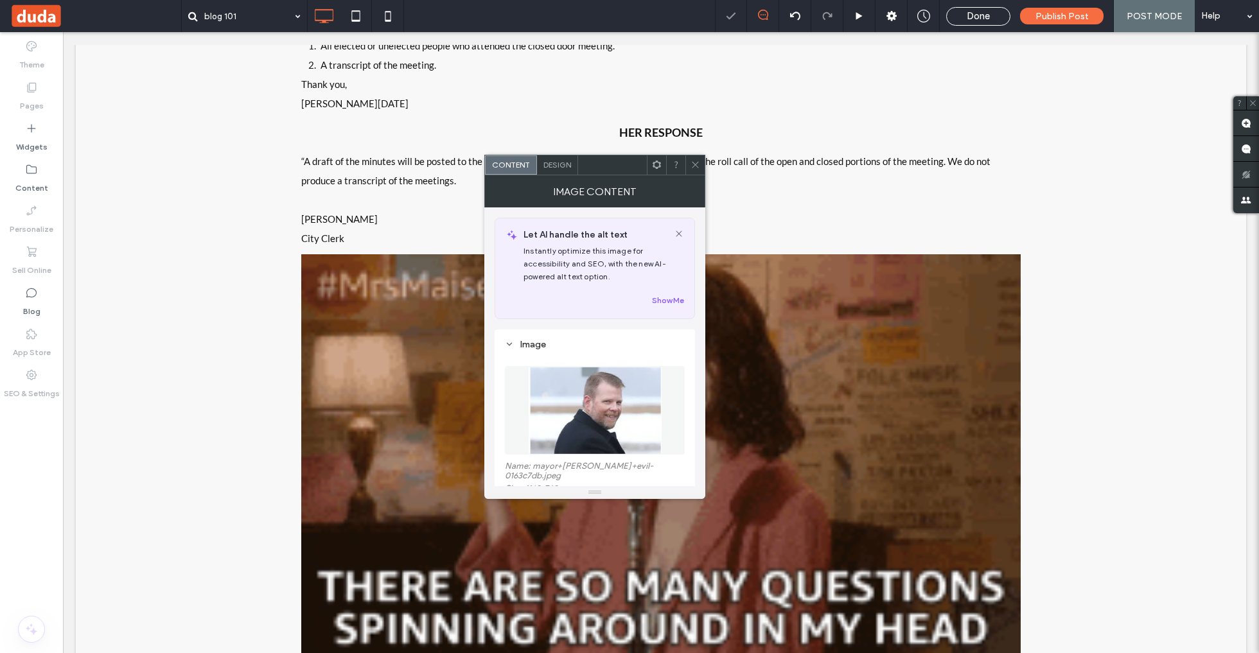
click at [695, 160] on icon at bounding box center [696, 165] width 10 height 10
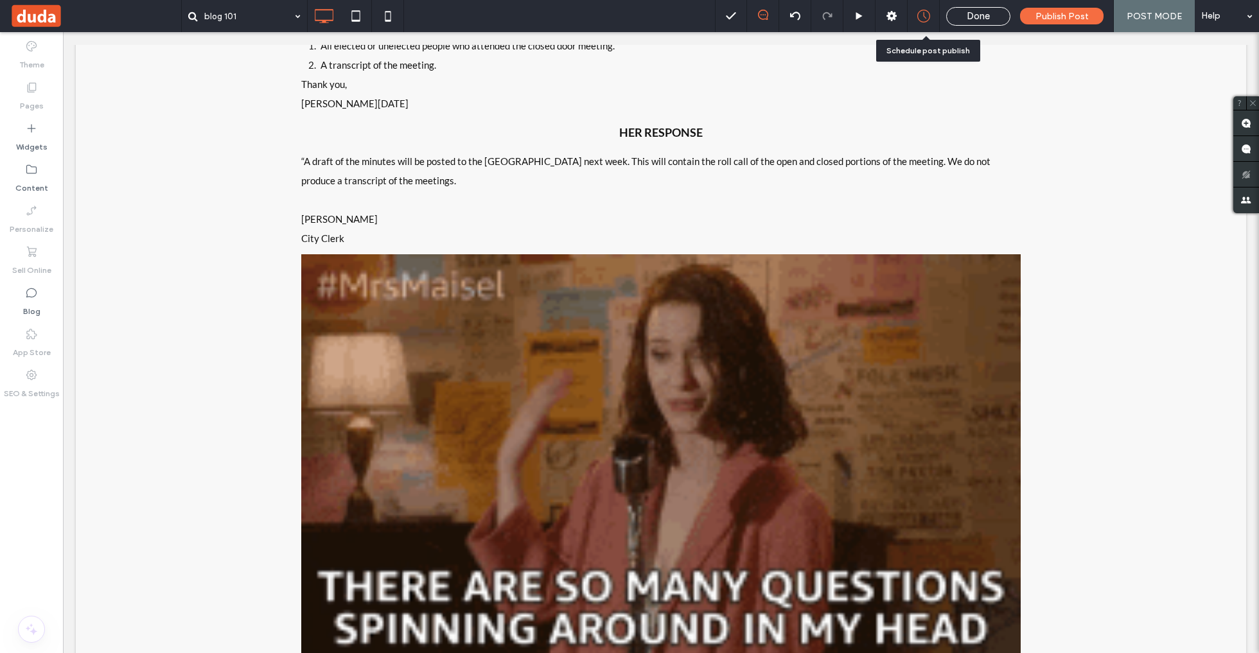
click at [939, 20] on div at bounding box center [923, 16] width 31 height 13
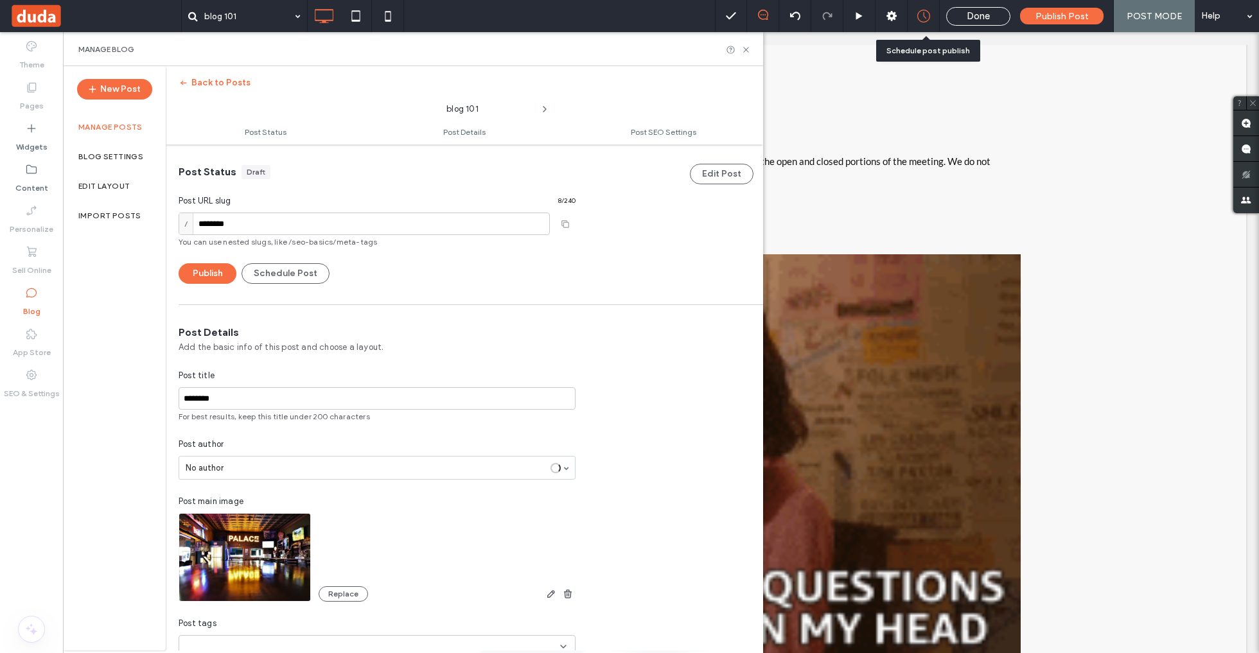
scroll to position [1, 0]
click at [935, 20] on div at bounding box center [923, 16] width 31 height 13
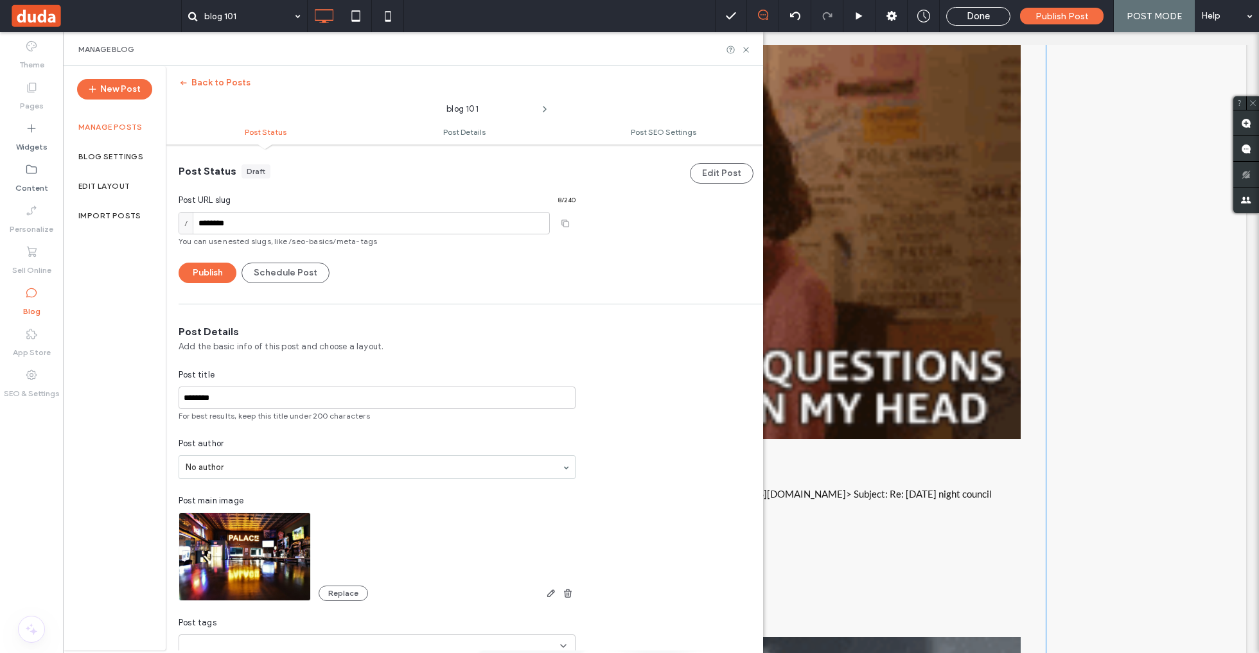
scroll to position [46109, 0]
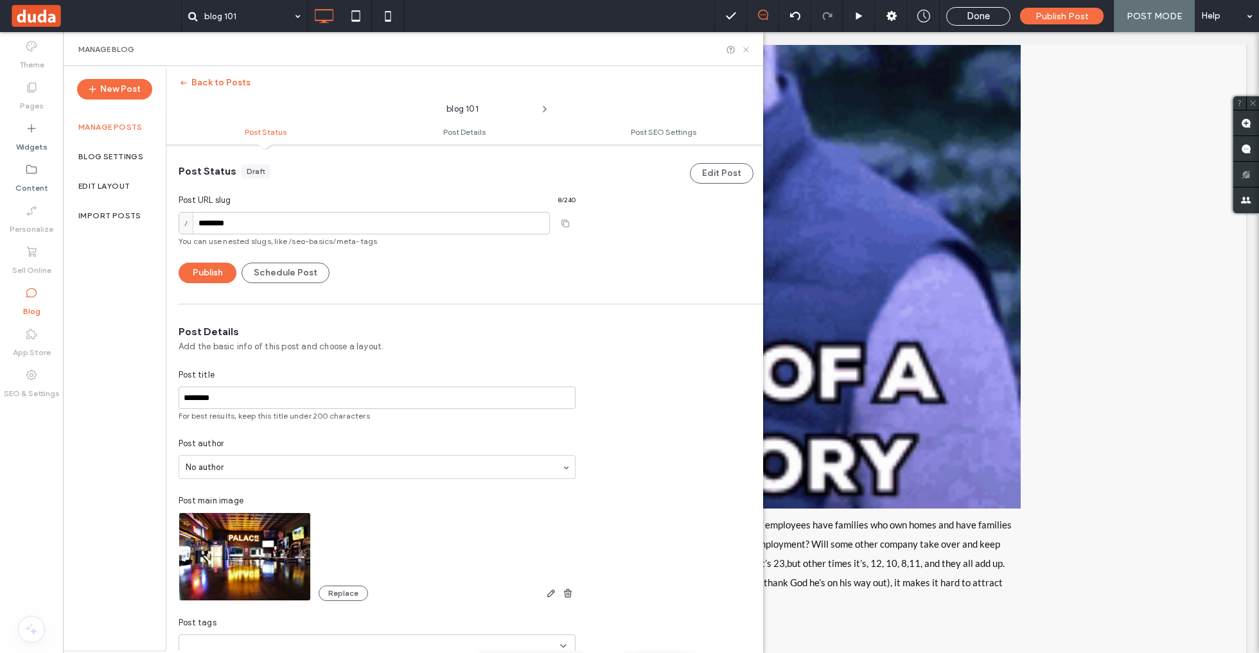
click at [747, 51] on icon at bounding box center [746, 50] width 10 height 10
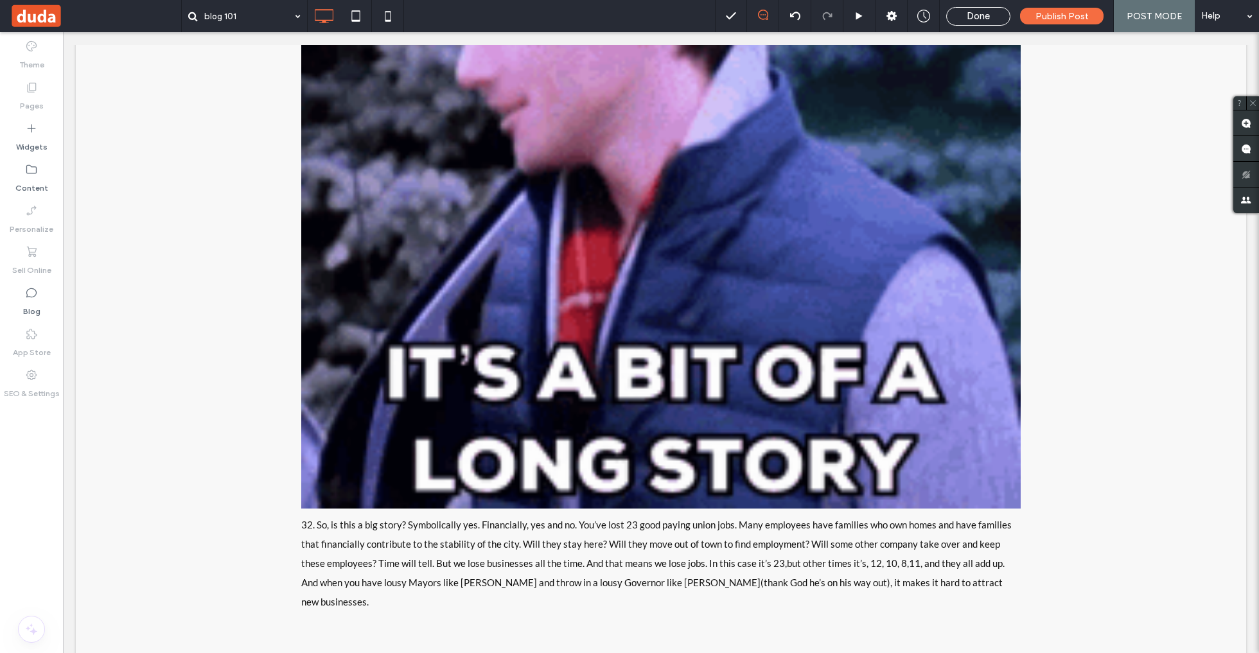
drag, startPoint x: 972, startPoint y: 21, endPoint x: 897, endPoint y: 152, distance: 150.2
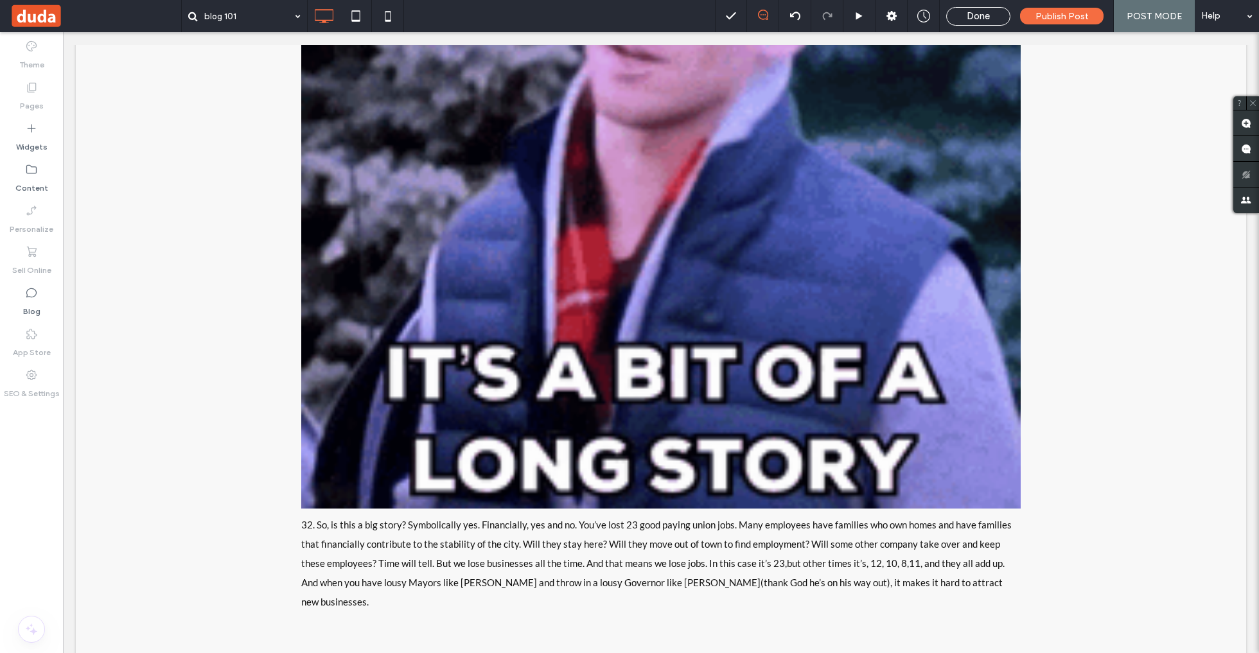
click at [971, 21] on span "Done" at bounding box center [978, 16] width 23 height 12
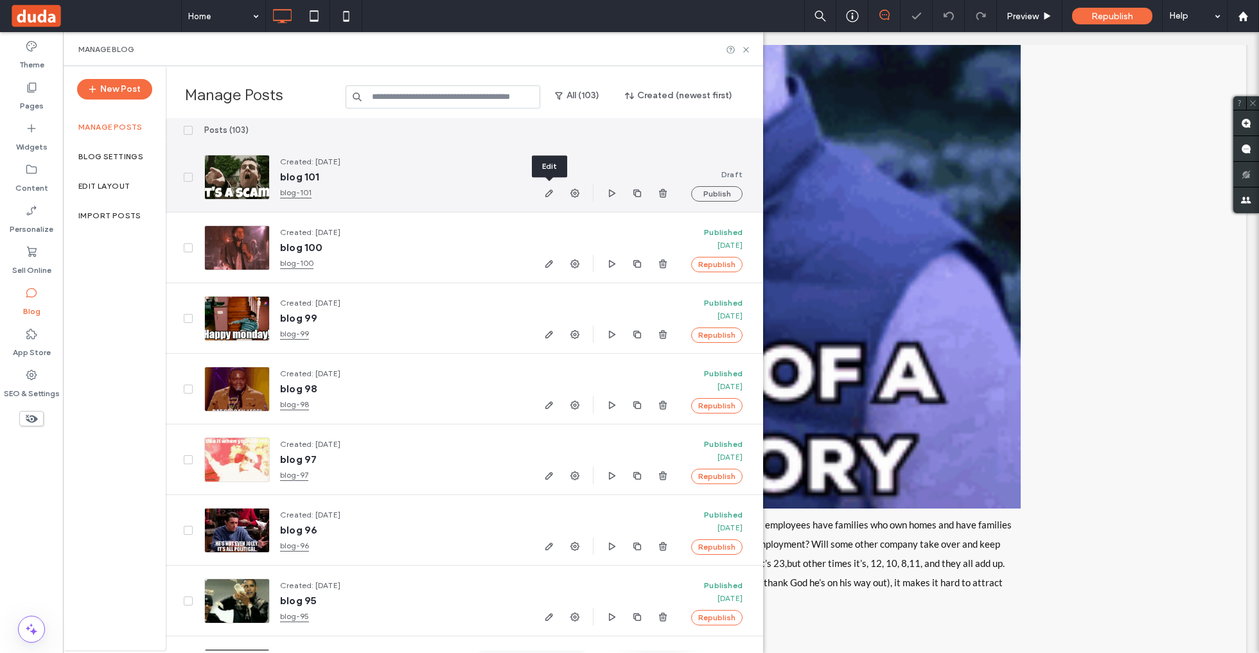
click at [546, 194] on icon "button" at bounding box center [549, 193] width 10 height 10
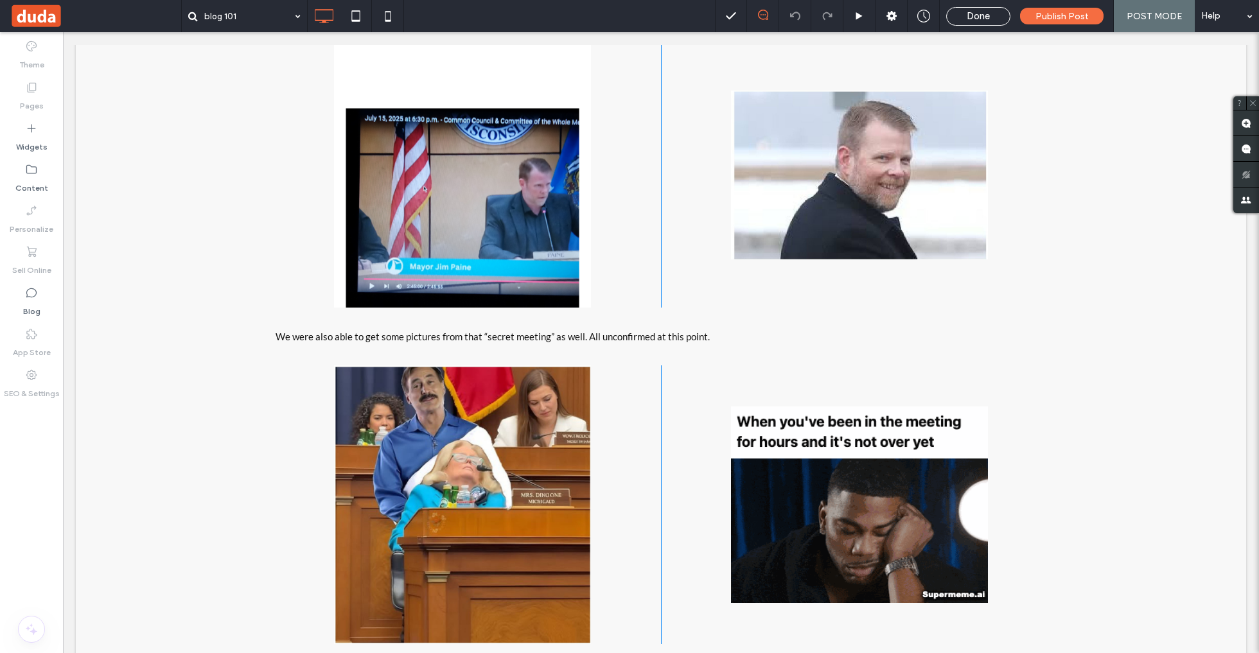
scroll to position [11119, 0]
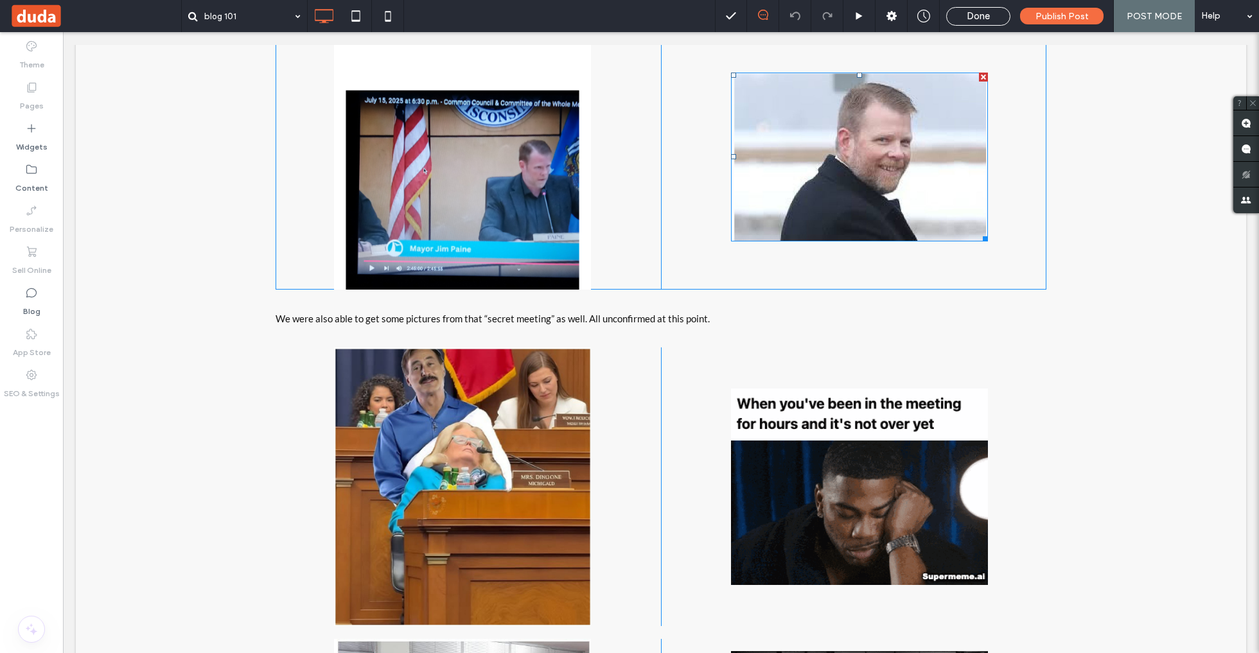
click at [810, 176] on img at bounding box center [859, 157] width 257 height 169
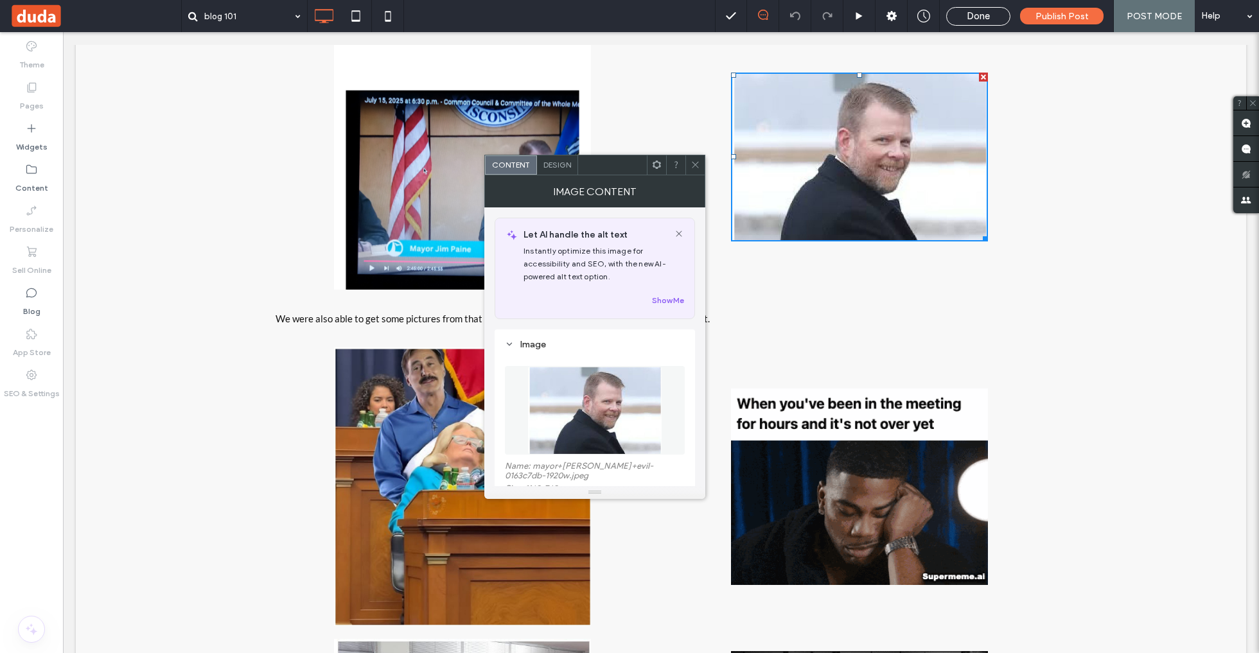
click at [596, 411] on img at bounding box center [595, 410] width 134 height 89
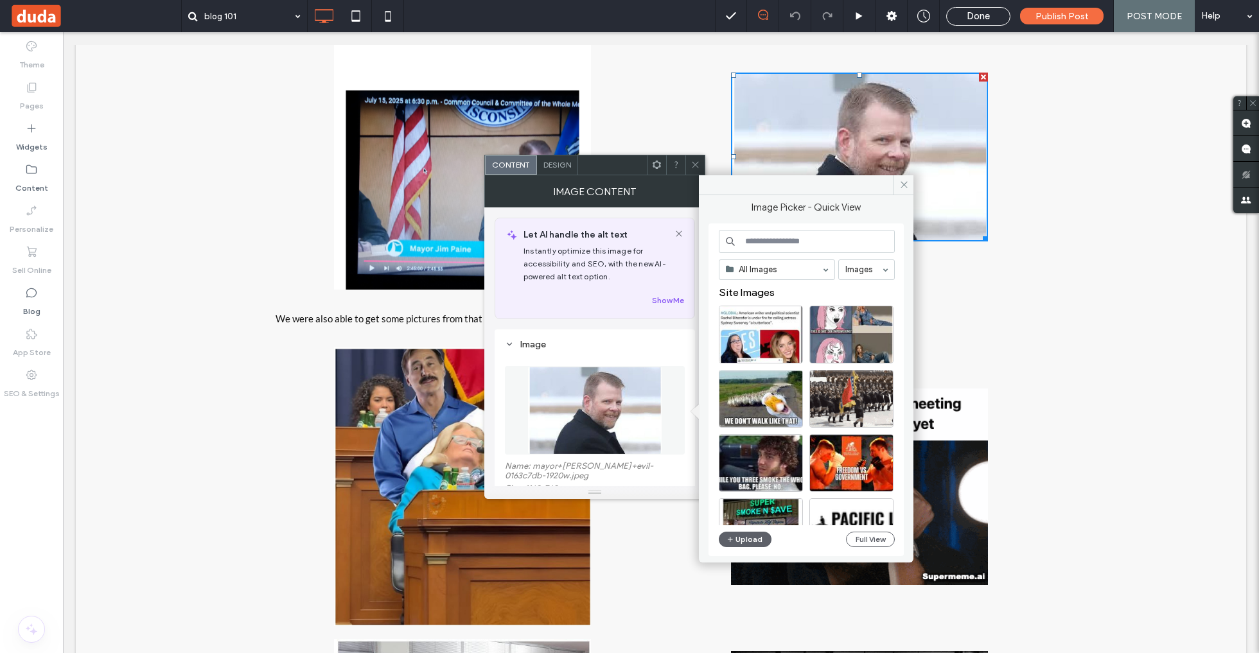
click at [797, 240] on input at bounding box center [807, 241] width 176 height 23
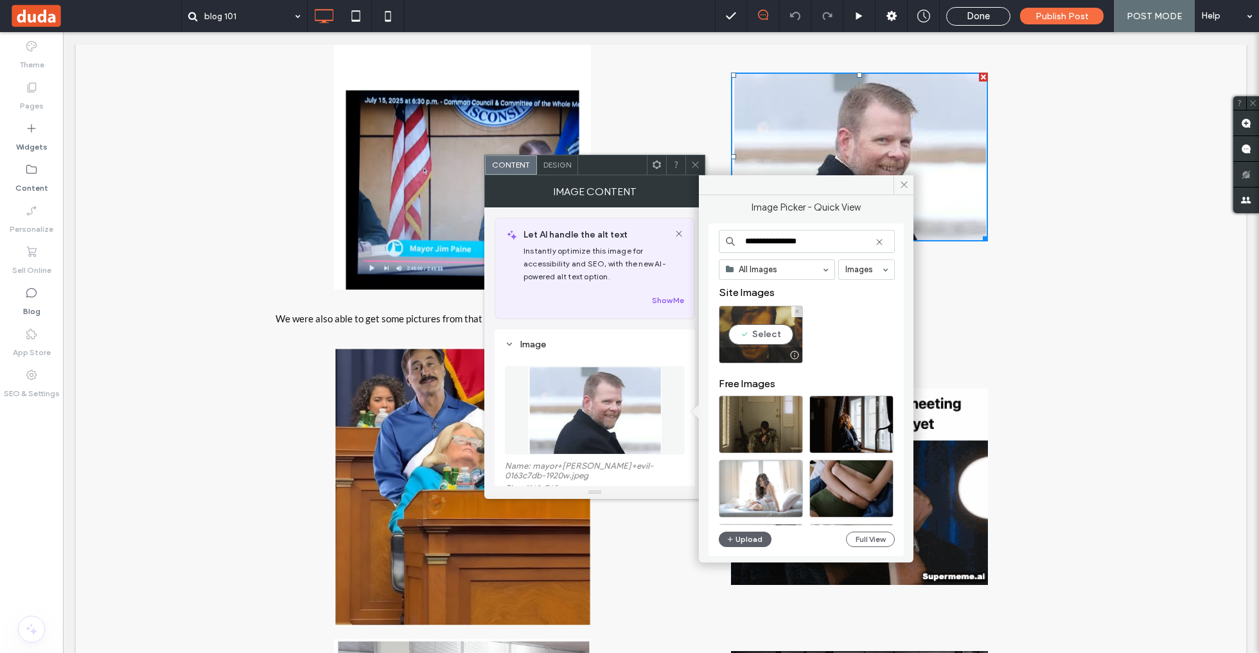
type input "**********"
click at [750, 341] on div "Select" at bounding box center [761, 335] width 84 height 58
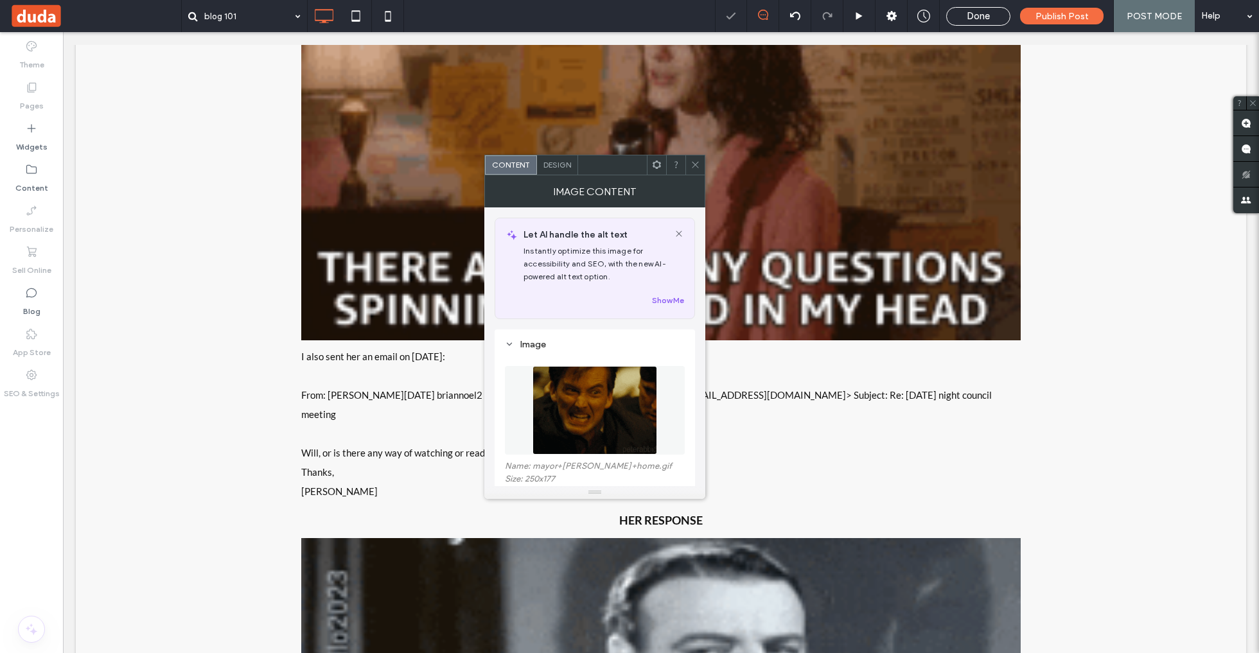
click at [694, 161] on icon at bounding box center [696, 165] width 10 height 10
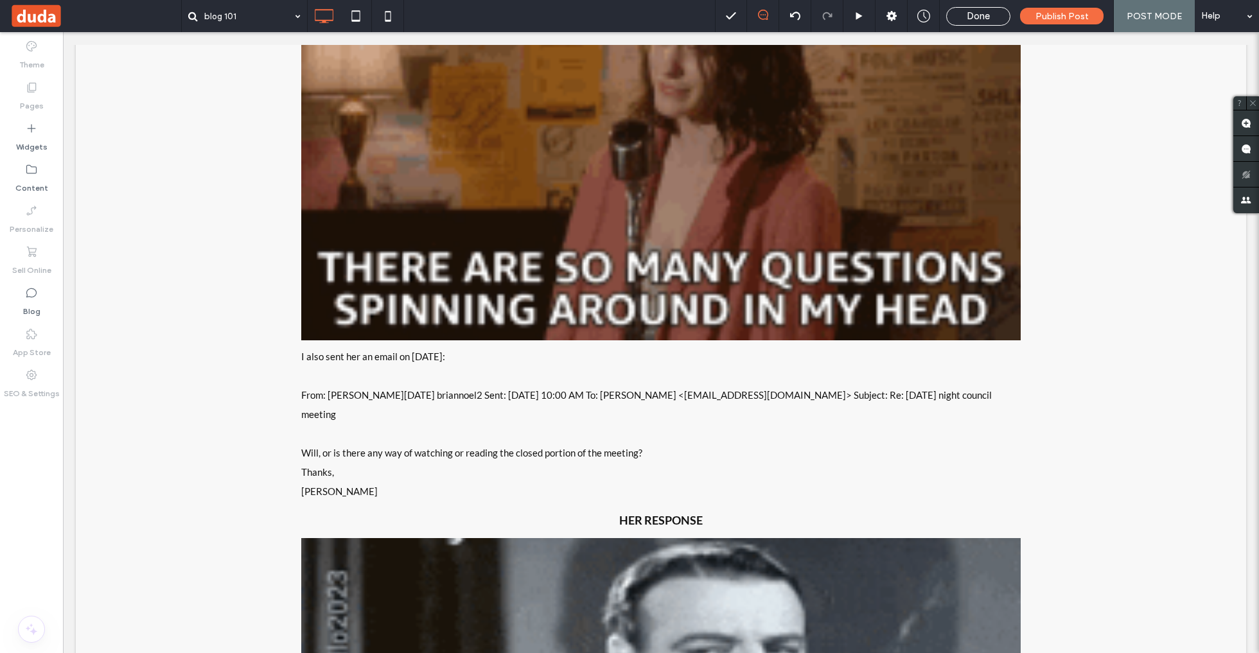
drag, startPoint x: 966, startPoint y: 16, endPoint x: 942, endPoint y: 194, distance: 179.6
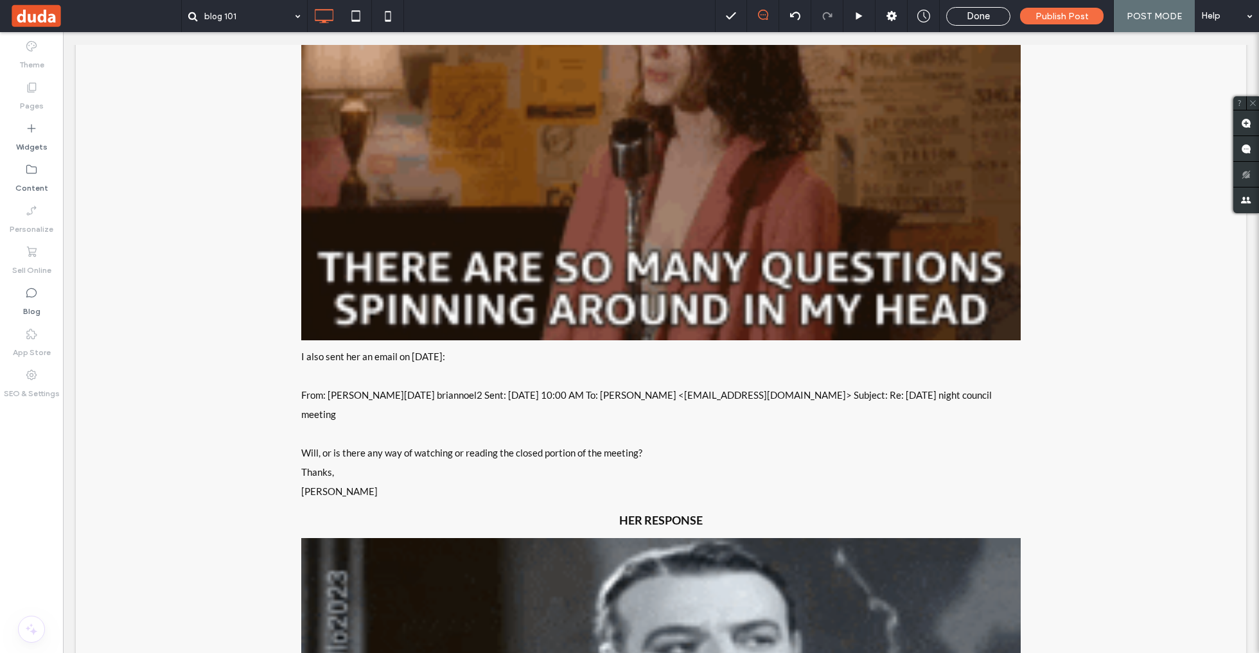
click at [966, 16] on div "Done" at bounding box center [978, 16] width 63 height 12
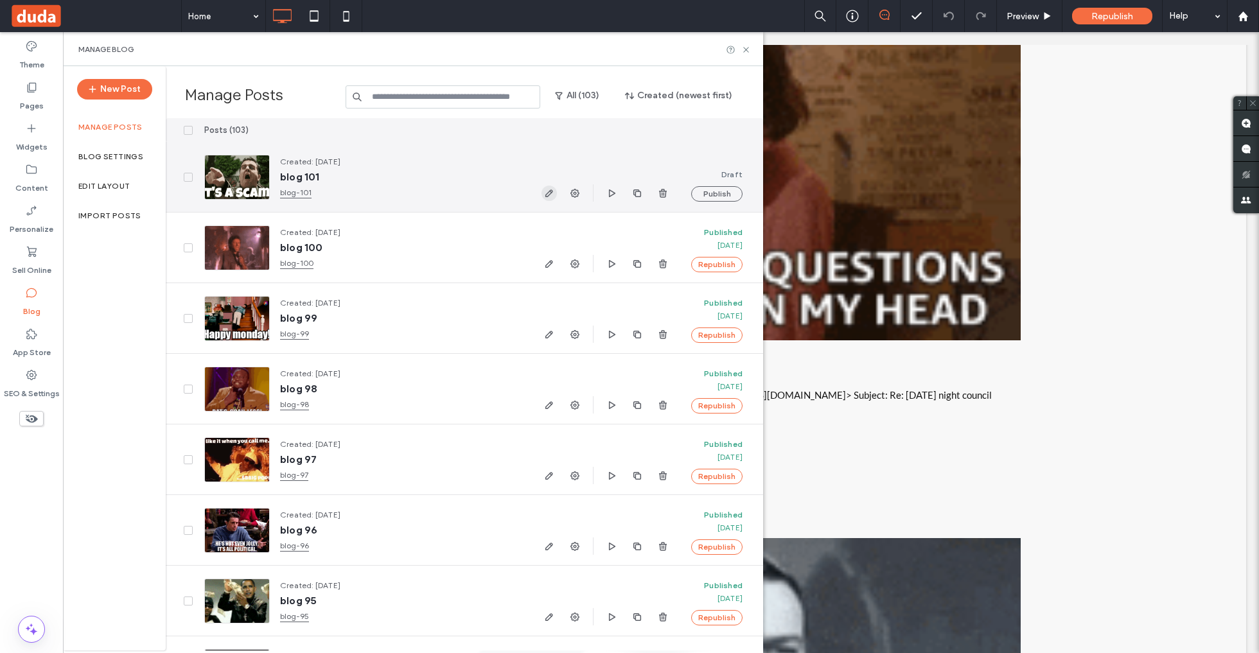
click at [550, 197] on icon "button" at bounding box center [549, 193] width 10 height 10
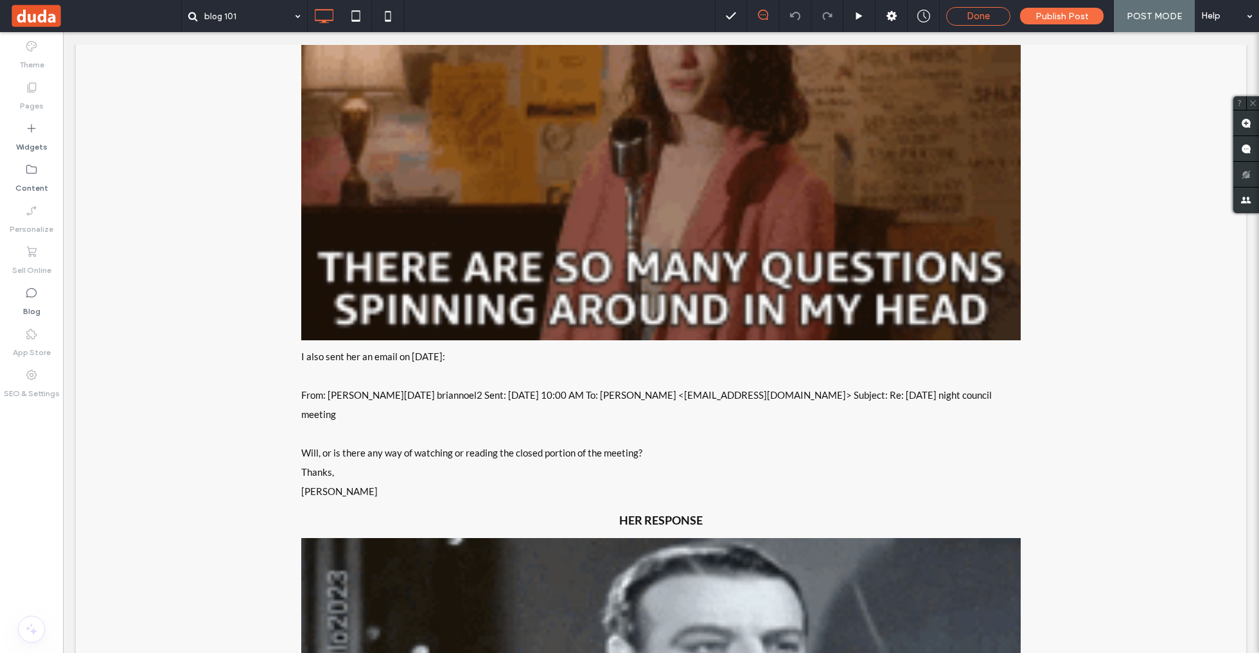
click at [987, 11] on span "Done" at bounding box center [978, 16] width 23 height 12
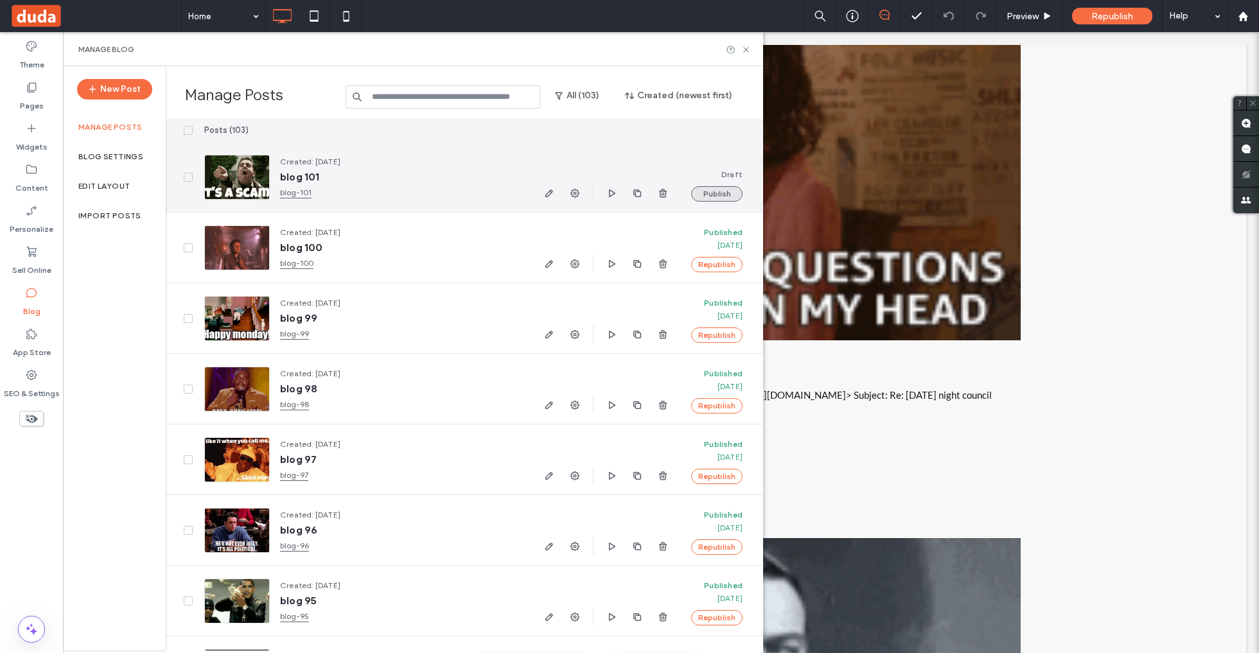
click at [720, 195] on button "Publish" at bounding box center [716, 193] width 51 height 15
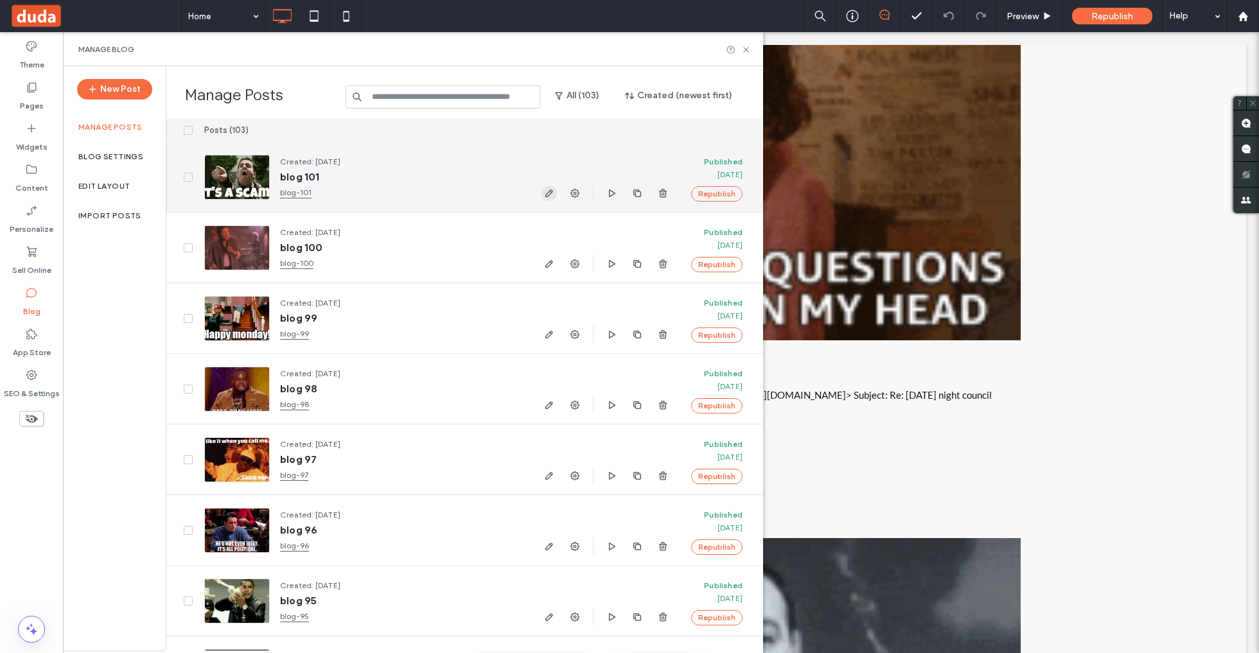
click at [551, 194] on icon "button" at bounding box center [549, 193] width 10 height 10
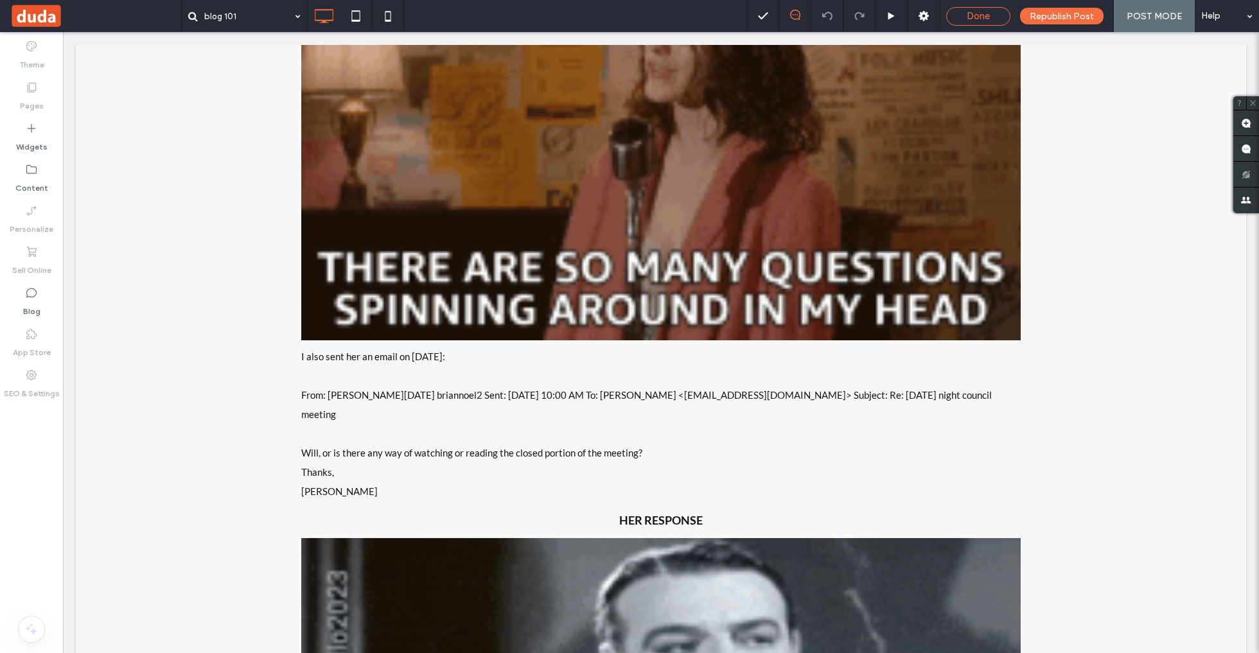
click at [997, 15] on div "Done" at bounding box center [978, 16] width 63 height 12
